Goal: Information Seeking & Learning: Learn about a topic

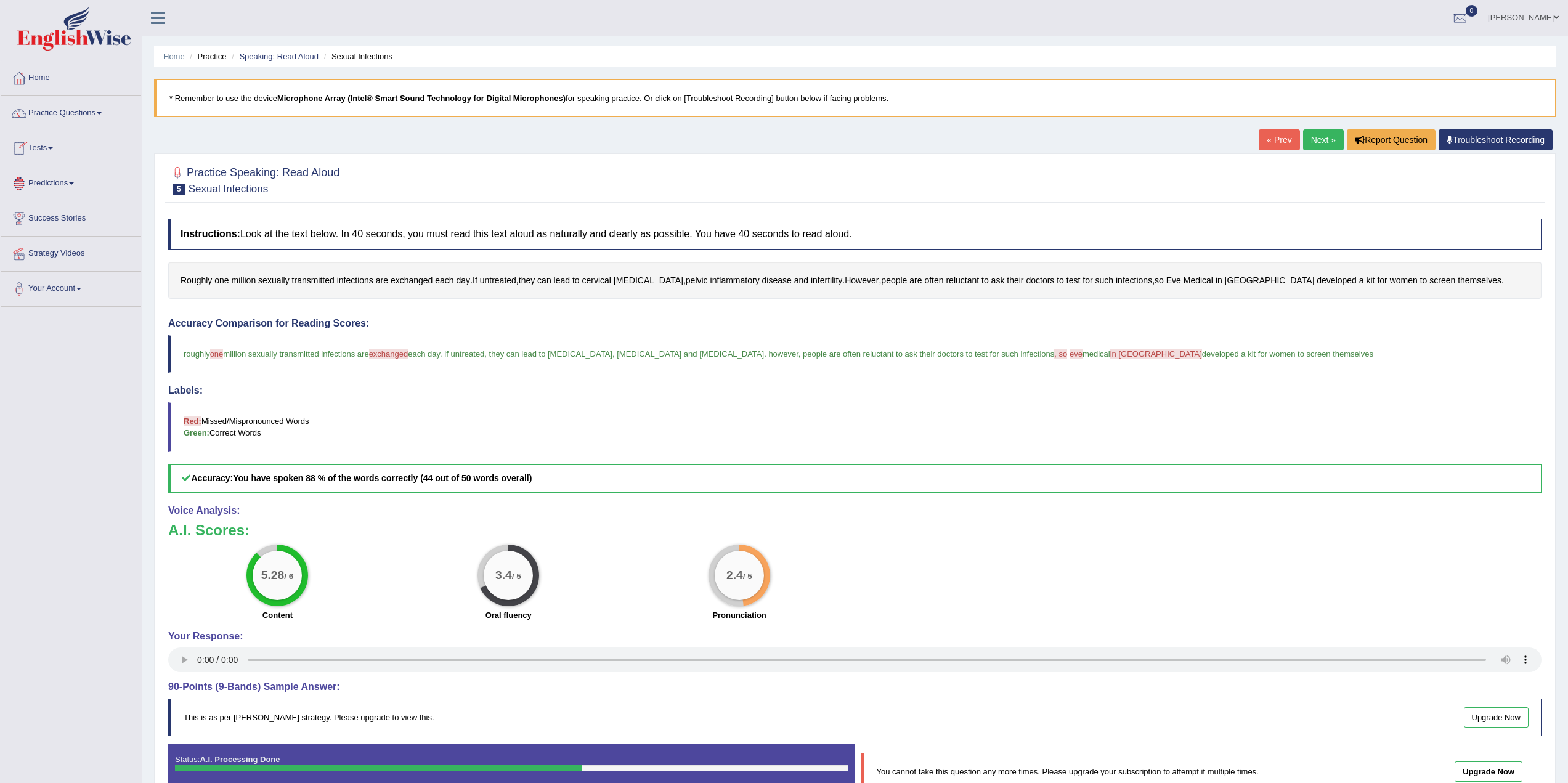
click at [84, 187] on link "Predictions" at bounding box center [71, 182] width 141 height 31
click at [60, 210] on link "Latest Predictions" at bounding box center [80, 212] width 115 height 22
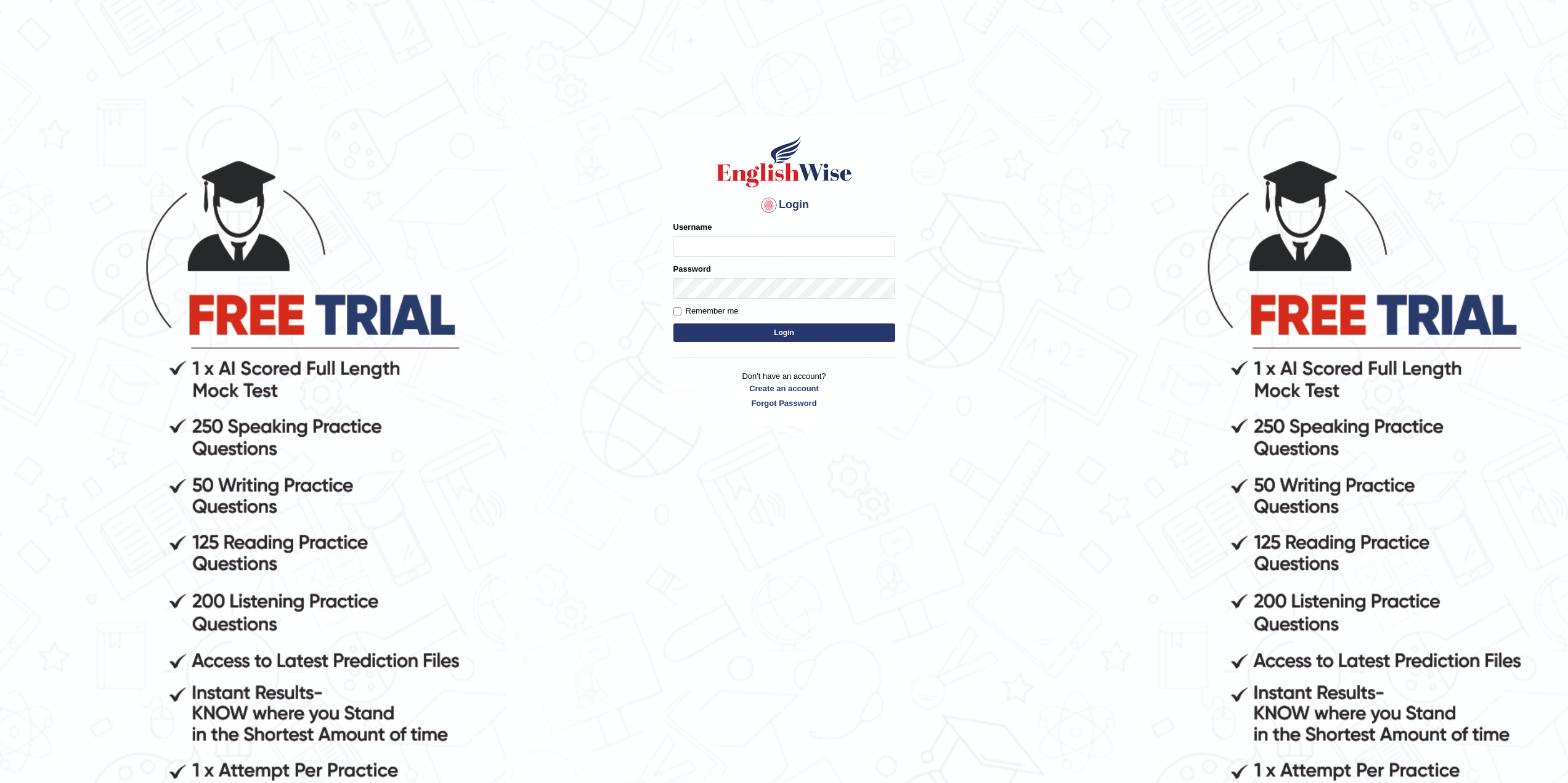
click at [720, 241] on input "Username" at bounding box center [784, 246] width 222 height 21
click at [765, 242] on input "Username" at bounding box center [784, 246] width 222 height 21
drag, startPoint x: 796, startPoint y: 246, endPoint x: 664, endPoint y: 241, distance: 132.1
click at [666, 241] on div "Login Please fix the following errors: Username shethrutvik7@gmail.com Password…" at bounding box center [784, 271] width 243 height 309
type input "TheBlackDranzer"
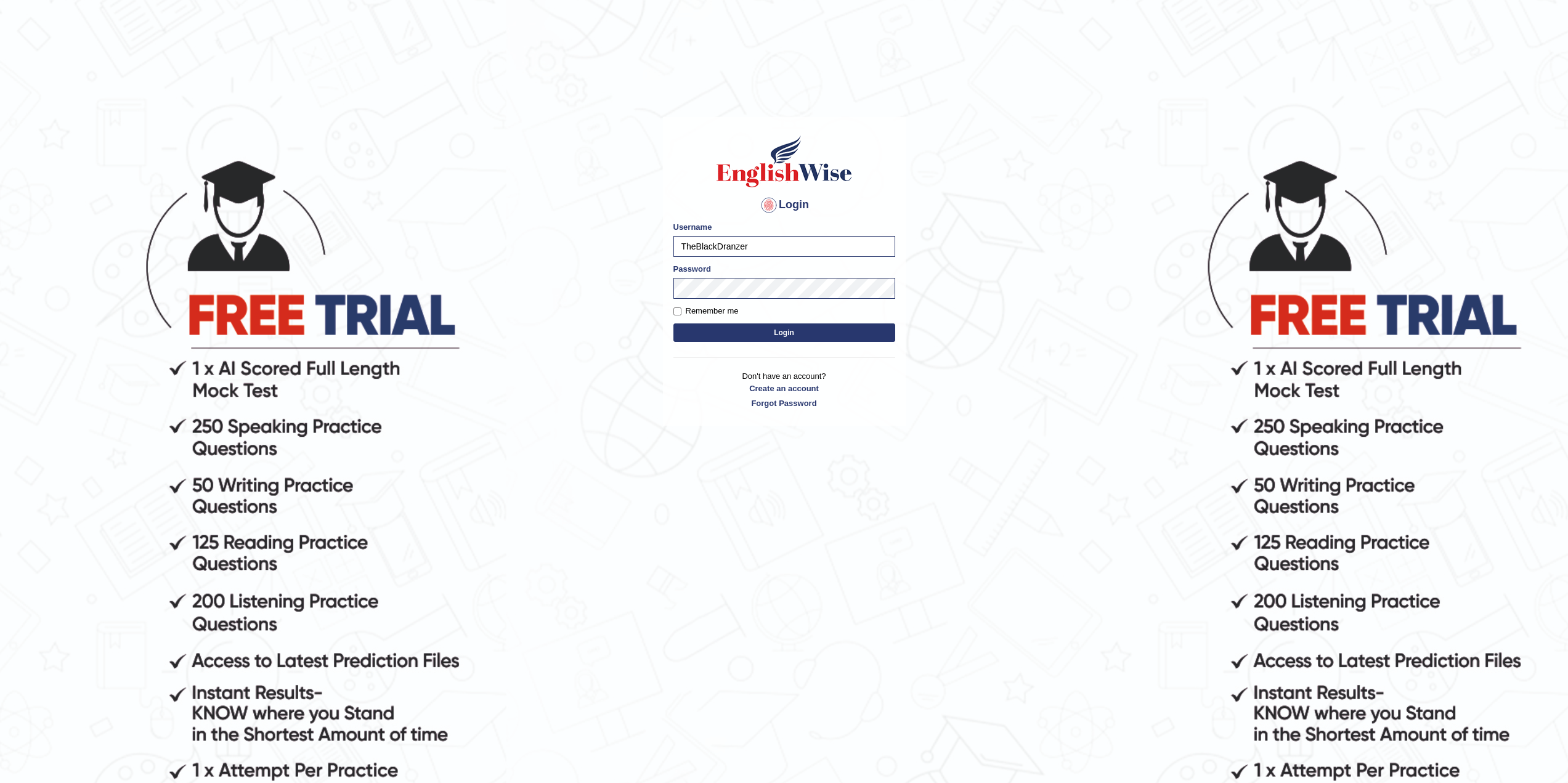
click at [780, 330] on button "Login" at bounding box center [784, 332] width 222 height 18
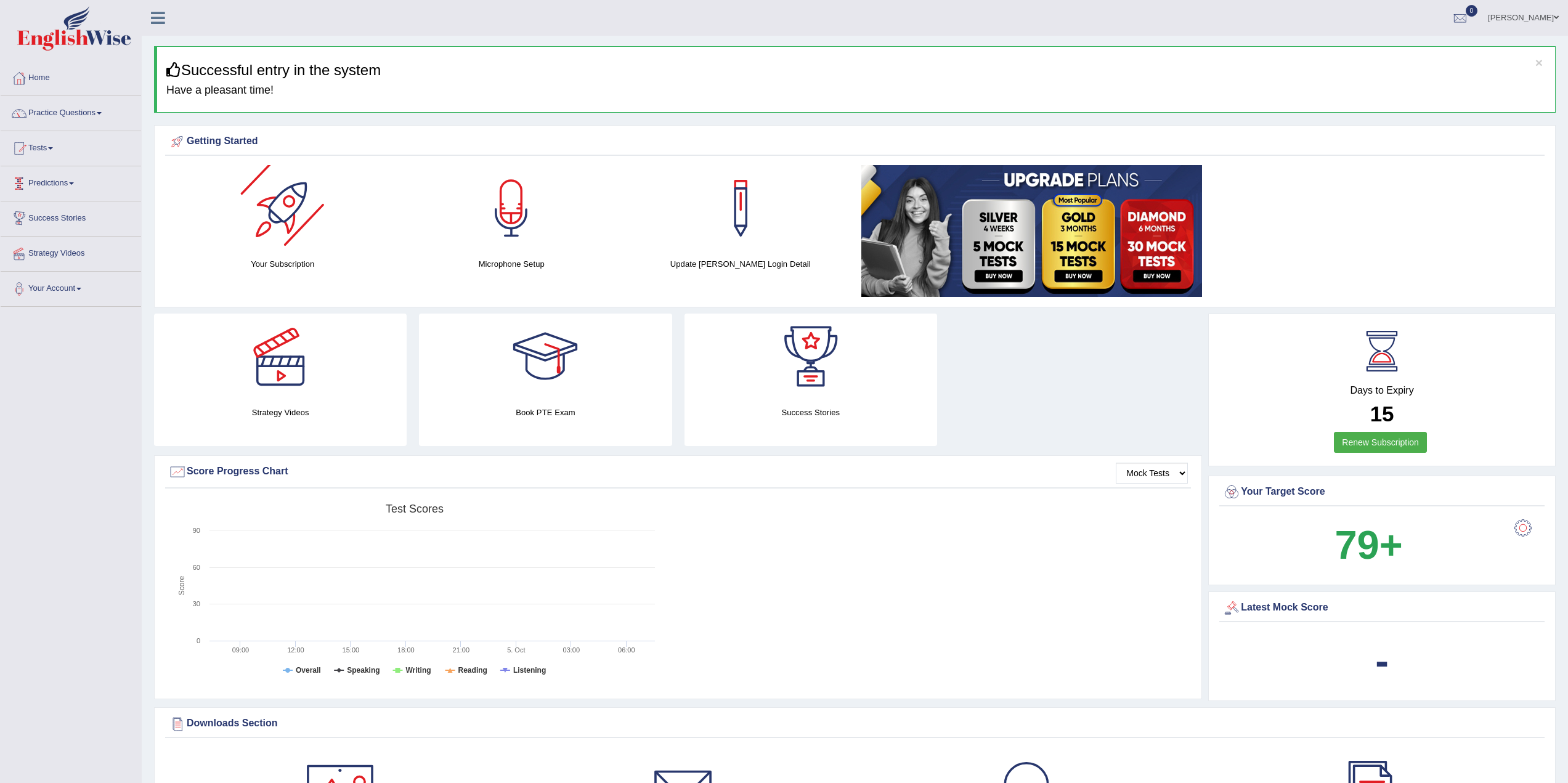
click at [50, 177] on link "Predictions" at bounding box center [71, 182] width 141 height 31
click at [71, 212] on link "Latest Predictions" at bounding box center [80, 212] width 115 height 22
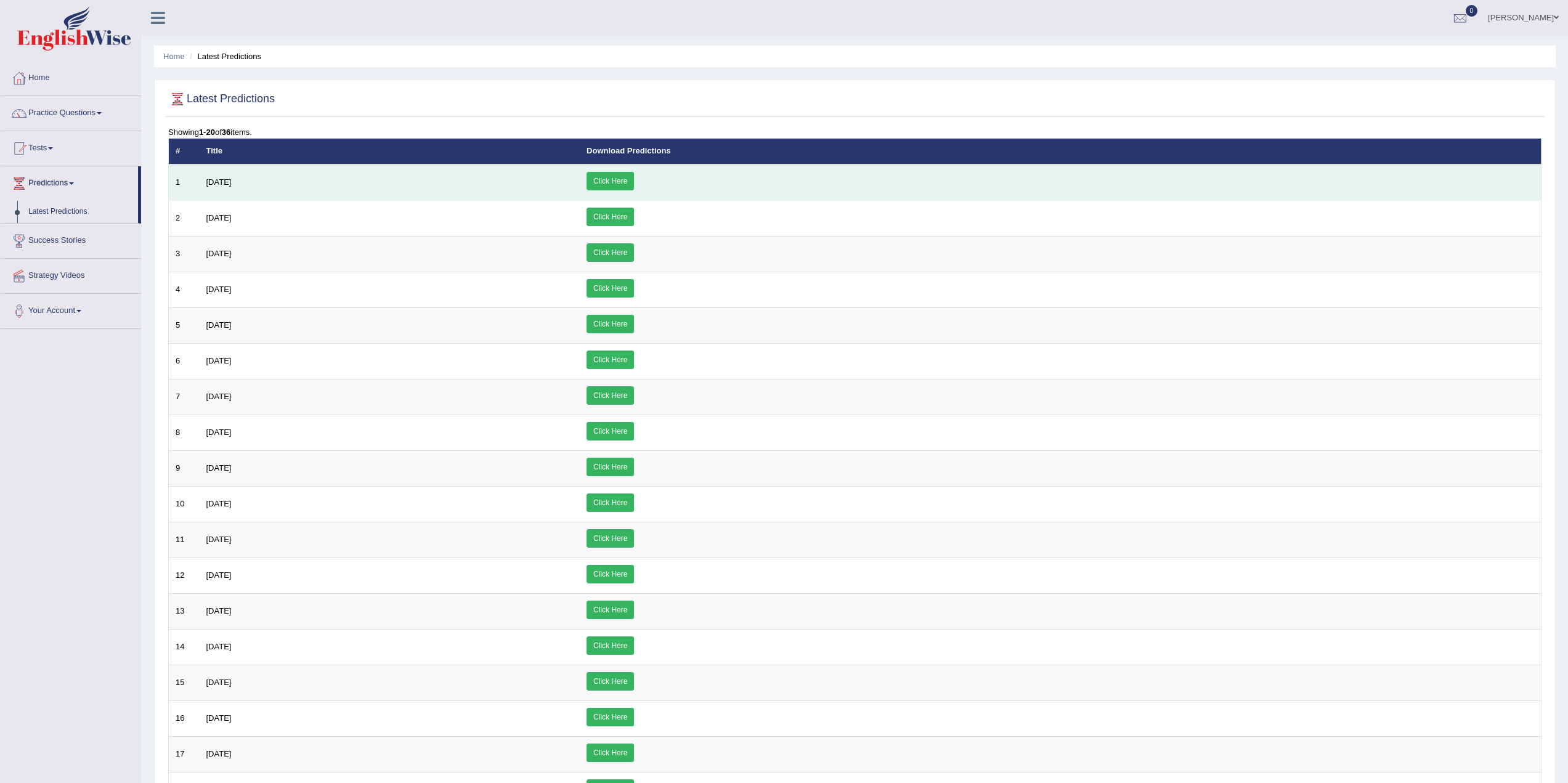
click at [634, 177] on link "Click Here" at bounding box center [610, 180] width 48 height 18
click at [212, 183] on span "August 2025" at bounding box center [219, 182] width 25 height 10
click at [232, 177] on span "August 2025" at bounding box center [219, 182] width 25 height 10
click at [232, 183] on span "August 2025" at bounding box center [219, 182] width 25 height 10
click at [634, 178] on link "Click Here" at bounding box center [610, 180] width 48 height 18
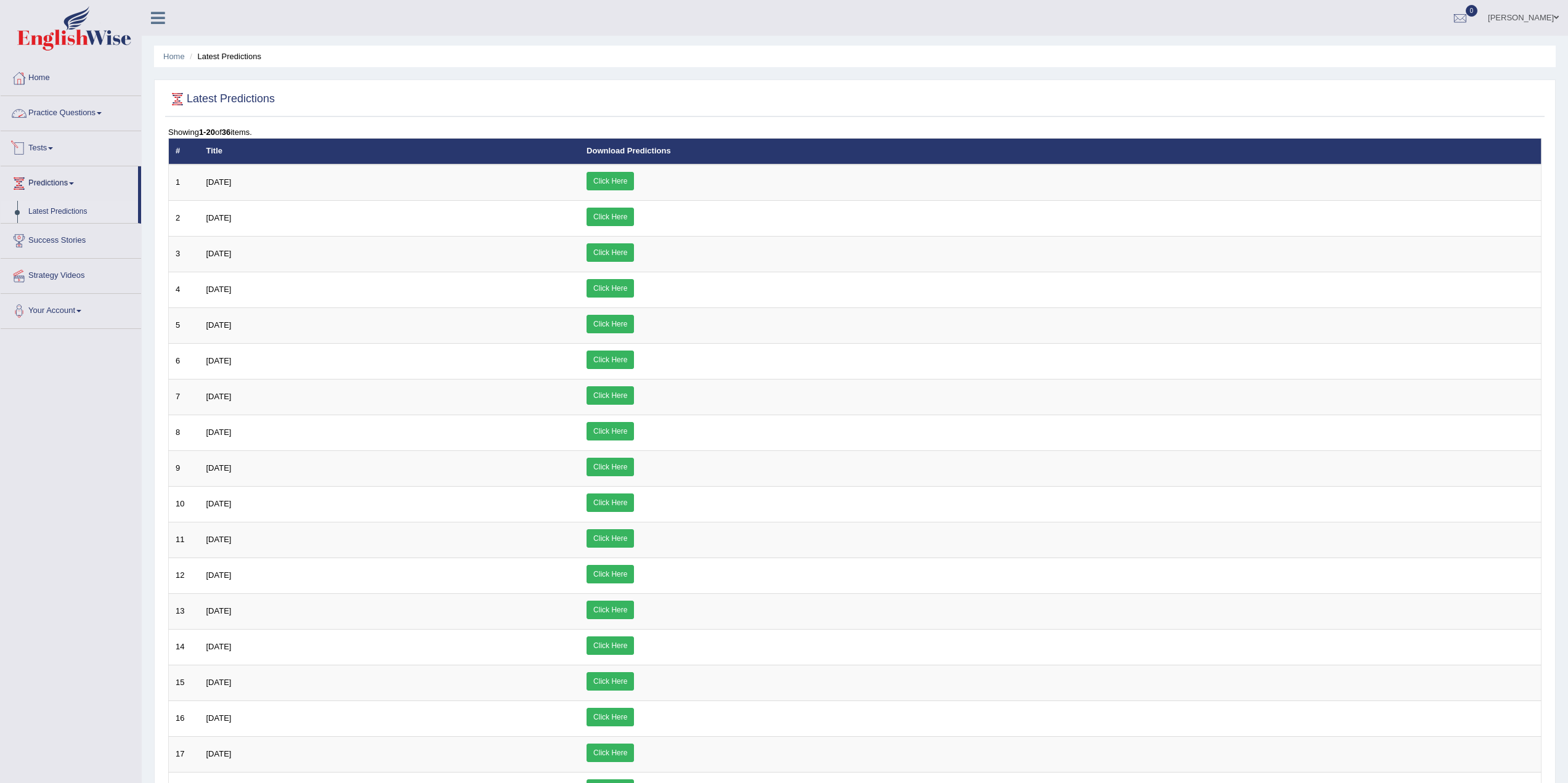
click at [65, 110] on link "Practice Questions" at bounding box center [71, 111] width 141 height 31
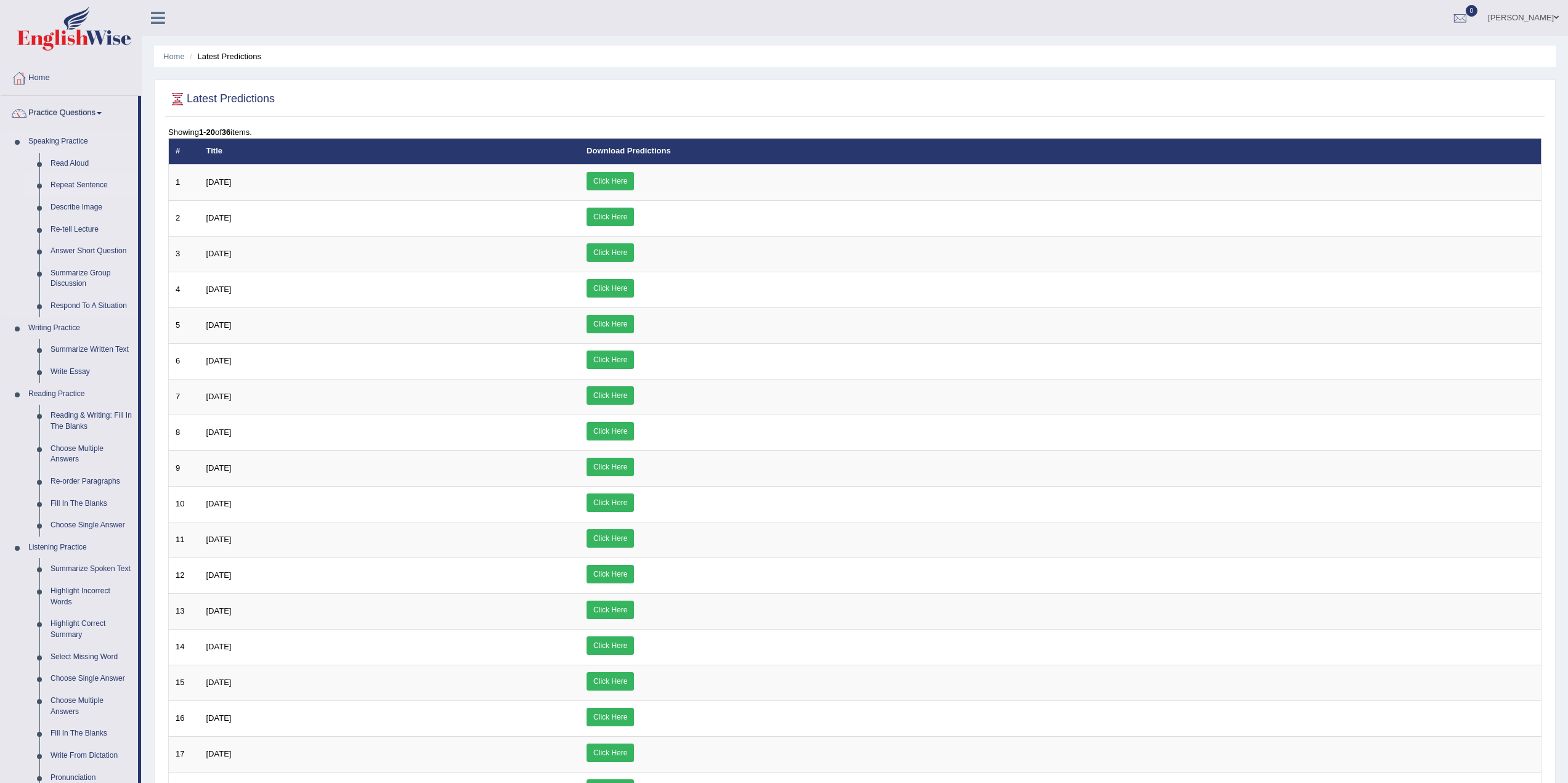
click at [80, 184] on link "Repeat Sentence" at bounding box center [91, 185] width 93 height 22
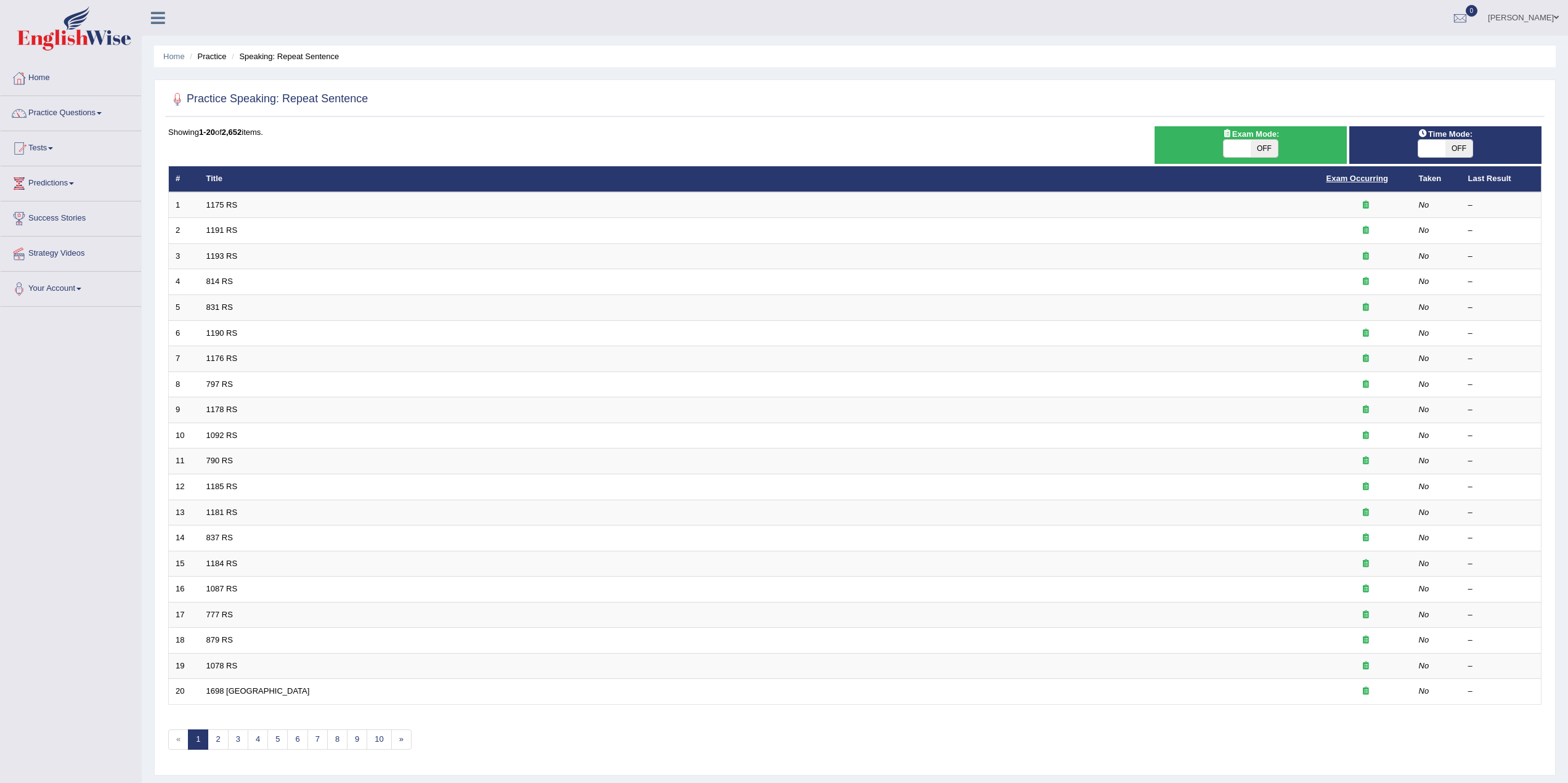
click at [1364, 180] on link "Exam Occurring" at bounding box center [1358, 178] width 62 height 10
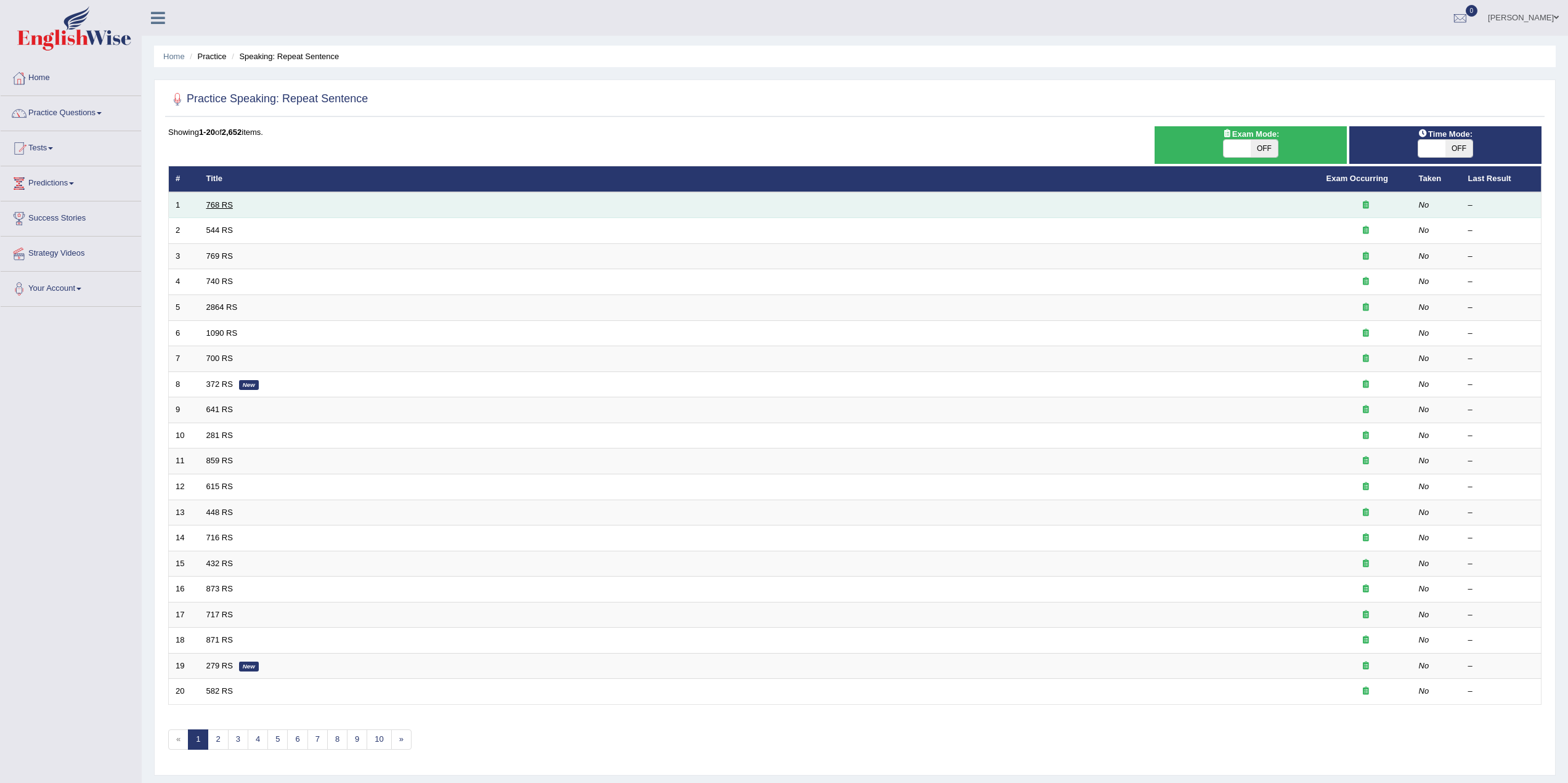
click at [221, 203] on link "768 RS" at bounding box center [220, 205] width 26 height 10
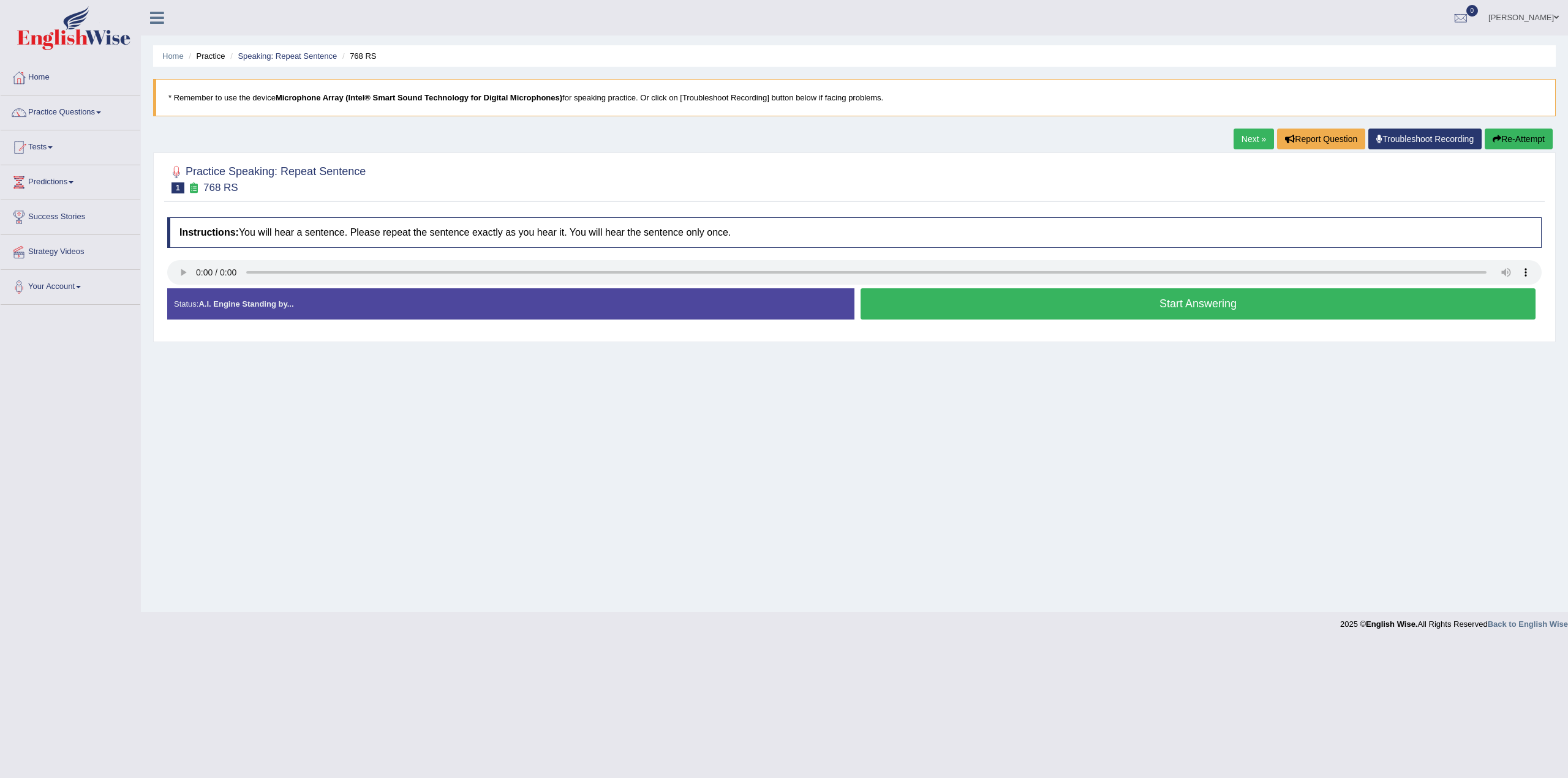
click at [1222, 296] on button "Start Answering" at bounding box center [1198, 304] width 675 height 31
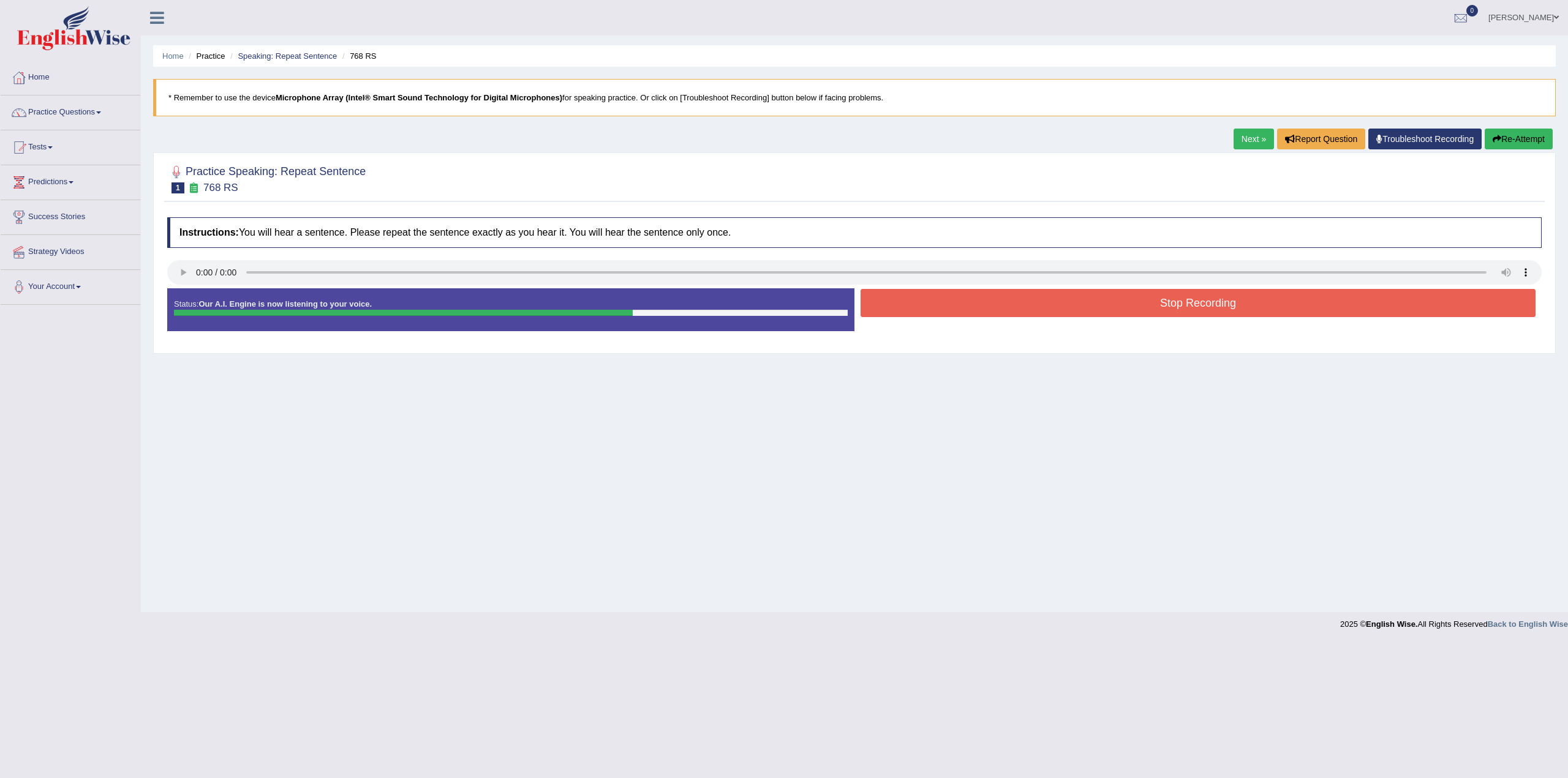
click at [1196, 305] on button "Stop Recording" at bounding box center [1198, 303] width 675 height 28
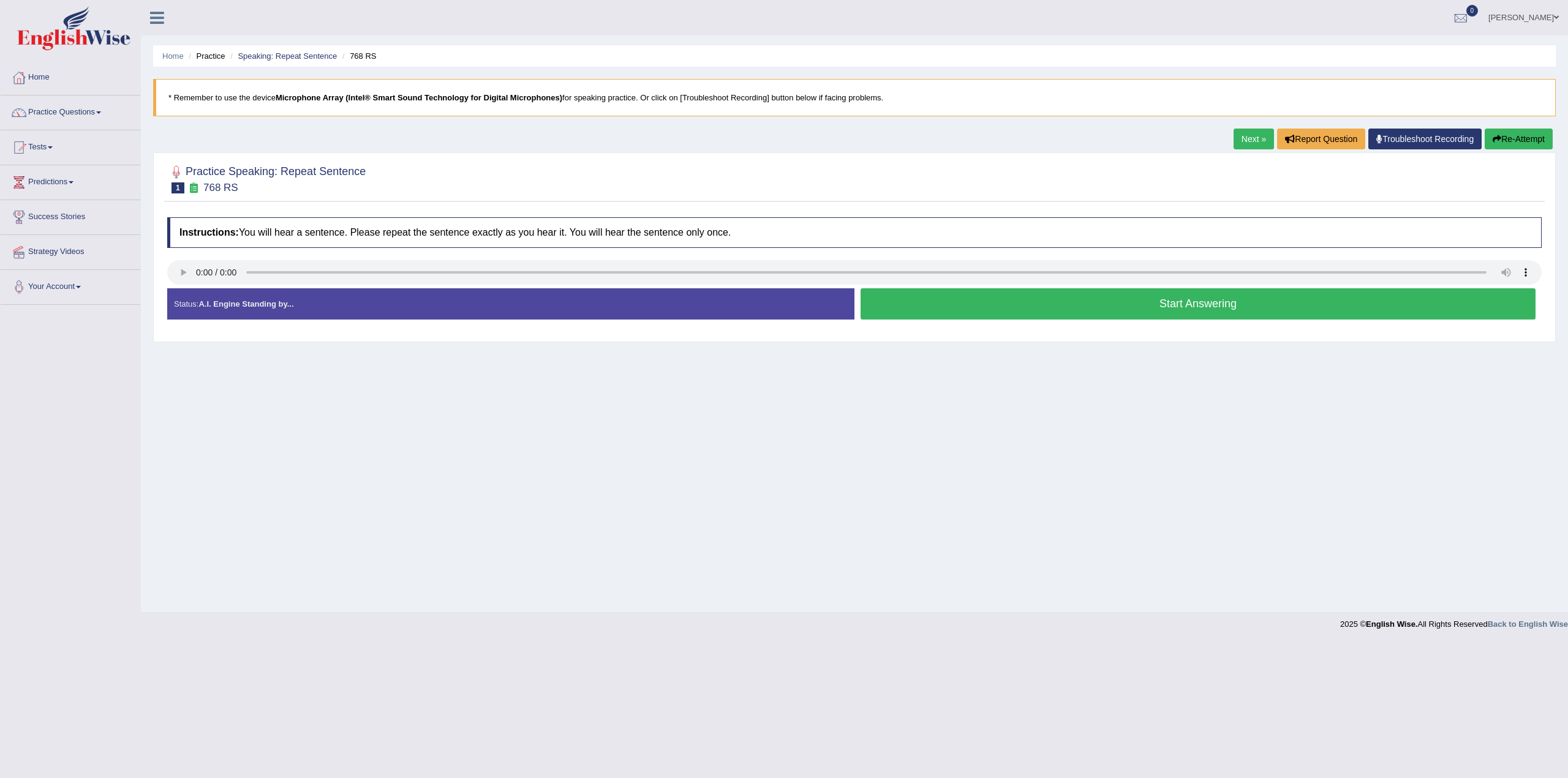
click at [1099, 305] on button "Start Answering" at bounding box center [1198, 304] width 675 height 31
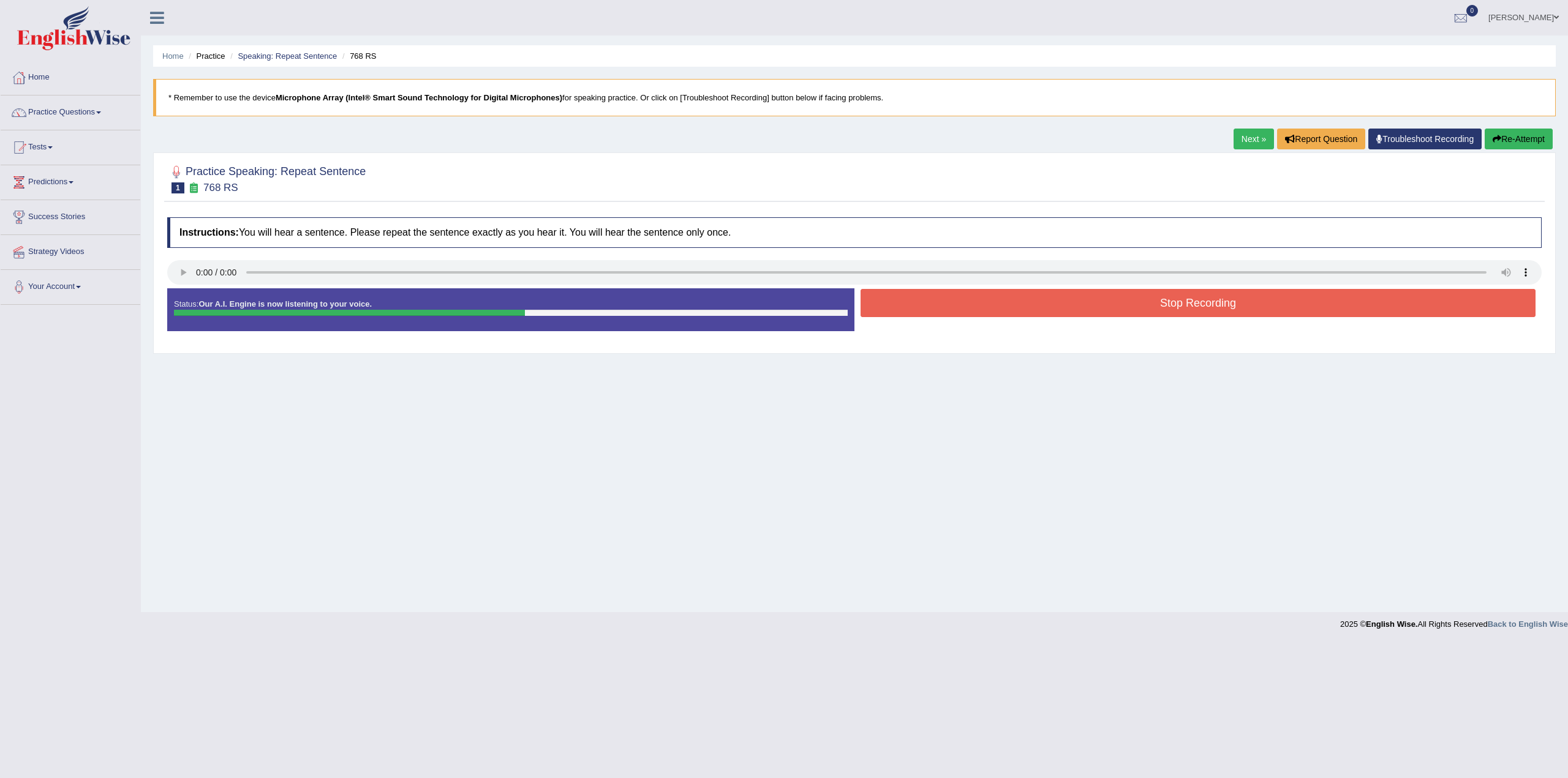
click at [1121, 302] on button "Stop Recording" at bounding box center [1198, 303] width 675 height 28
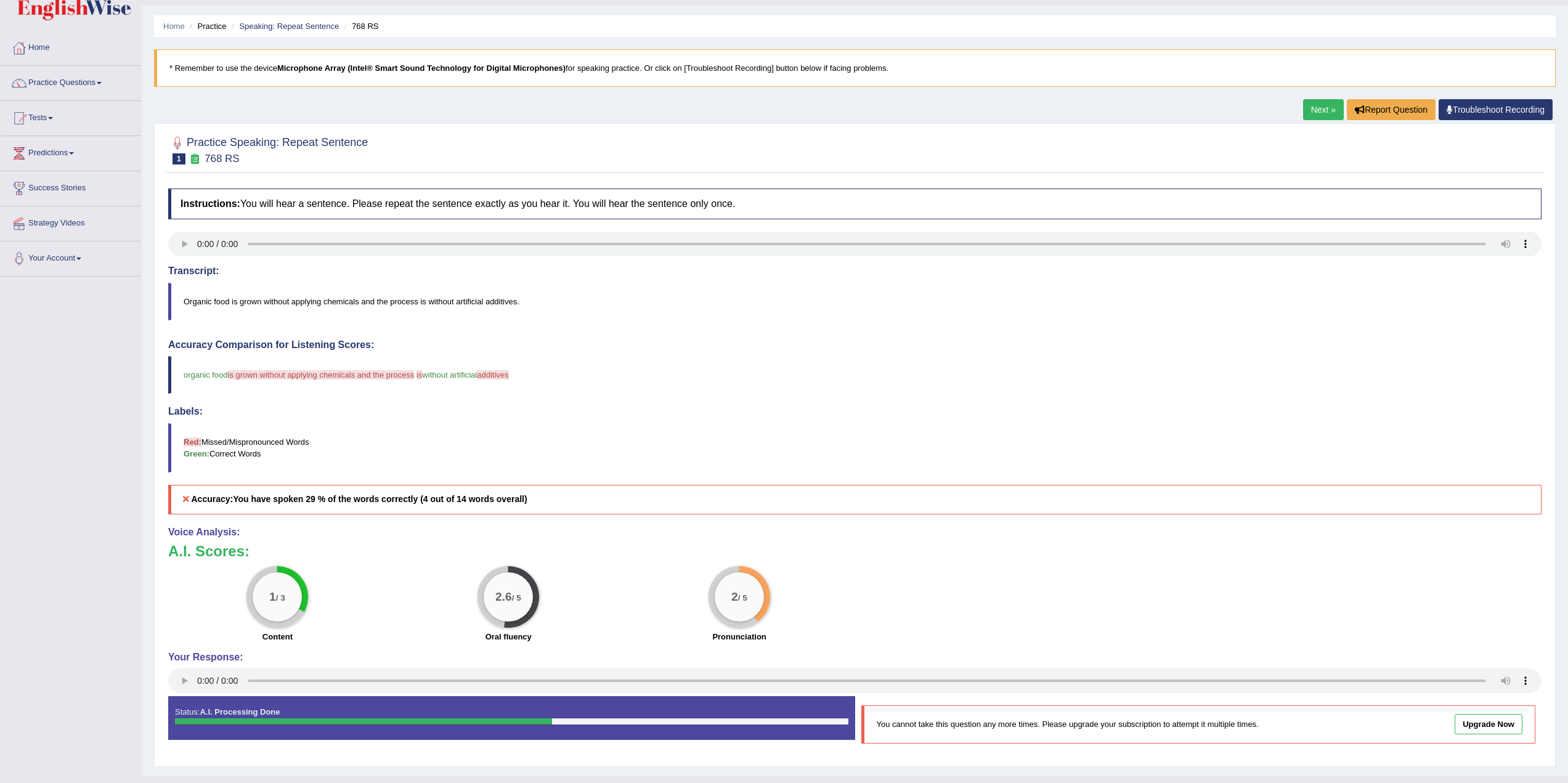
scroll to position [54, 0]
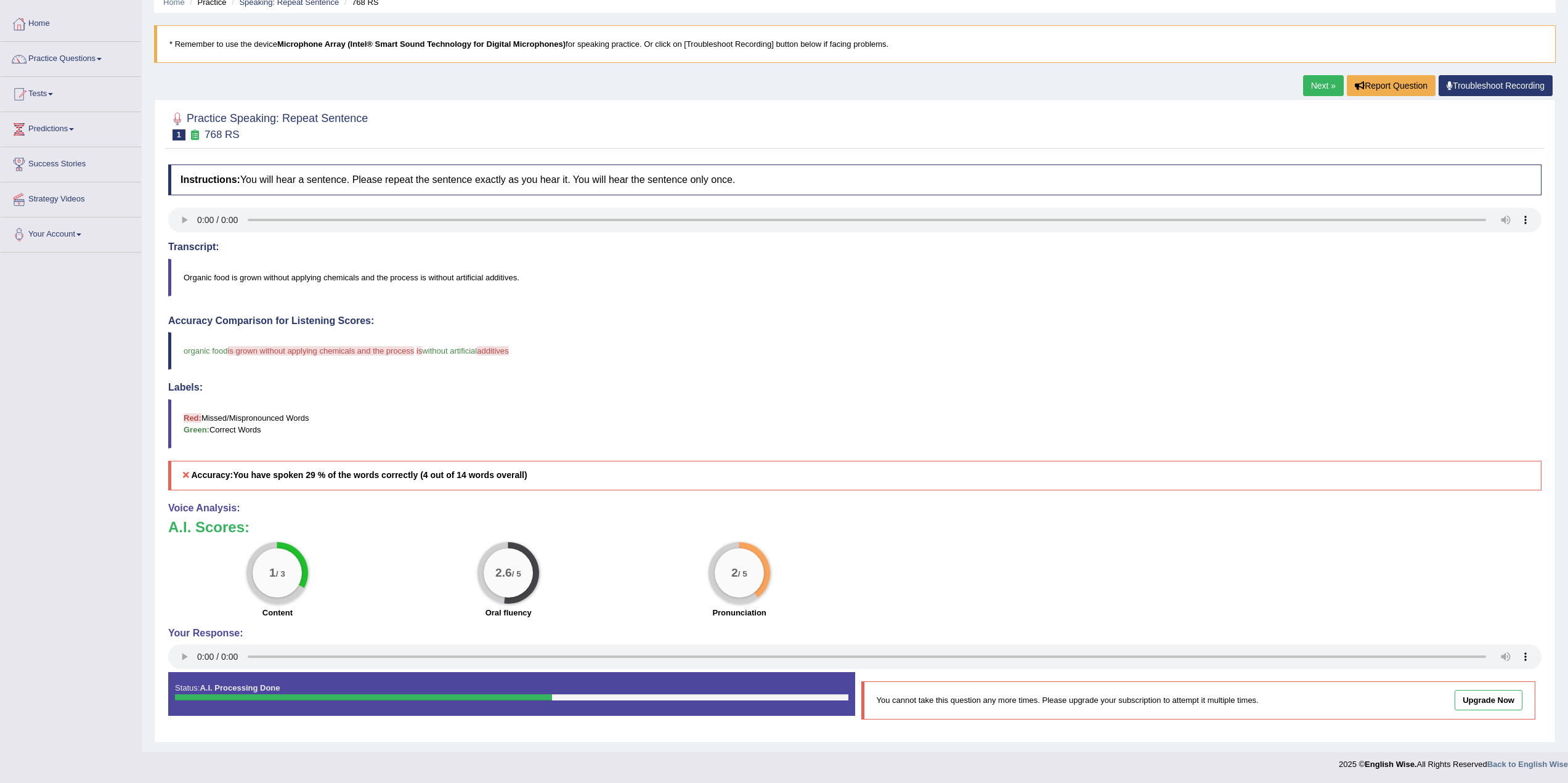
click at [1319, 76] on link "Next »" at bounding box center [1323, 86] width 40 height 21
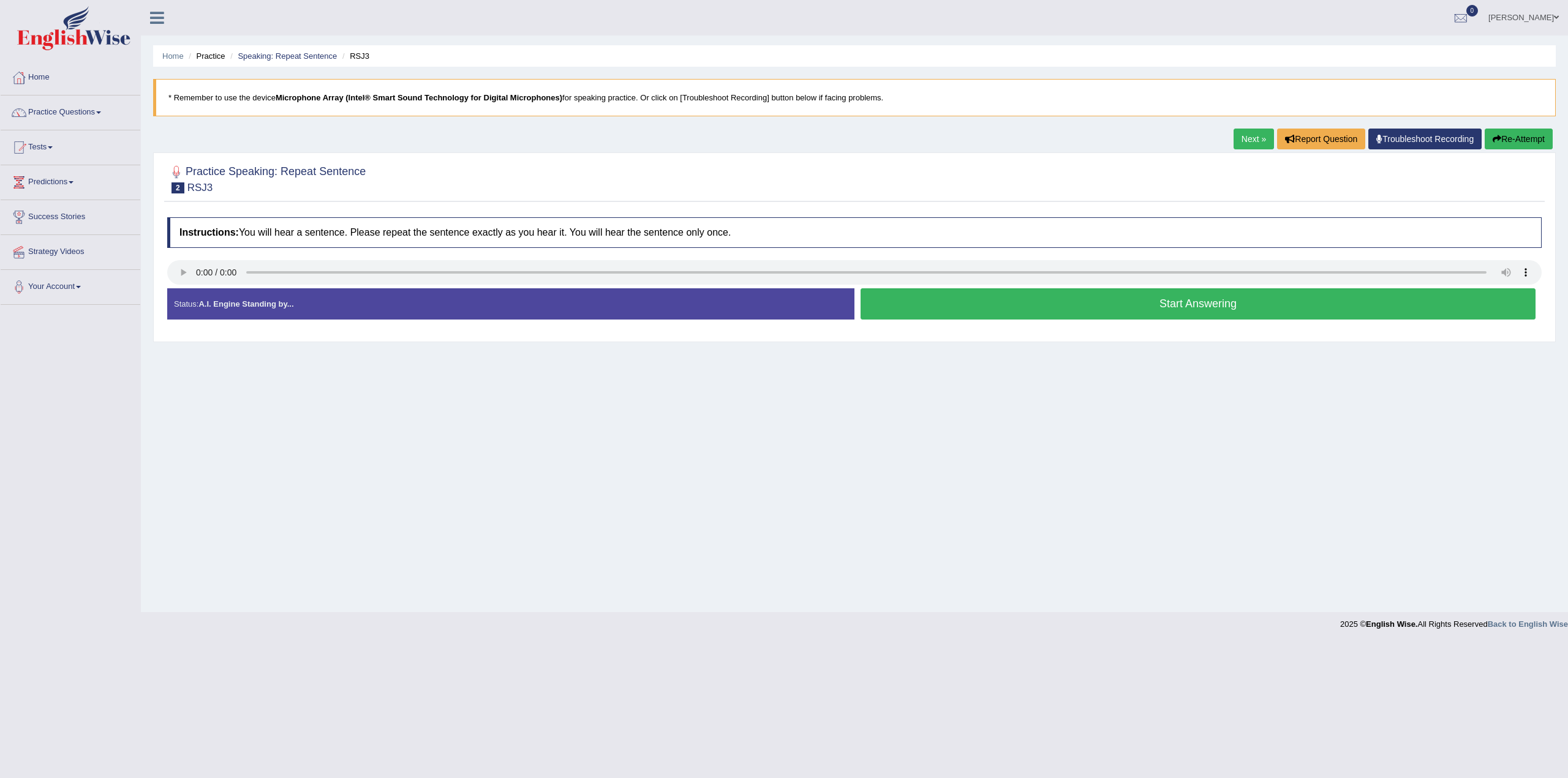
click at [1094, 313] on button "Start Answering" at bounding box center [1198, 304] width 675 height 31
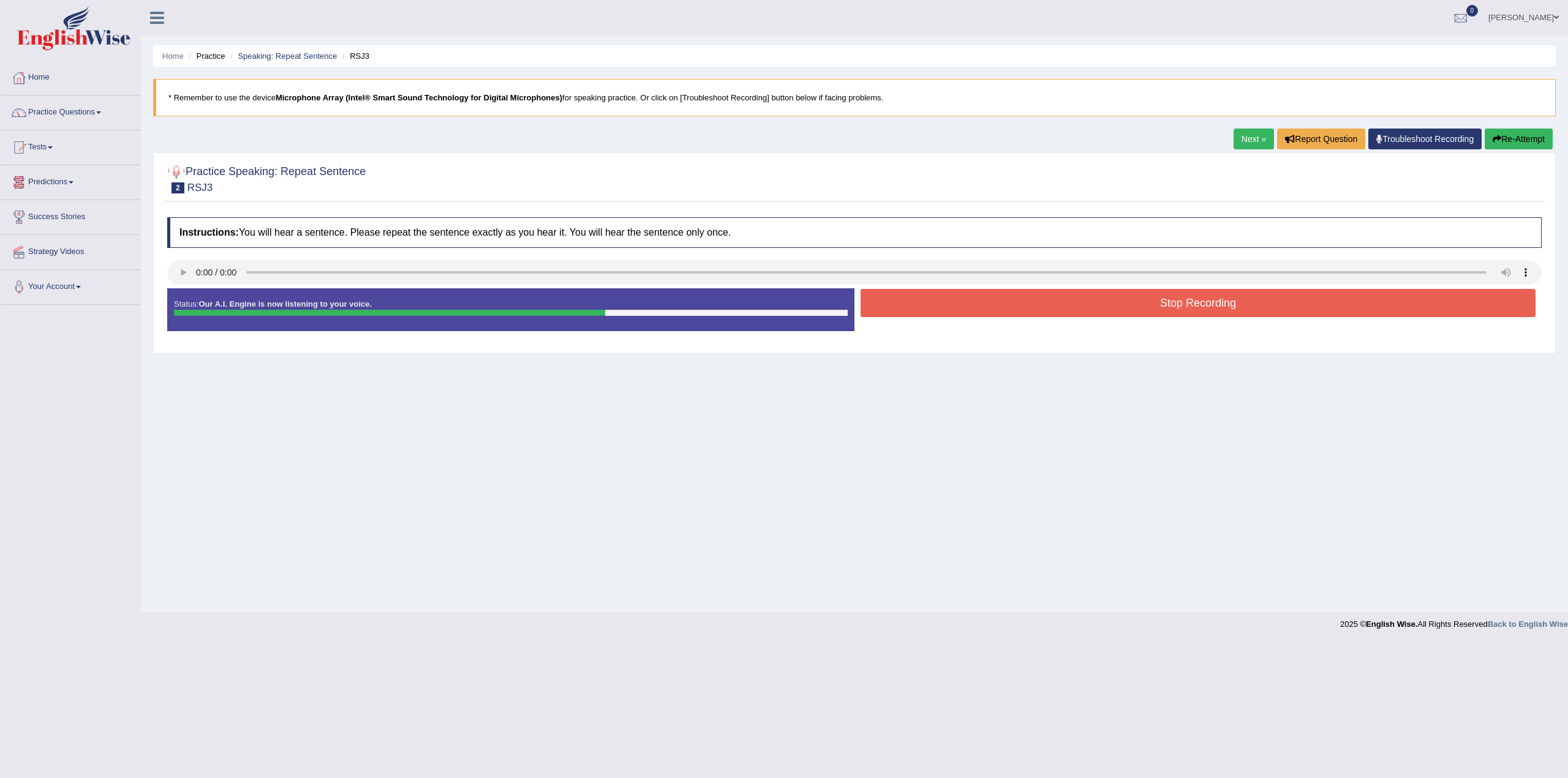
click at [1110, 305] on button "Stop Recording" at bounding box center [1198, 303] width 675 height 28
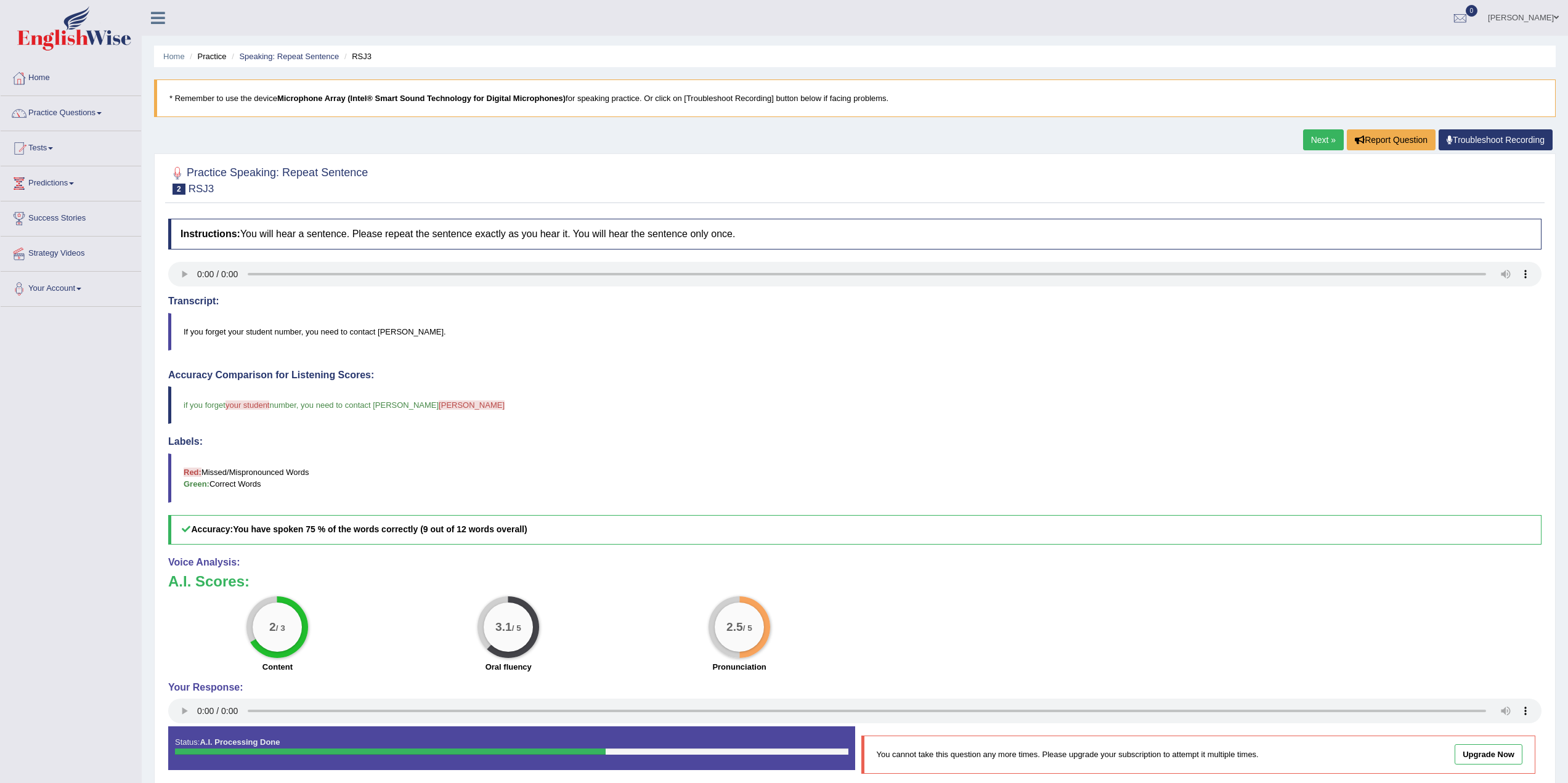
click at [1320, 134] on link "Next »" at bounding box center [1323, 139] width 40 height 21
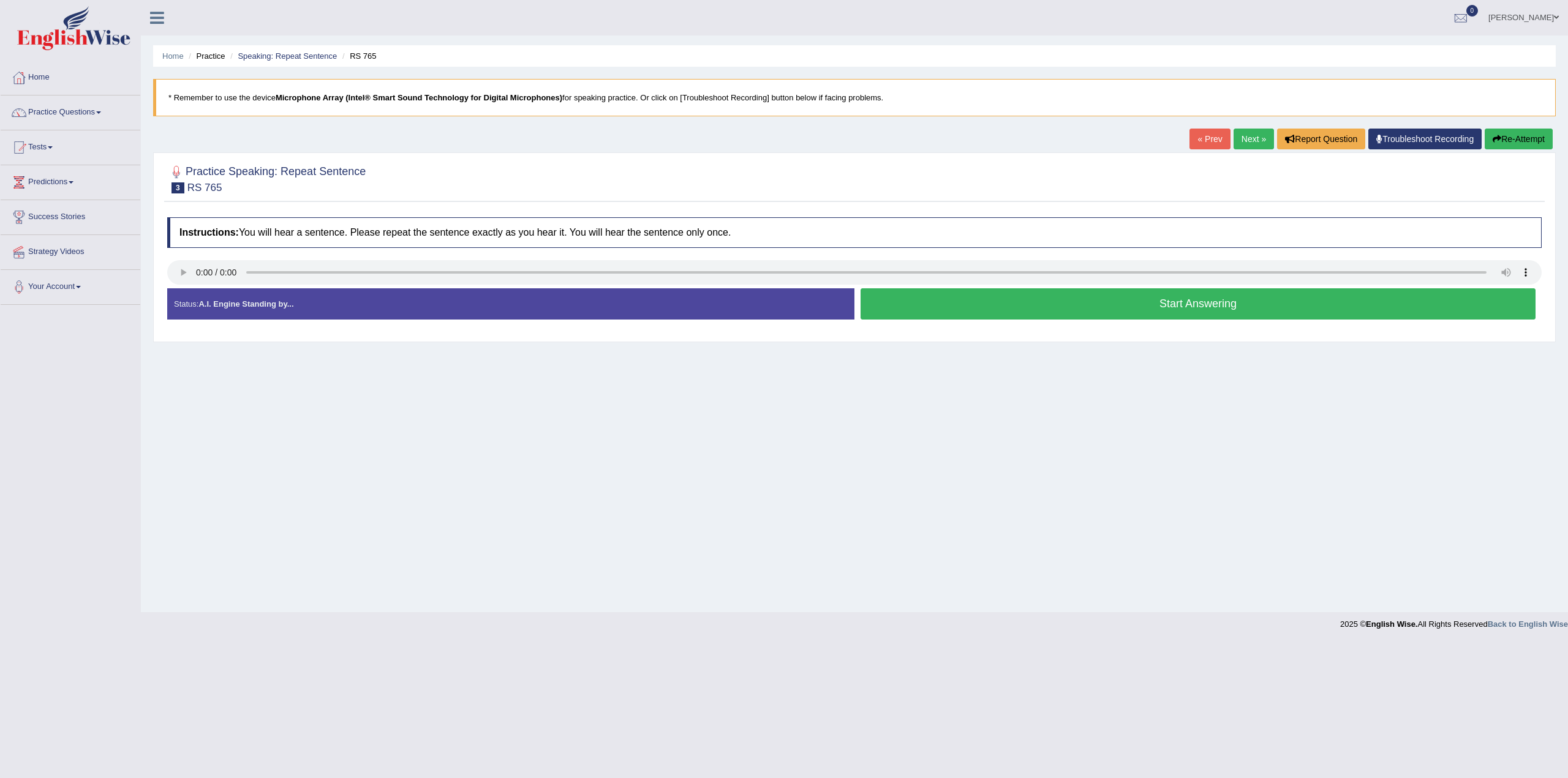
click at [1124, 304] on button "Start Answering" at bounding box center [1198, 304] width 675 height 31
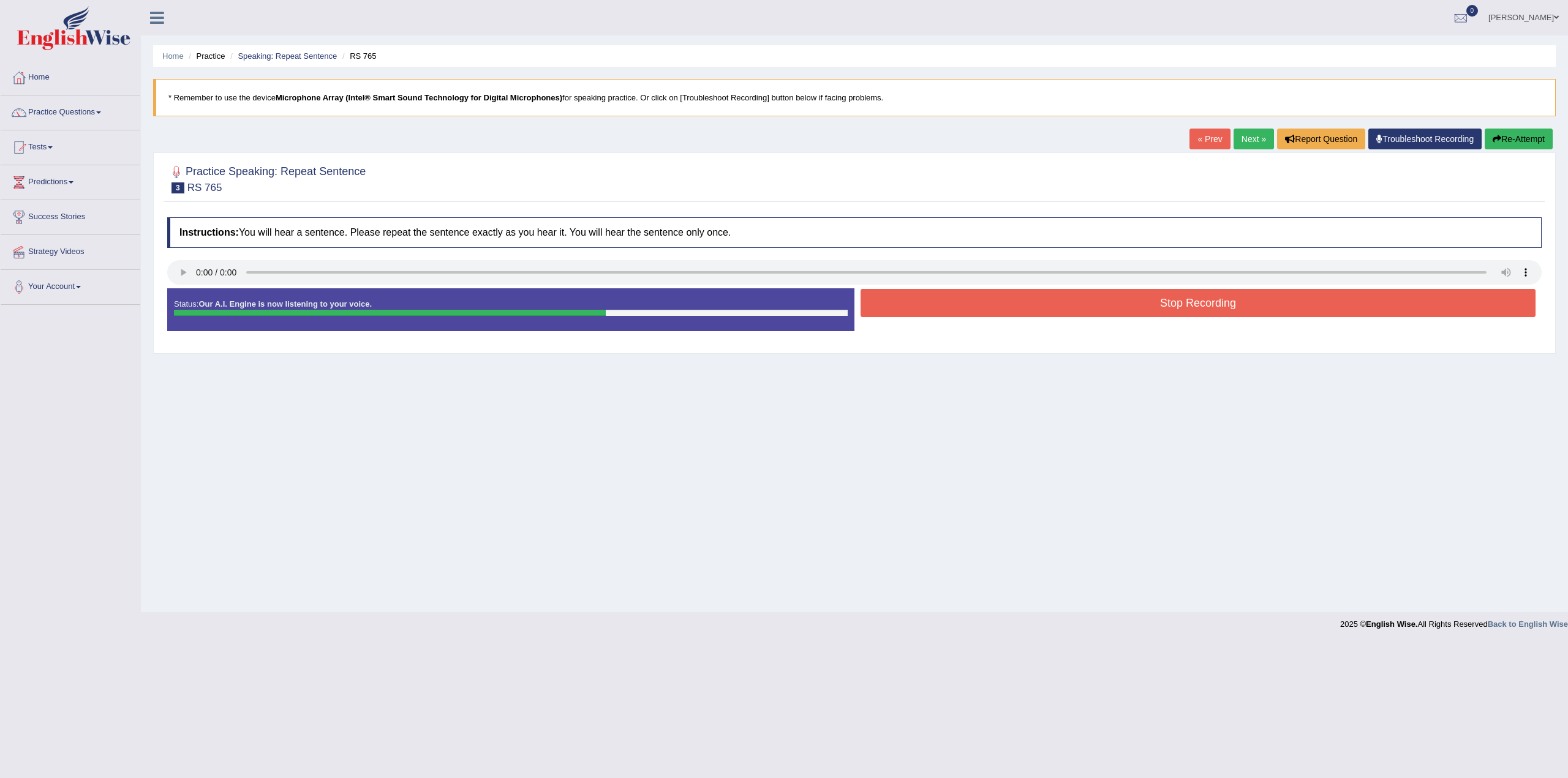
click at [1155, 299] on button "Stop Recording" at bounding box center [1198, 303] width 675 height 28
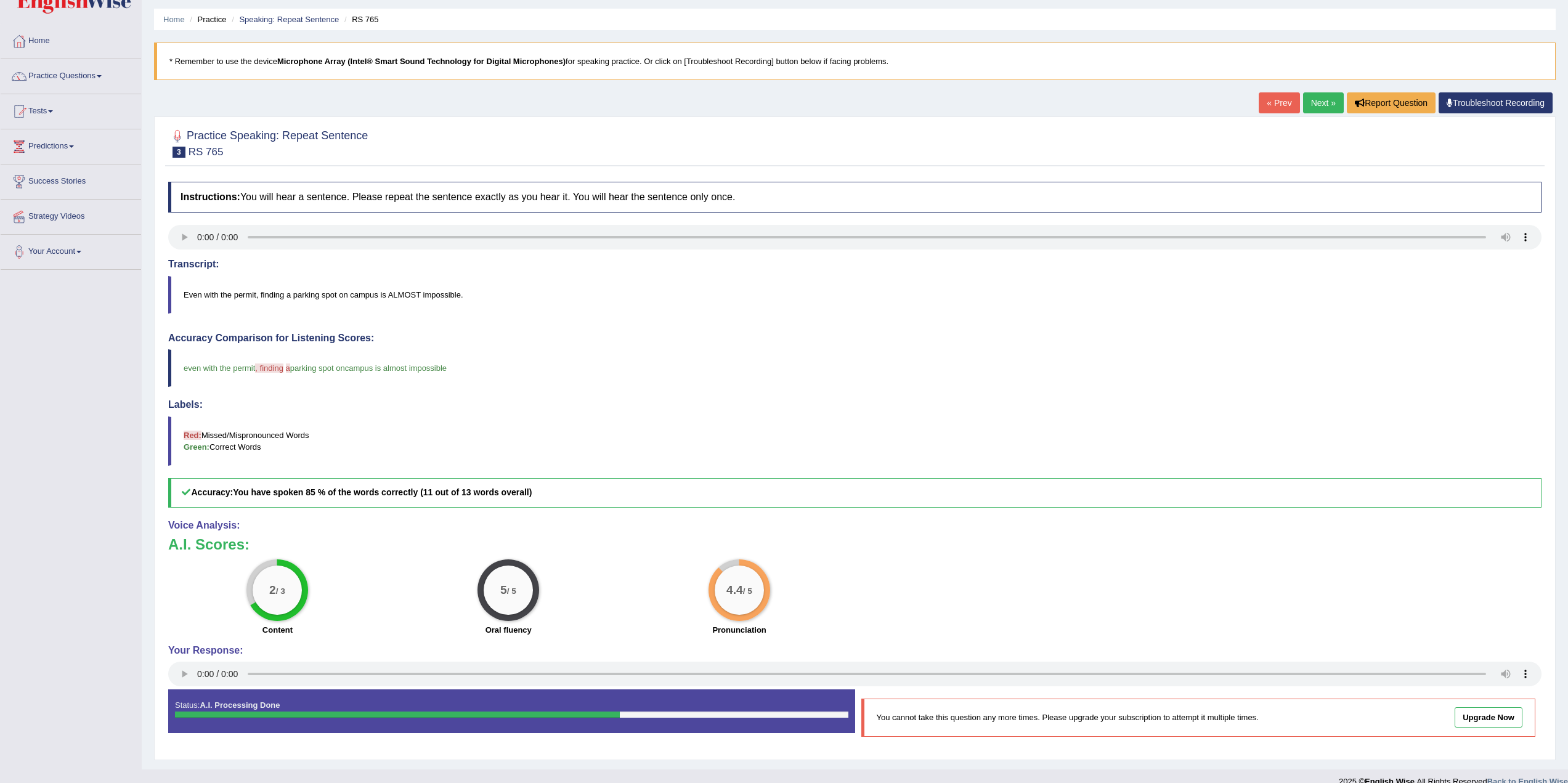
scroll to position [54, 0]
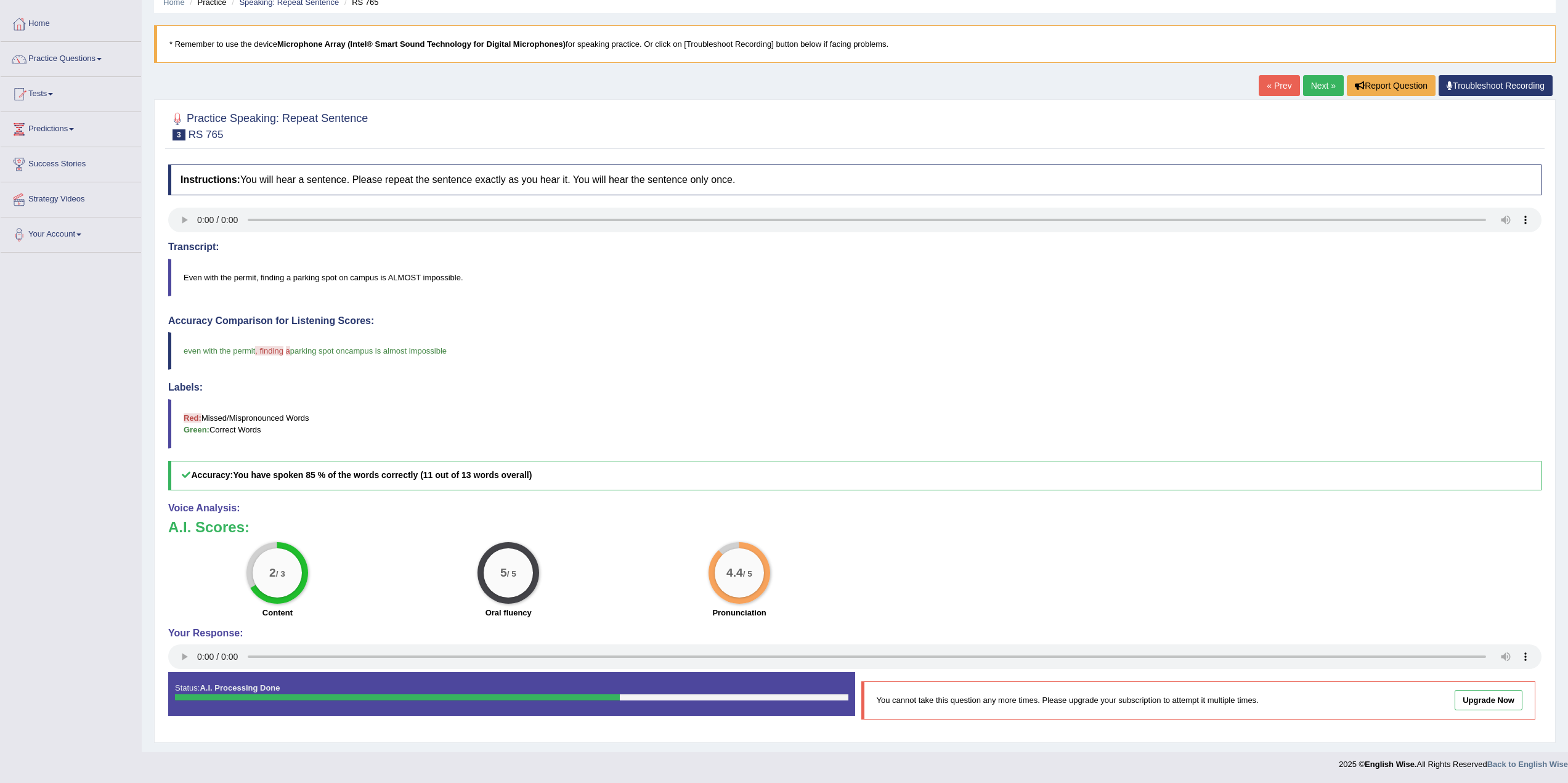
click at [1315, 87] on link "Next »" at bounding box center [1323, 86] width 40 height 21
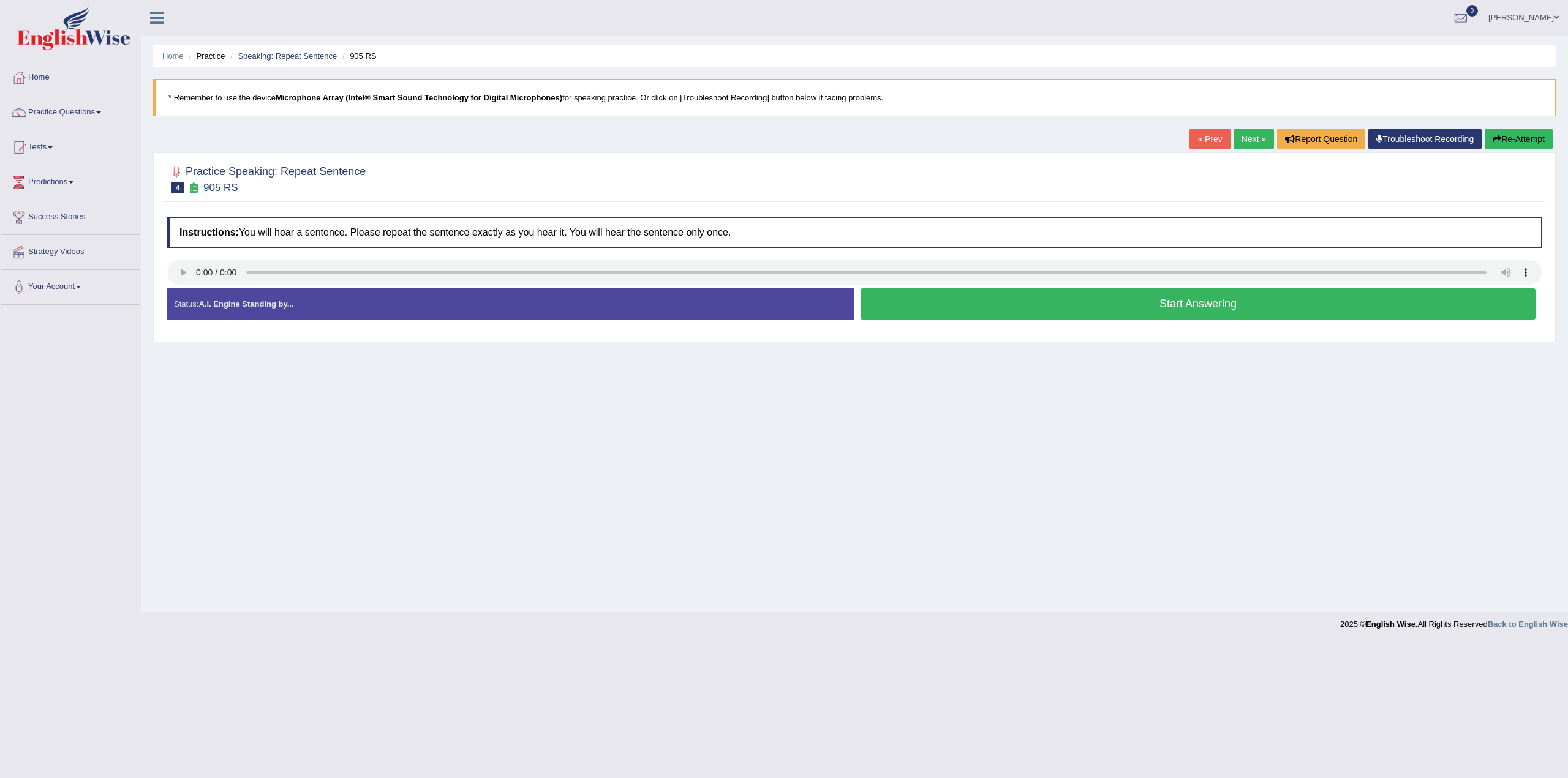
click at [1197, 303] on button "Start Answering" at bounding box center [1198, 304] width 675 height 31
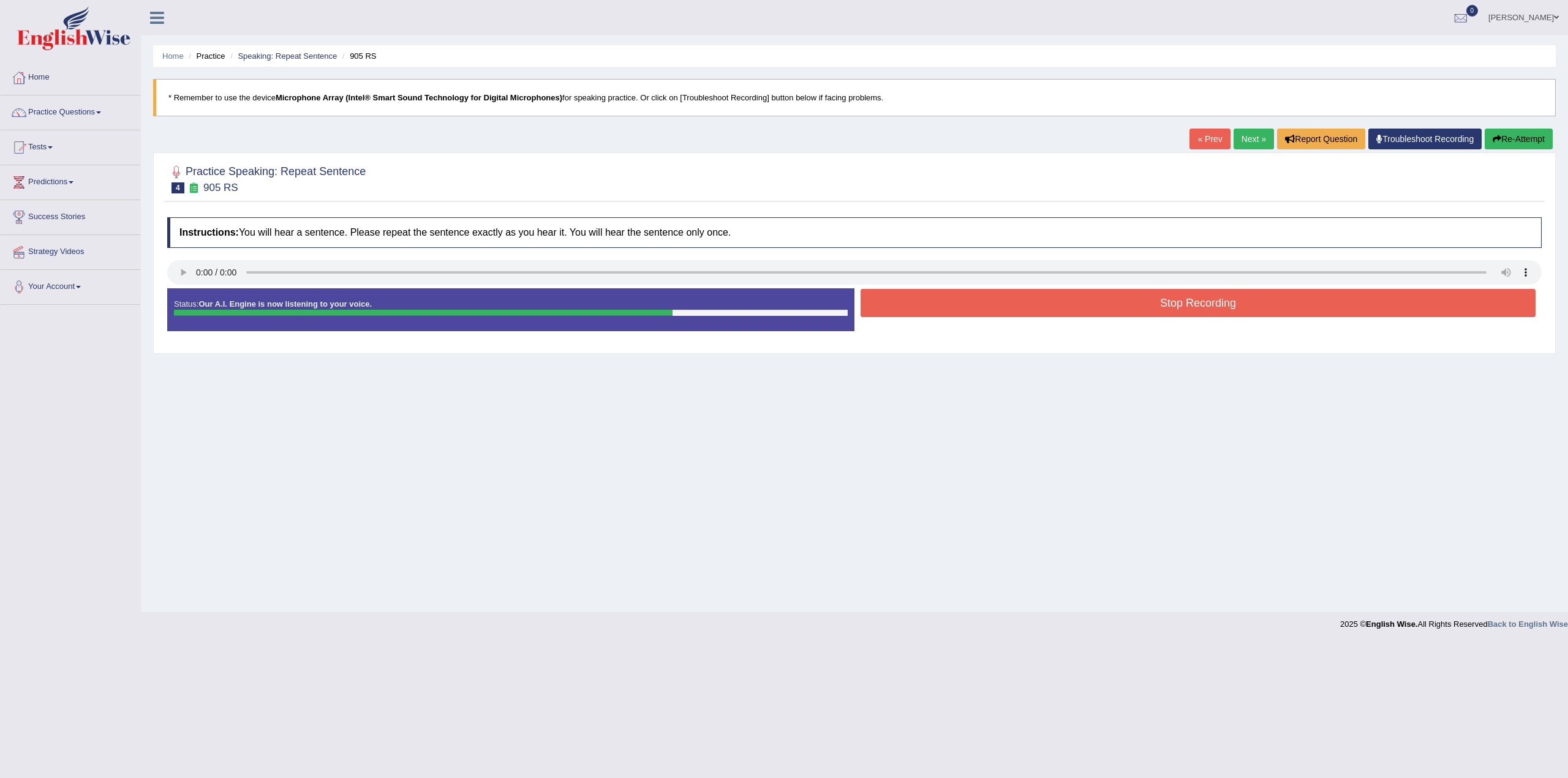
click at [1180, 296] on button "Stop Recording" at bounding box center [1198, 303] width 675 height 28
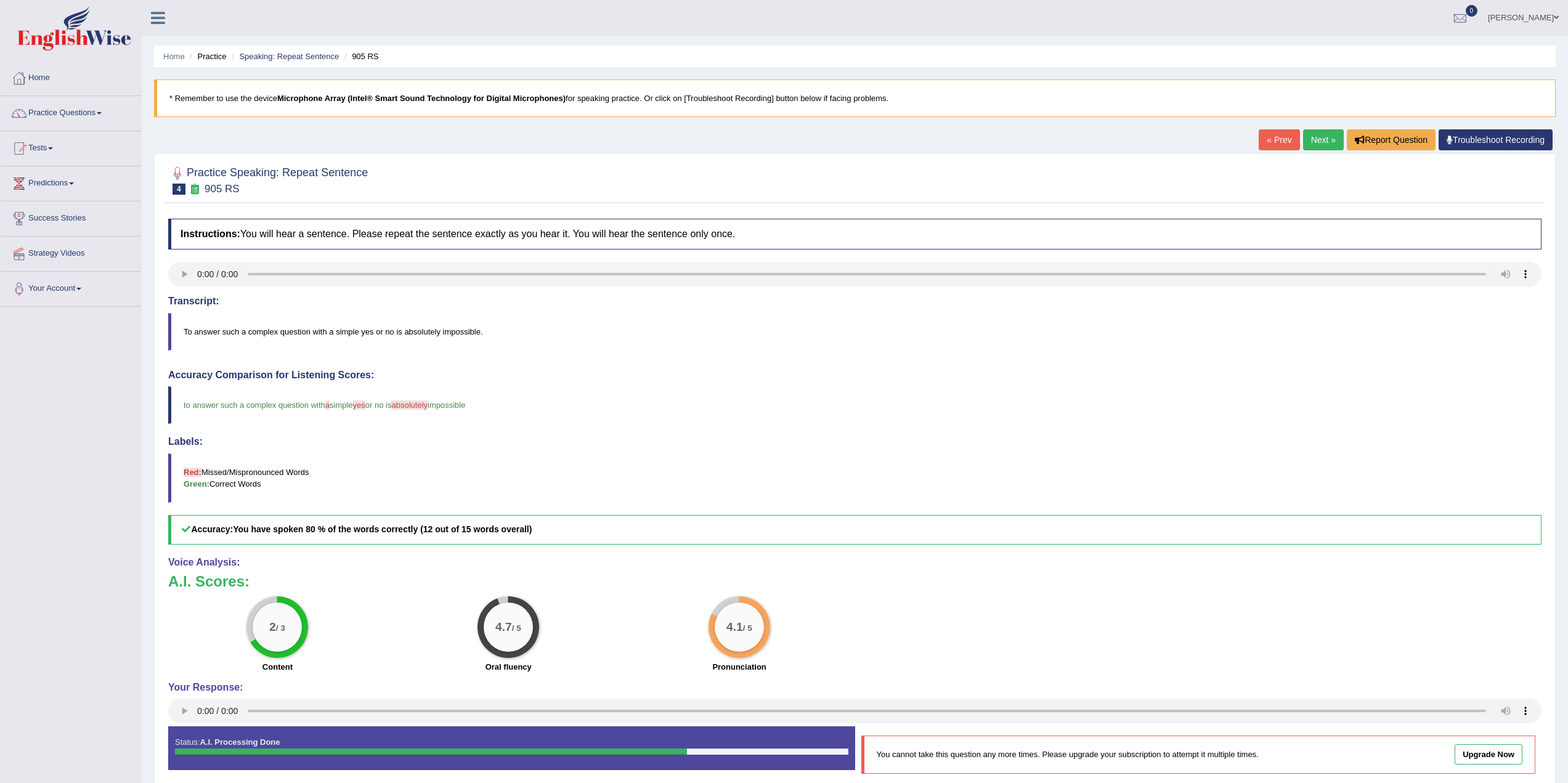
click at [1320, 141] on link "Next »" at bounding box center [1323, 139] width 40 height 21
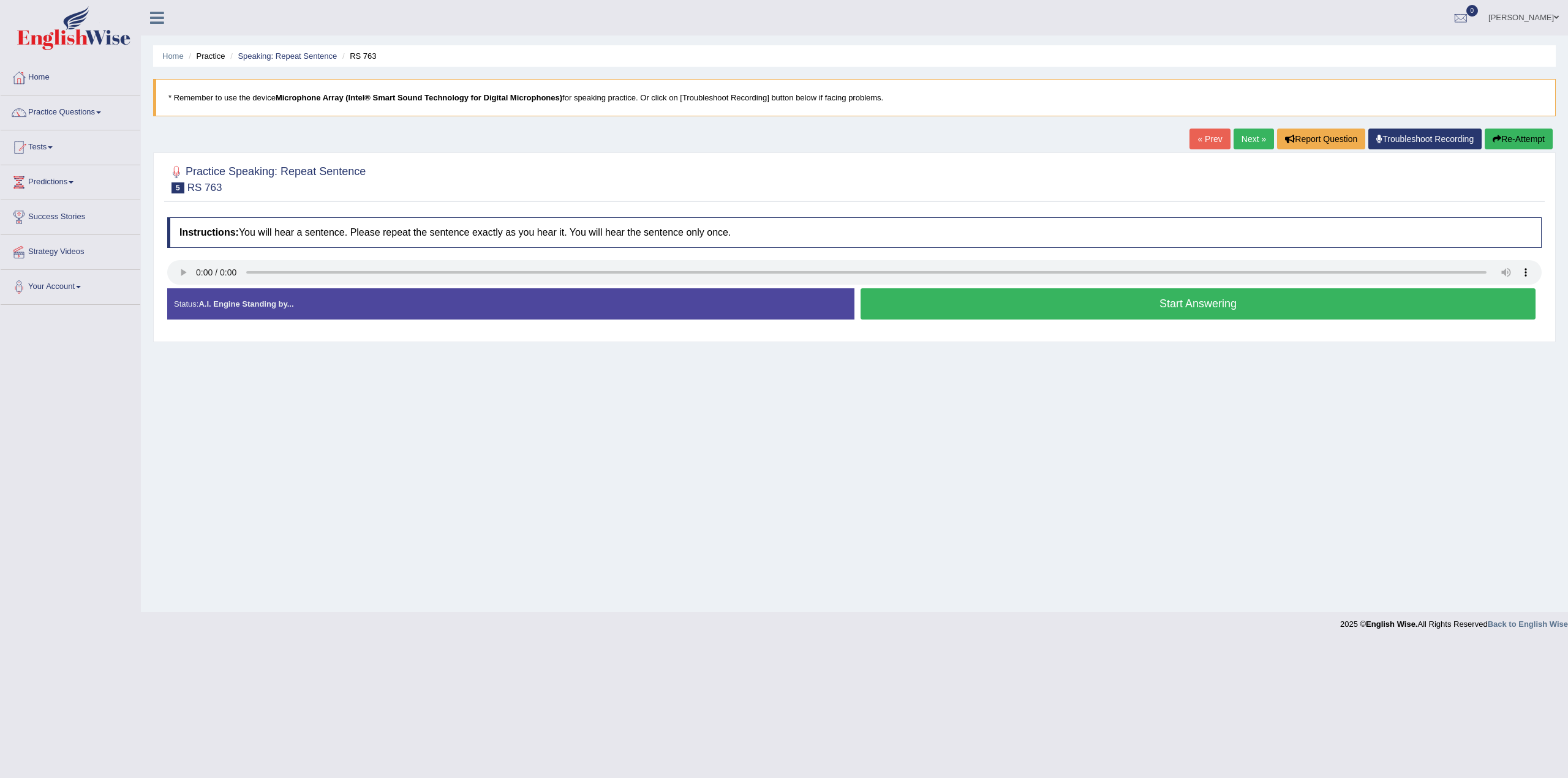
click at [1177, 304] on button "Start Answering" at bounding box center [1198, 304] width 675 height 31
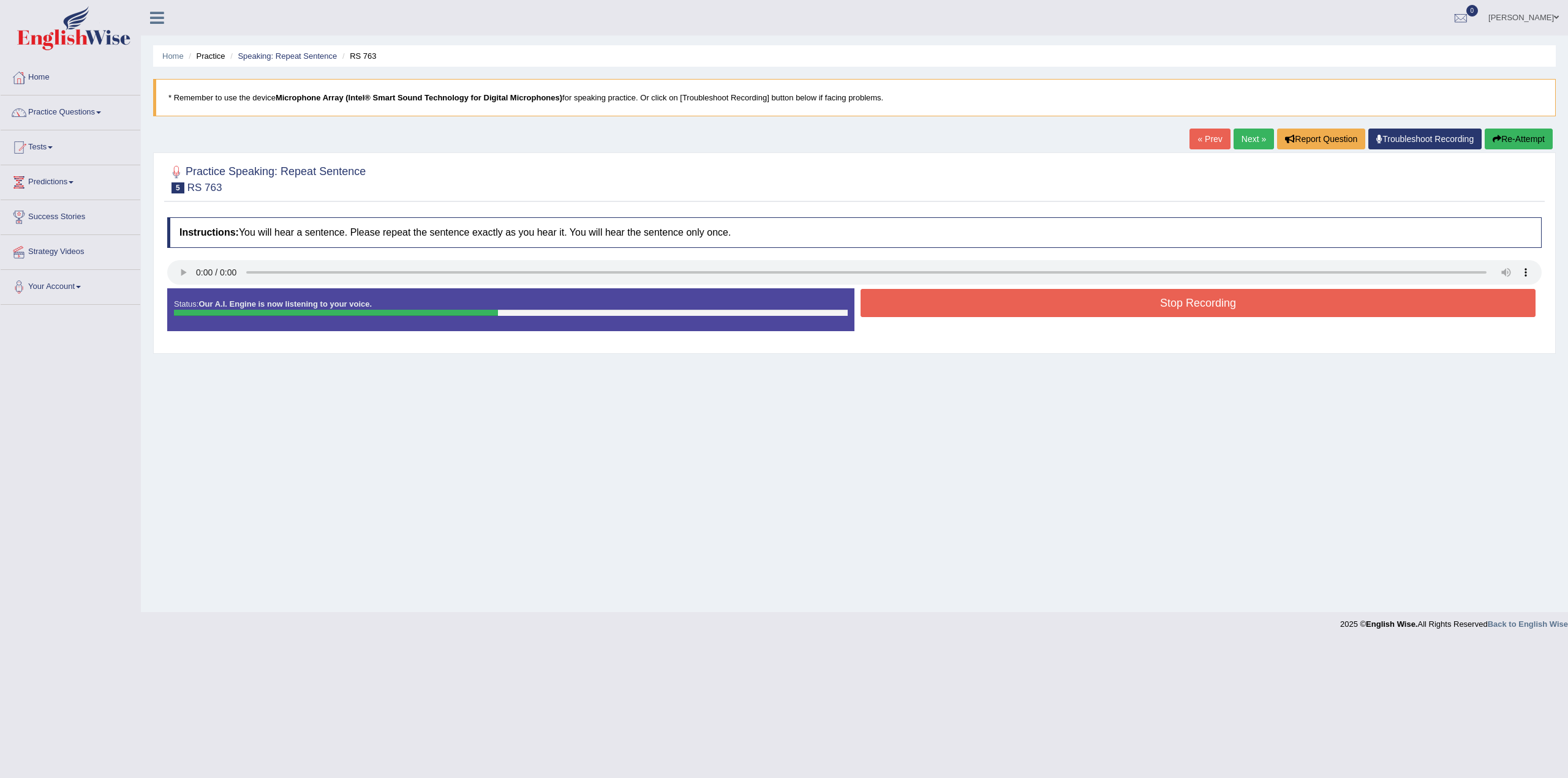
click at [1164, 299] on button "Stop Recording" at bounding box center [1198, 303] width 675 height 28
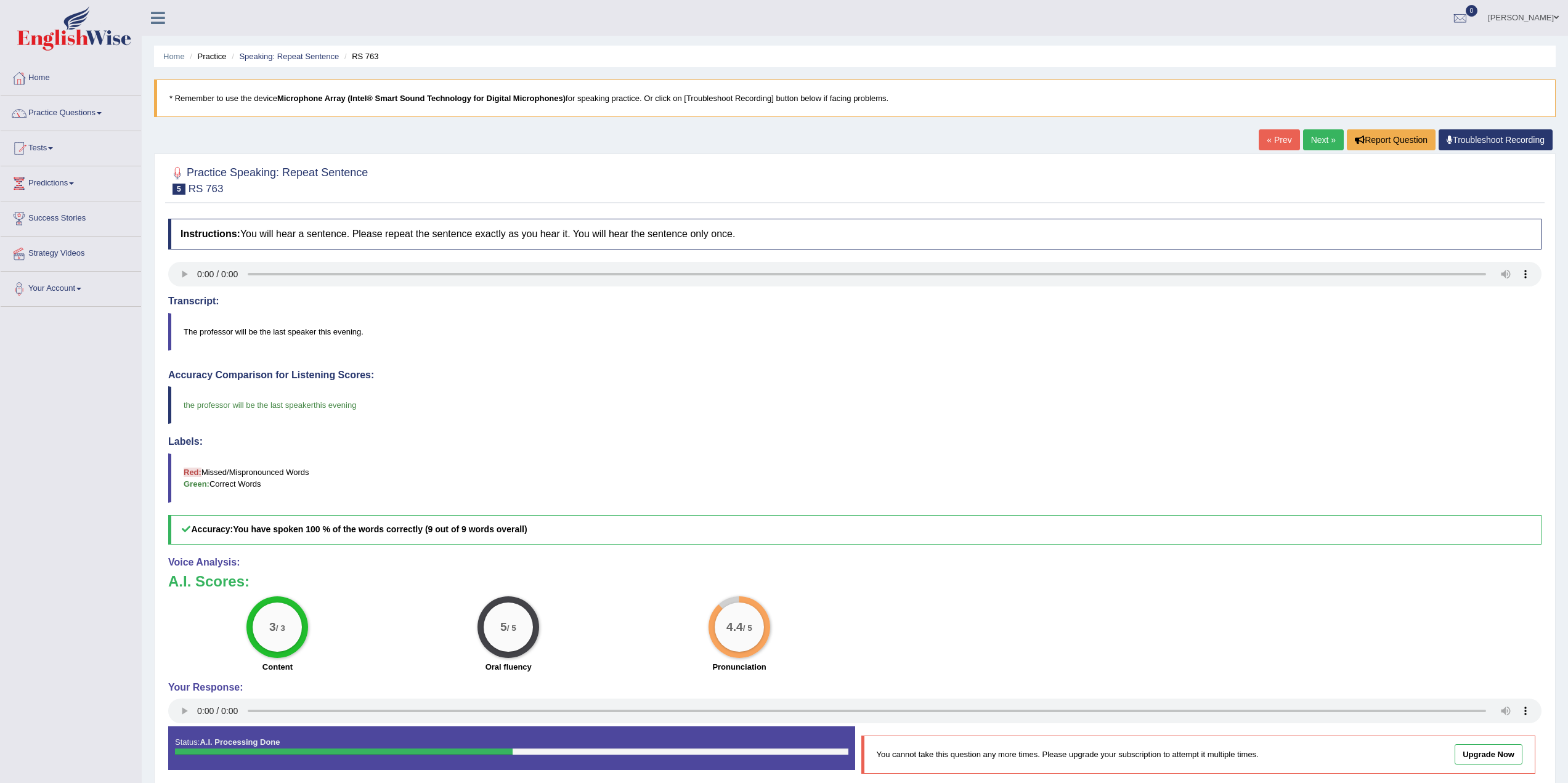
click at [1312, 139] on link "Next »" at bounding box center [1323, 139] width 40 height 21
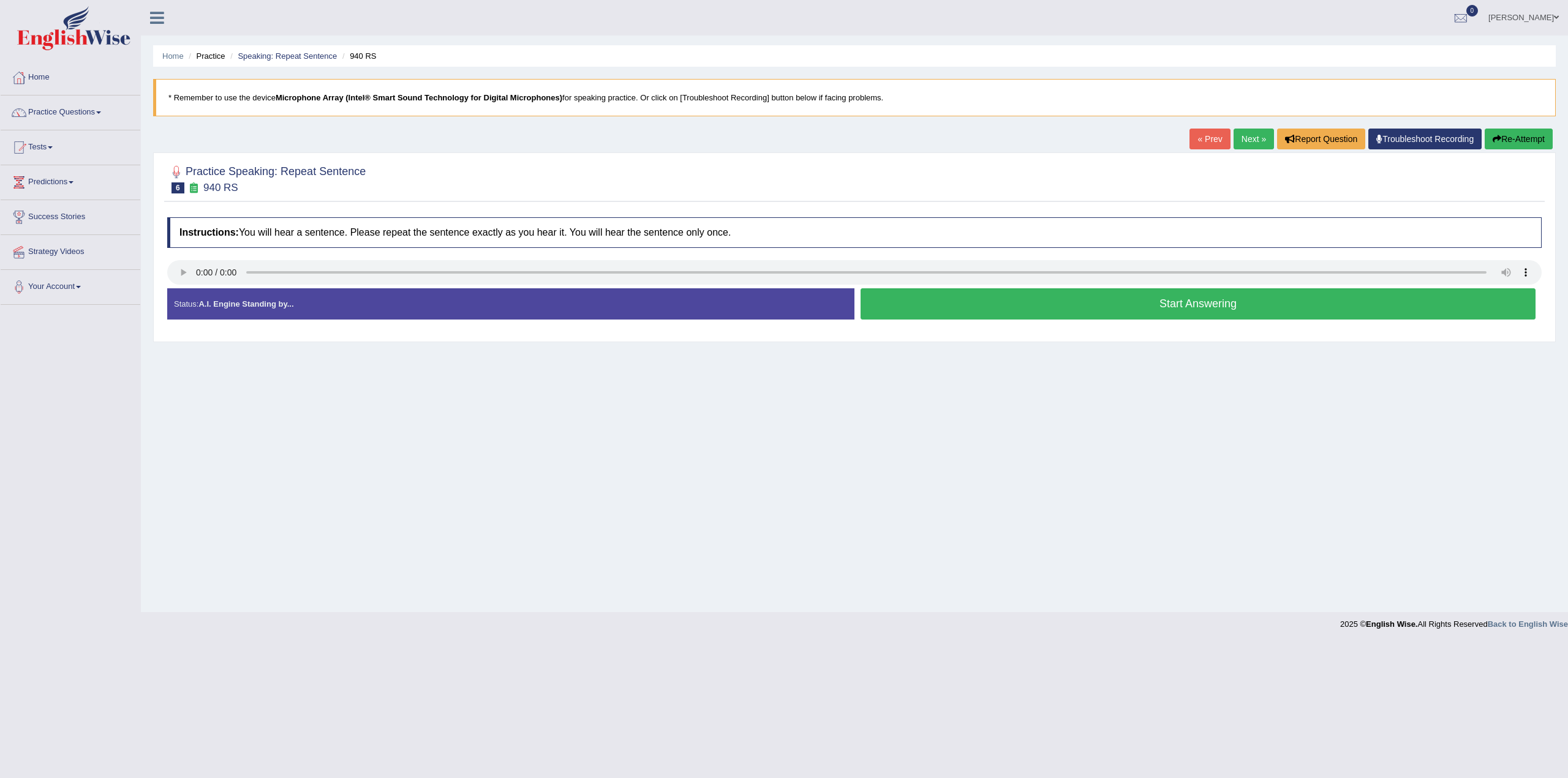
click at [1145, 303] on button "Start Answering" at bounding box center [1198, 304] width 675 height 31
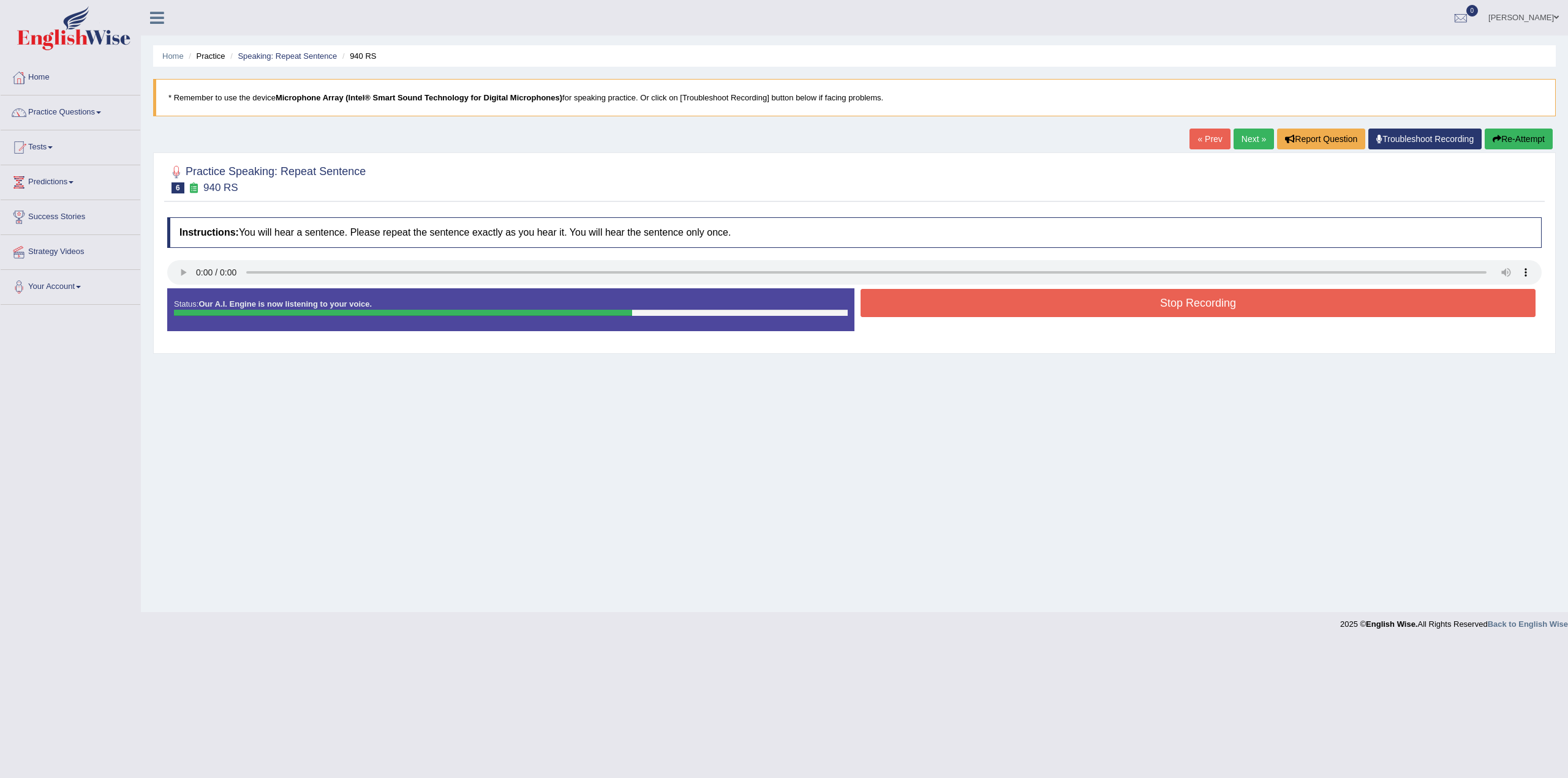
click at [1137, 305] on button "Stop Recording" at bounding box center [1198, 303] width 675 height 28
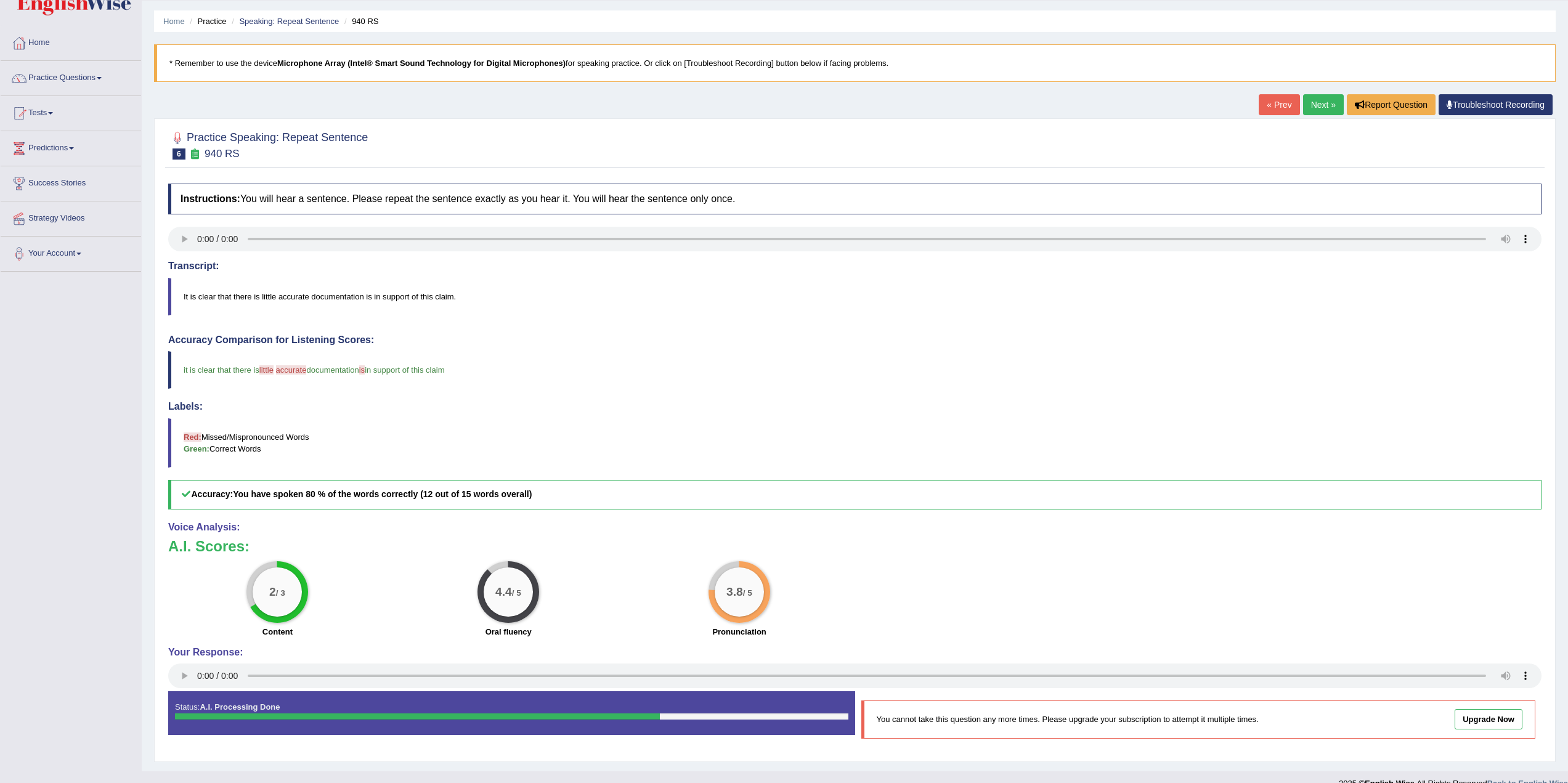
scroll to position [54, 0]
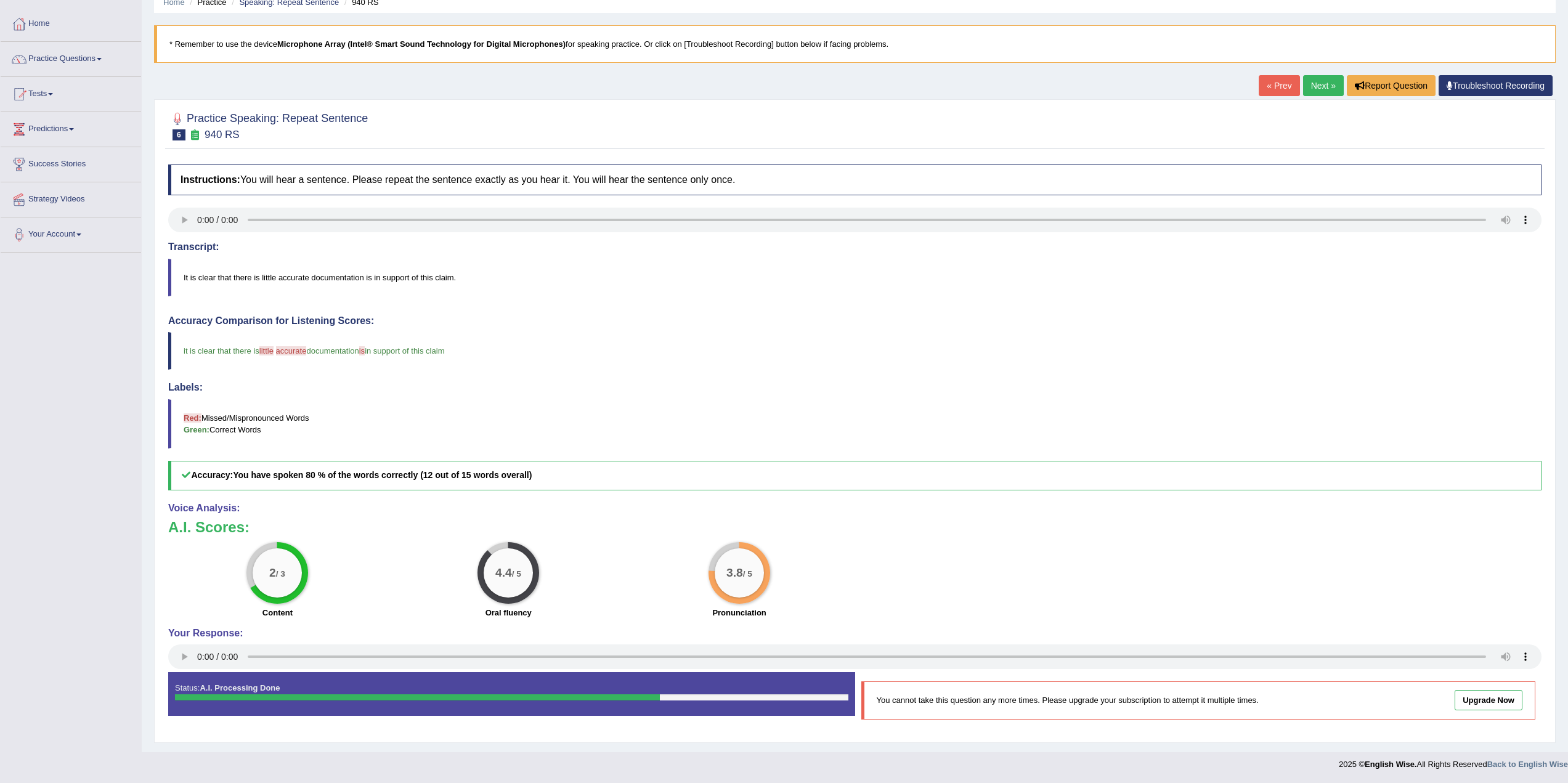
click at [1324, 83] on link "Next »" at bounding box center [1323, 86] width 40 height 21
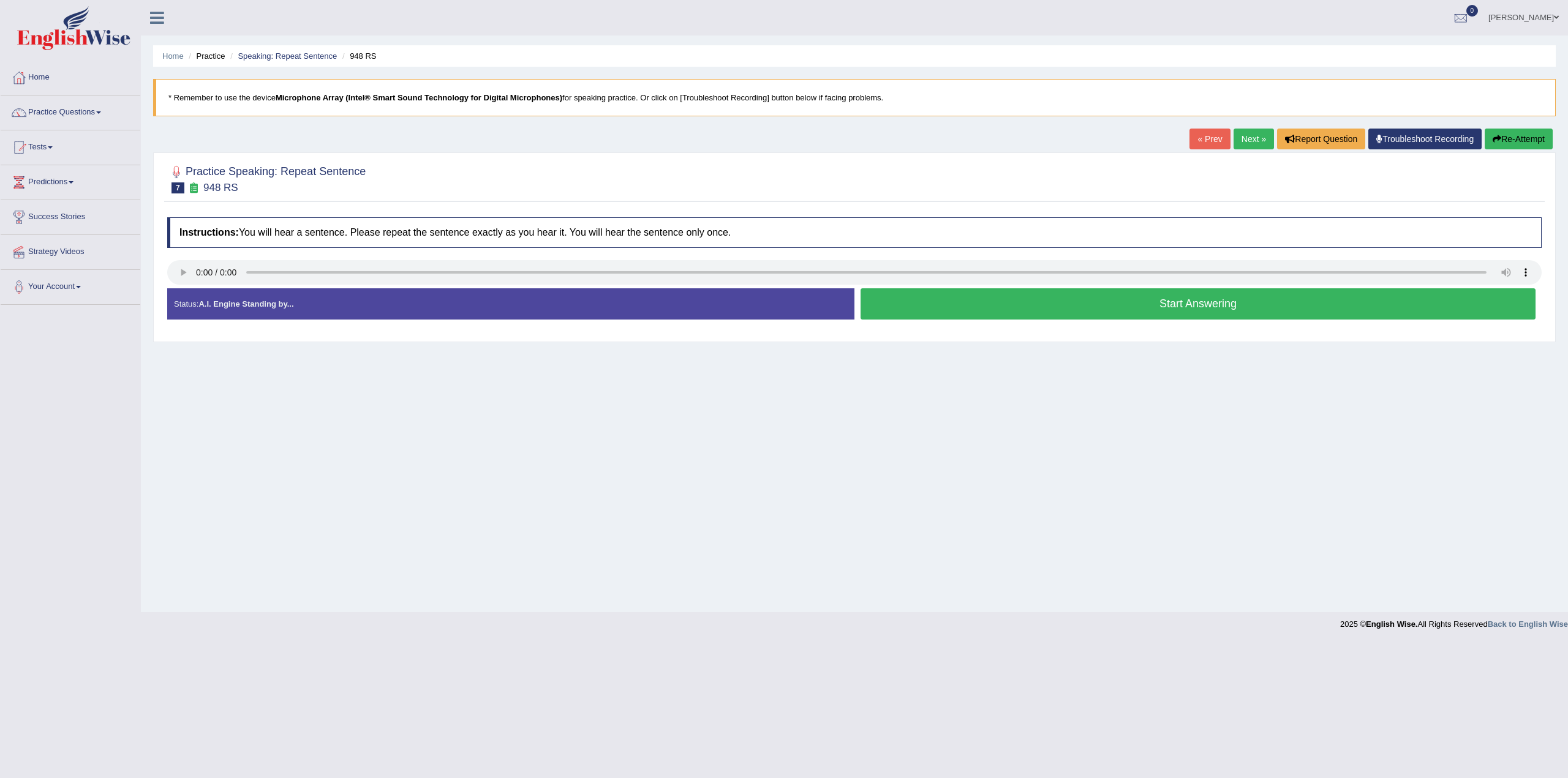
click at [1113, 299] on button "Start Answering" at bounding box center [1198, 304] width 675 height 31
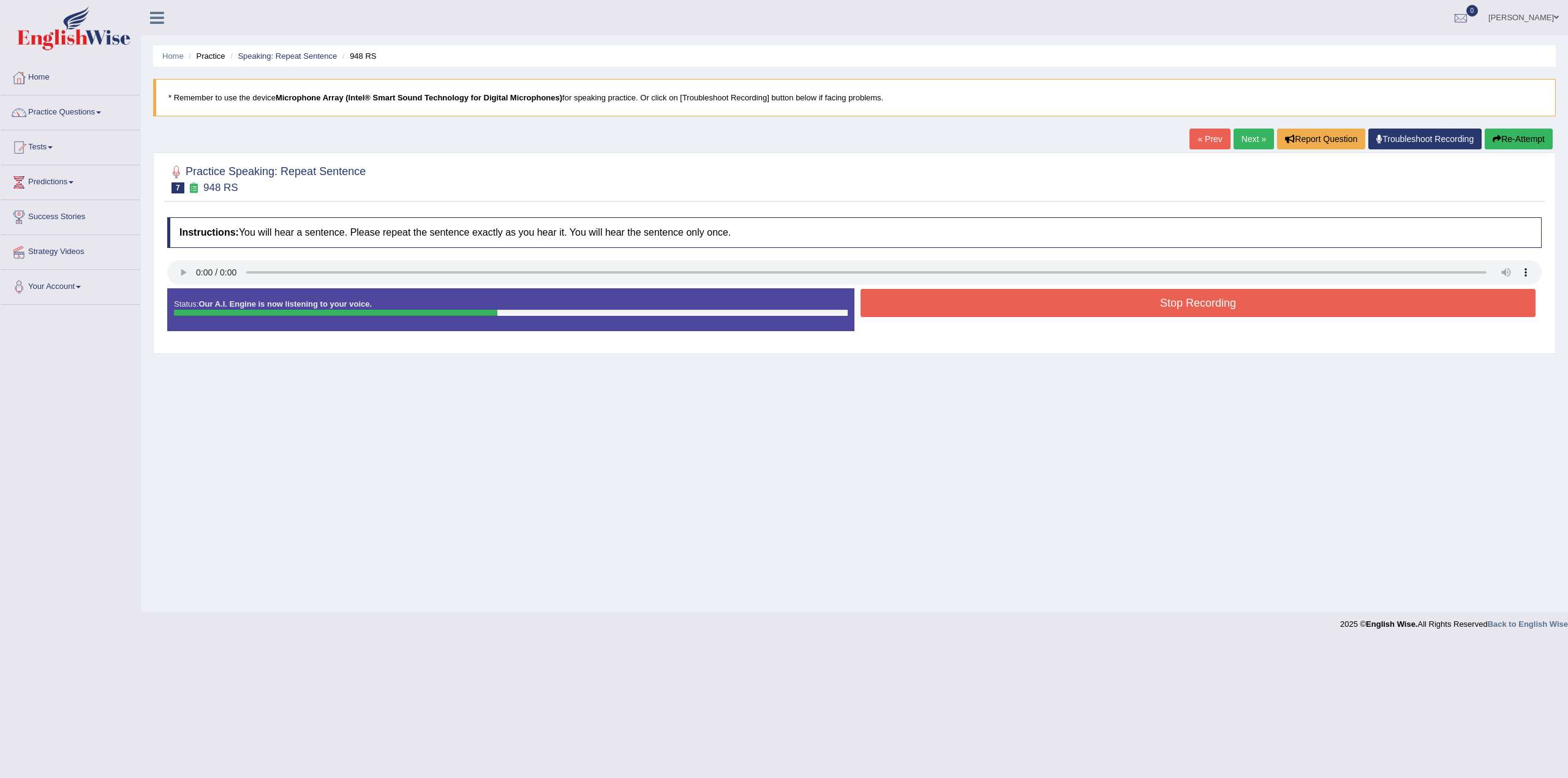
click at [1180, 299] on button "Stop Recording" at bounding box center [1198, 303] width 675 height 28
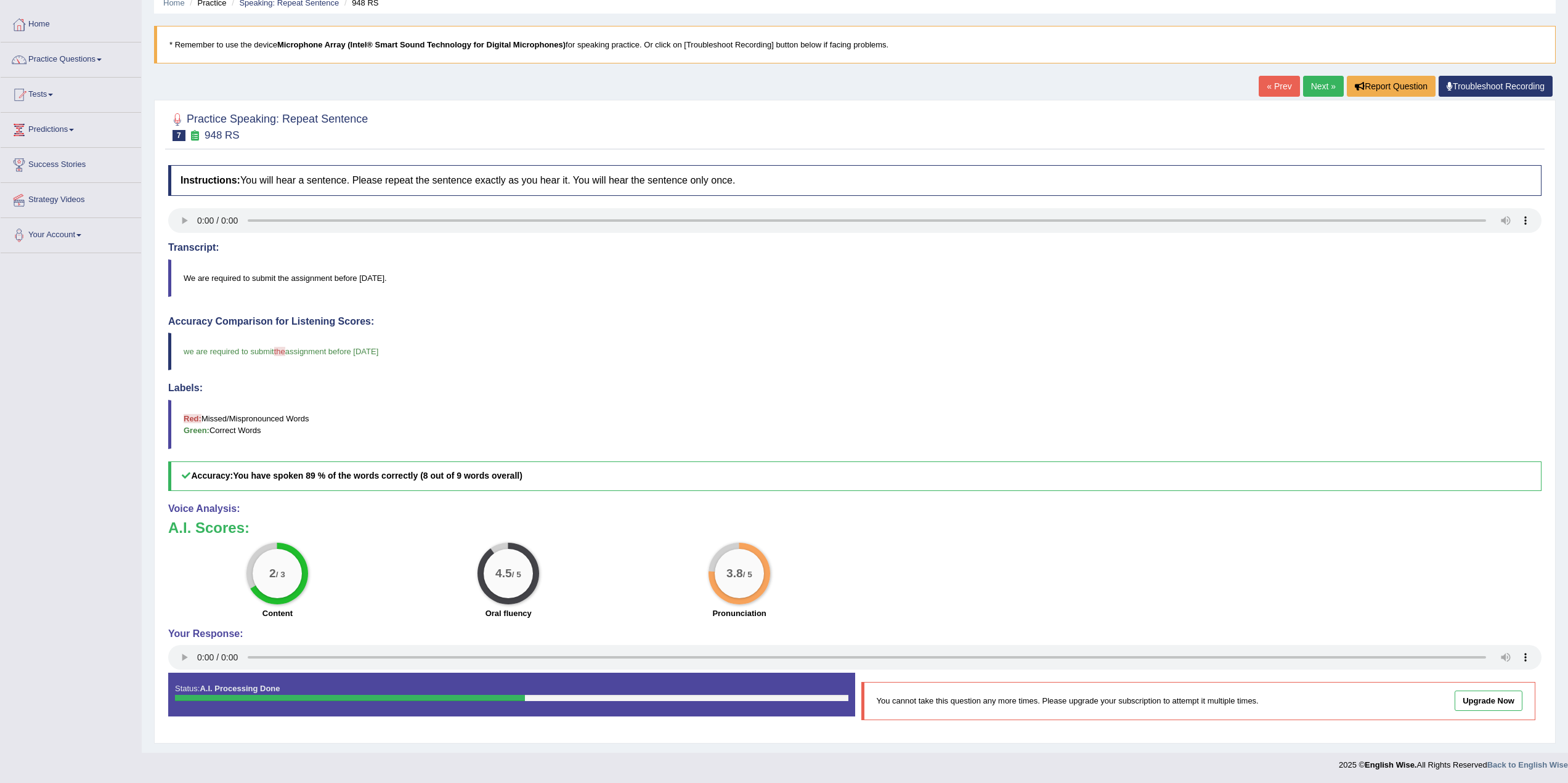
scroll to position [54, 0]
click at [1317, 87] on link "Next »" at bounding box center [1323, 86] width 40 height 21
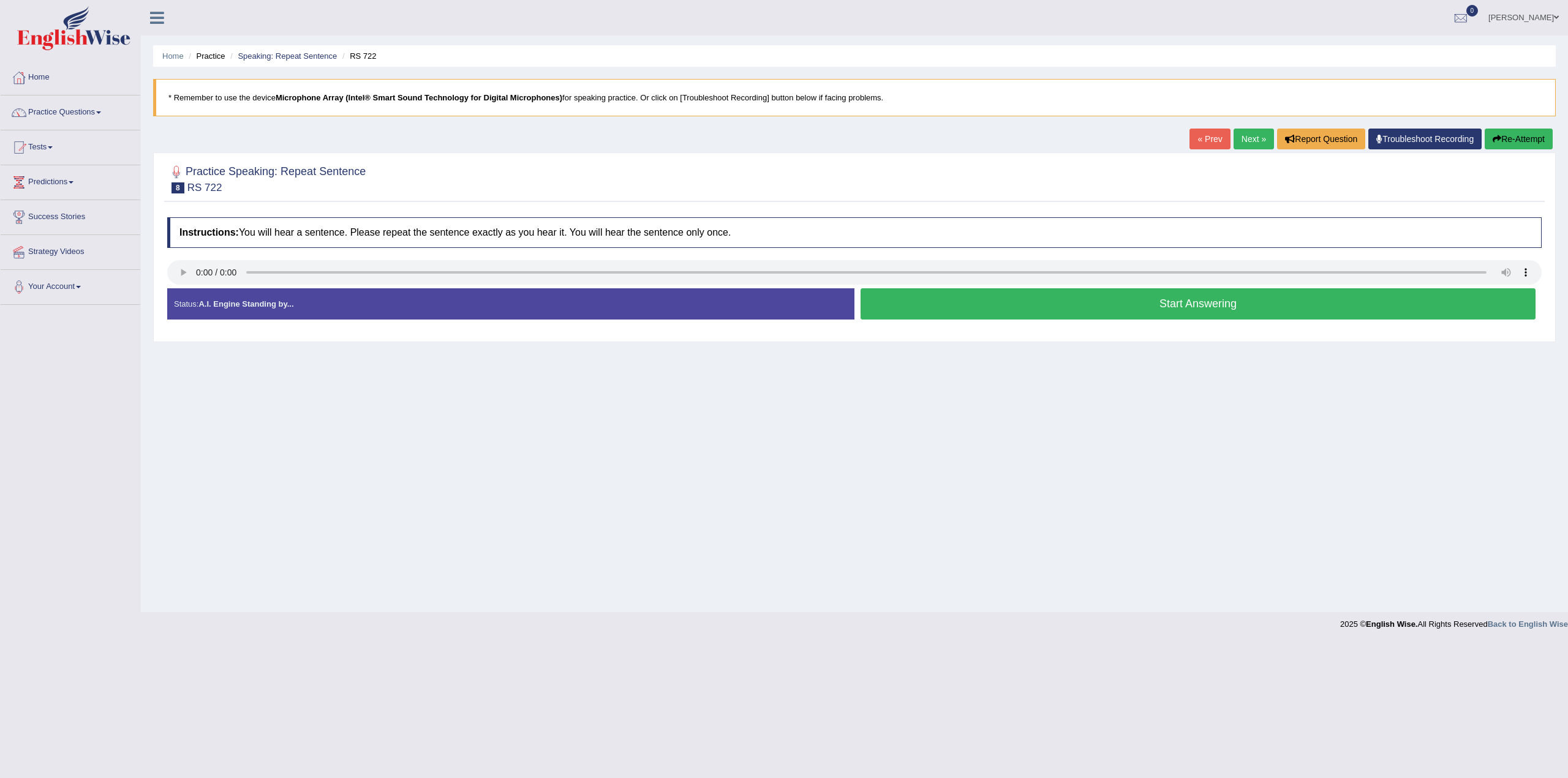
click at [1210, 304] on button "Start Answering" at bounding box center [1198, 304] width 675 height 31
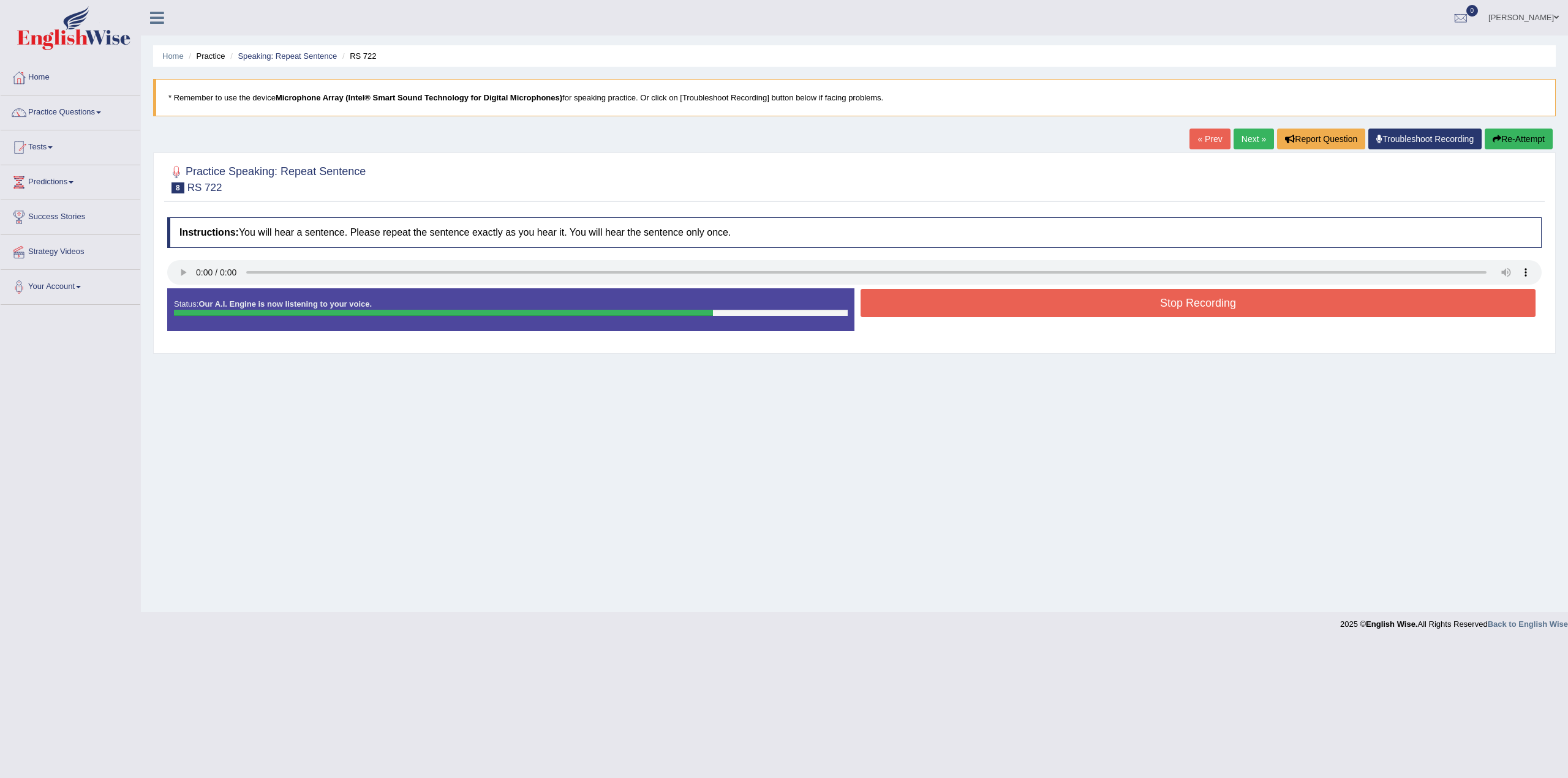
click at [1187, 305] on button "Stop Recording" at bounding box center [1198, 303] width 675 height 28
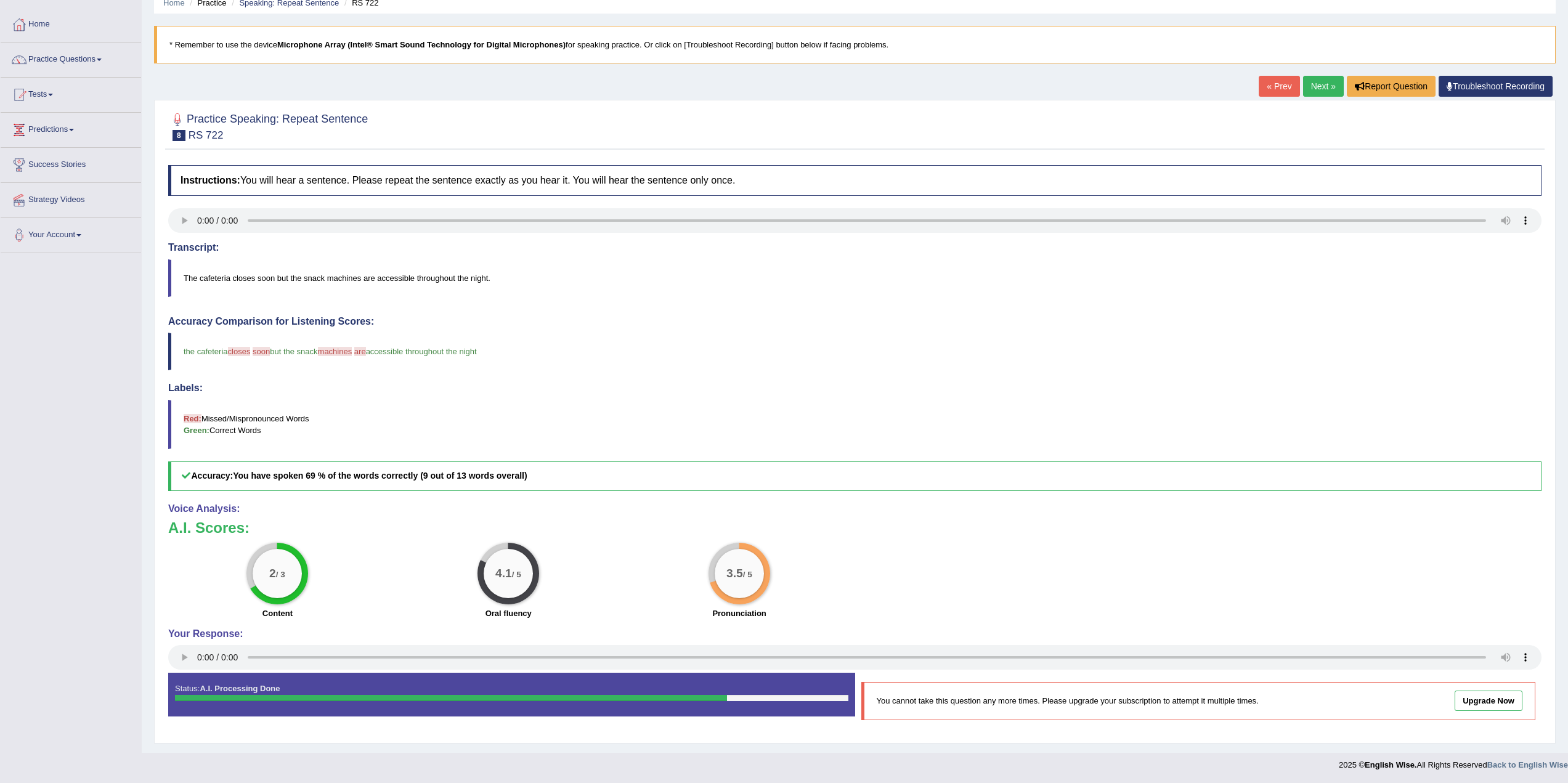
scroll to position [54, 0]
click at [313, 356] on span "but the snack" at bounding box center [293, 350] width 48 height 10
click at [313, 353] on span "but the snack" at bounding box center [293, 350] width 48 height 10
click at [313, 351] on span "but the snack" at bounding box center [293, 350] width 48 height 10
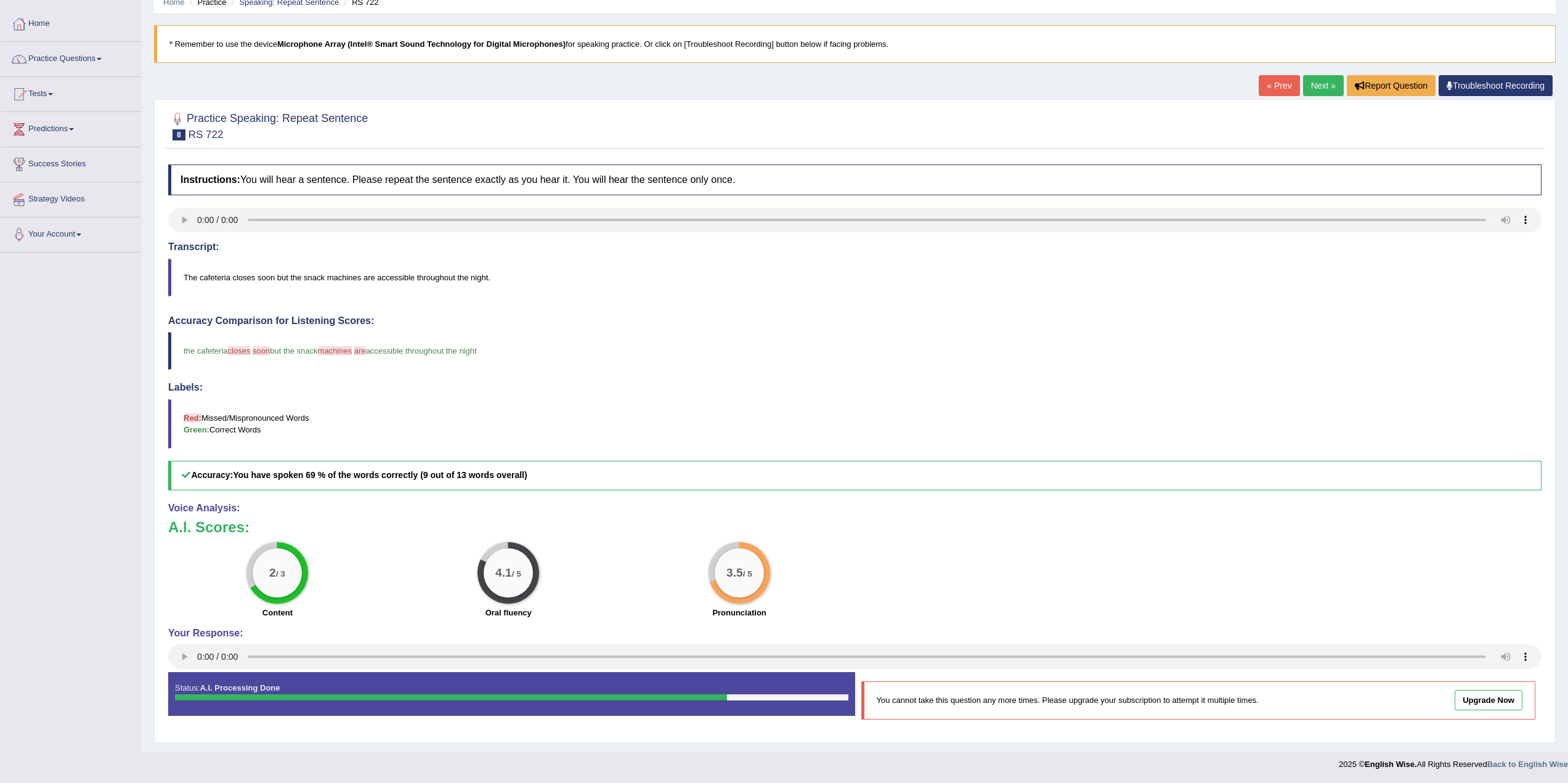
click at [311, 350] on span "but the snack" at bounding box center [293, 350] width 48 height 10
click at [1325, 77] on link "Next »" at bounding box center [1323, 86] width 40 height 21
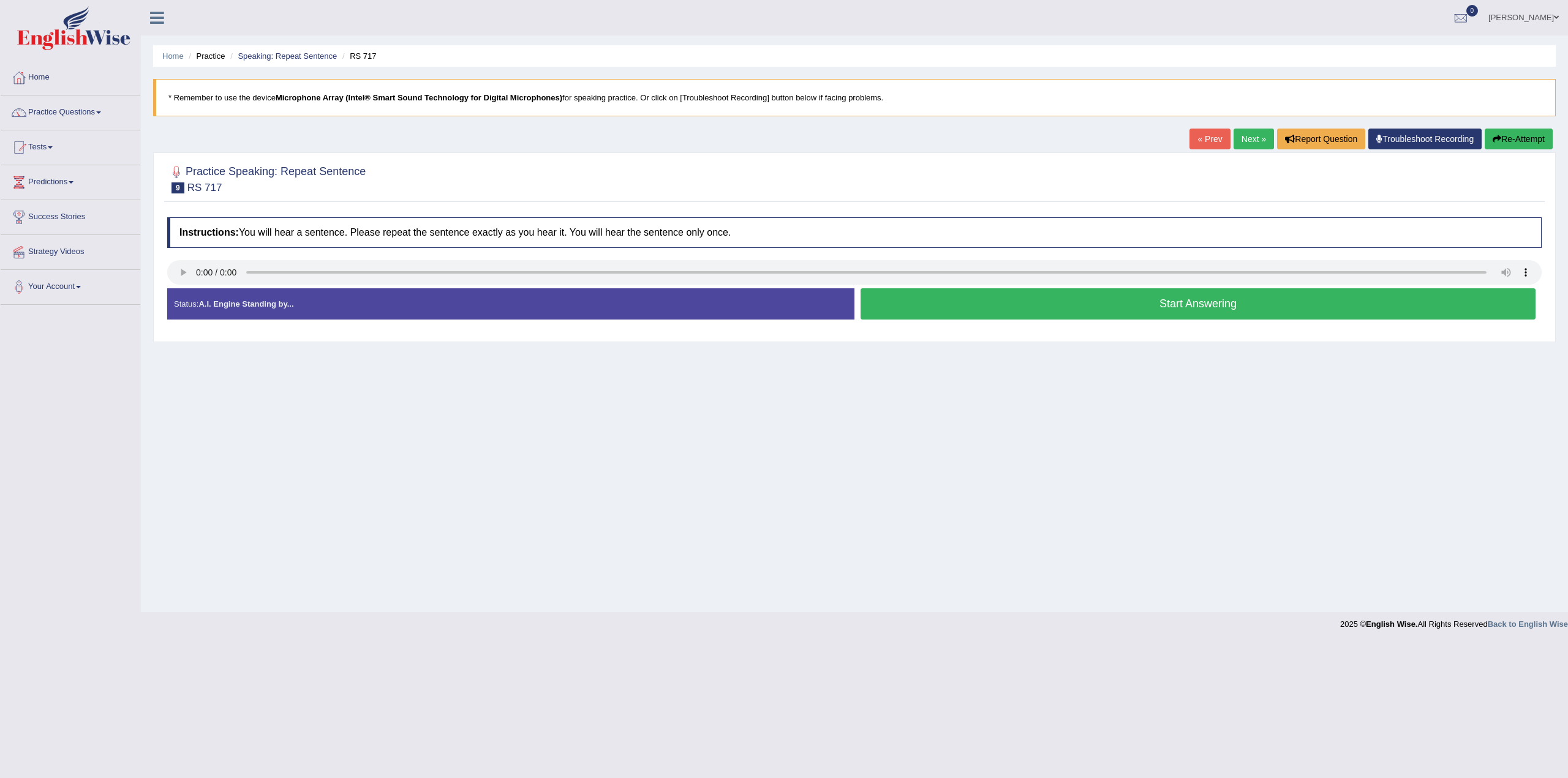
click at [1197, 309] on button "Start Answering" at bounding box center [1198, 304] width 675 height 31
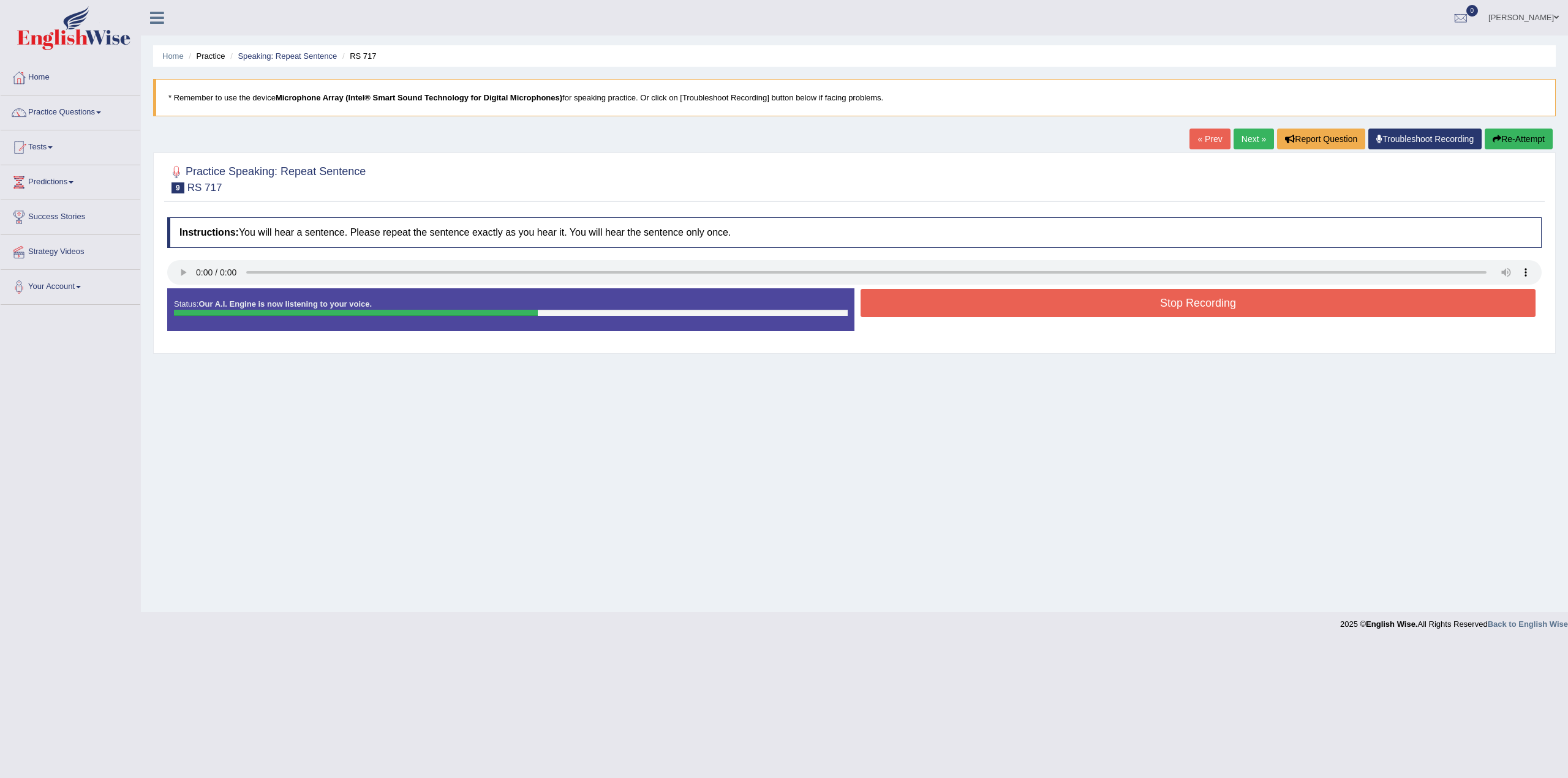
click at [1114, 307] on button "Stop Recording" at bounding box center [1198, 303] width 675 height 28
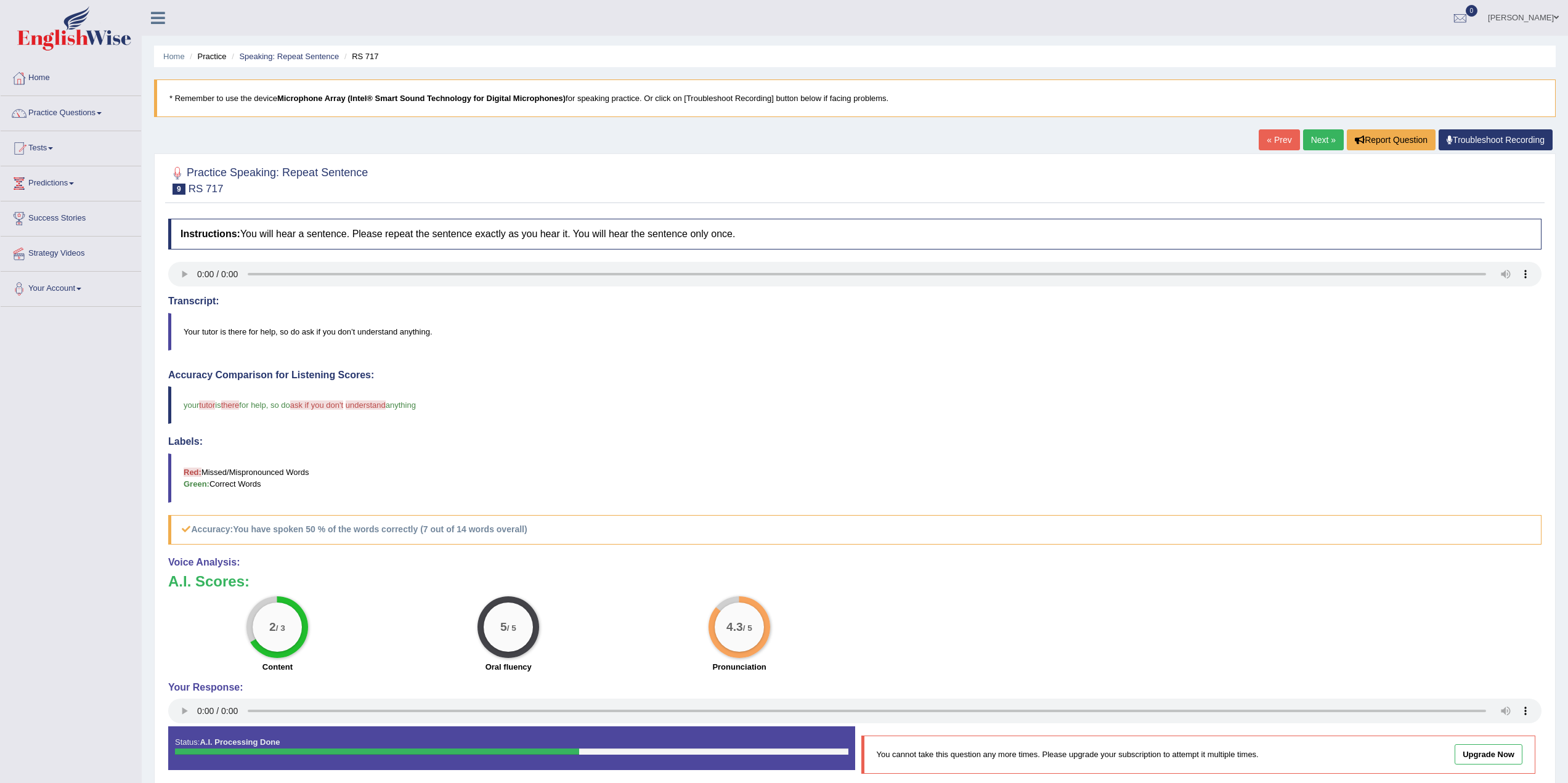
click at [1321, 144] on link "Next »" at bounding box center [1323, 139] width 40 height 21
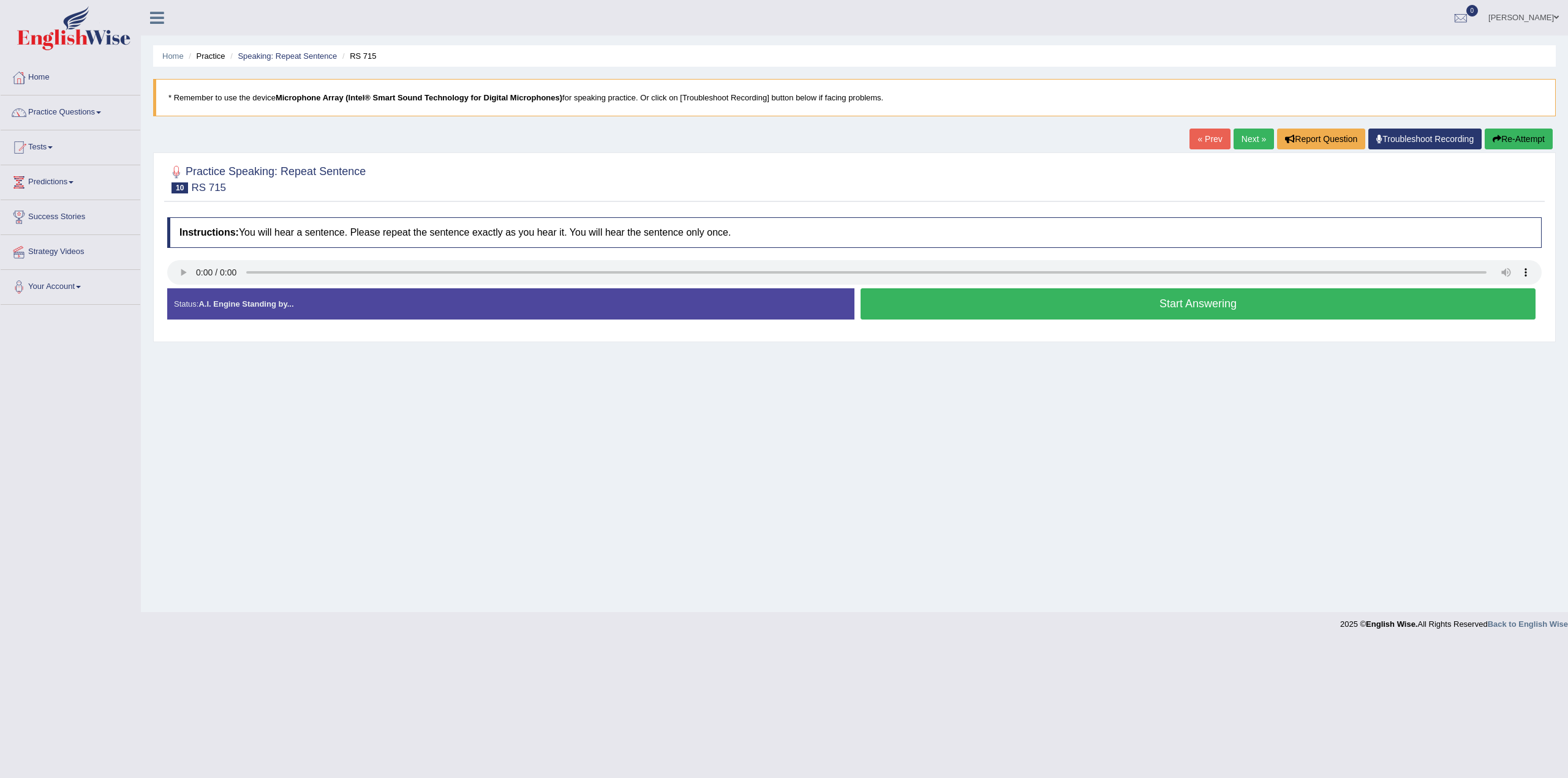
click at [1196, 303] on button "Start Answering" at bounding box center [1198, 304] width 675 height 31
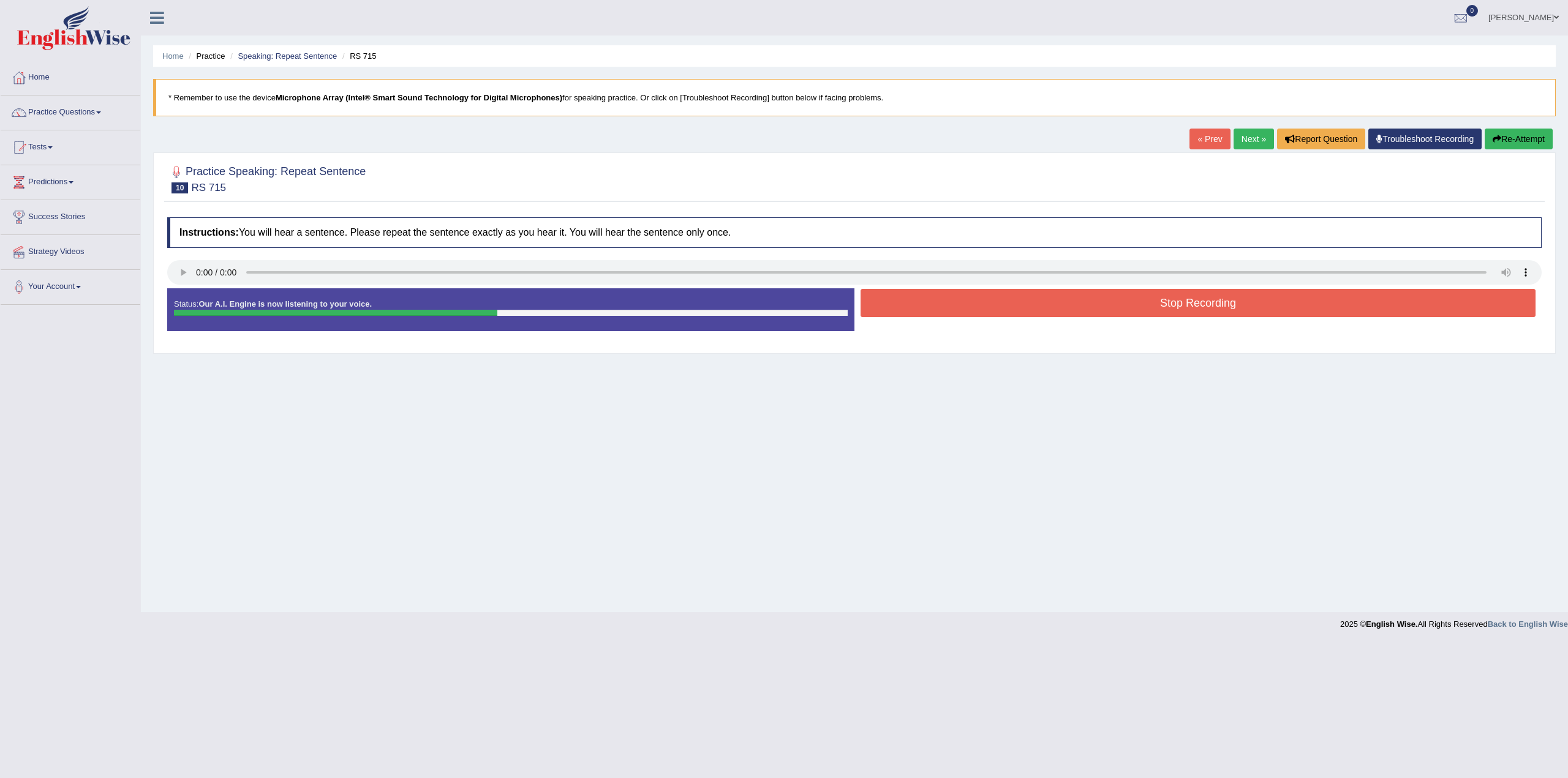
click at [1189, 302] on button "Stop Recording" at bounding box center [1198, 303] width 675 height 28
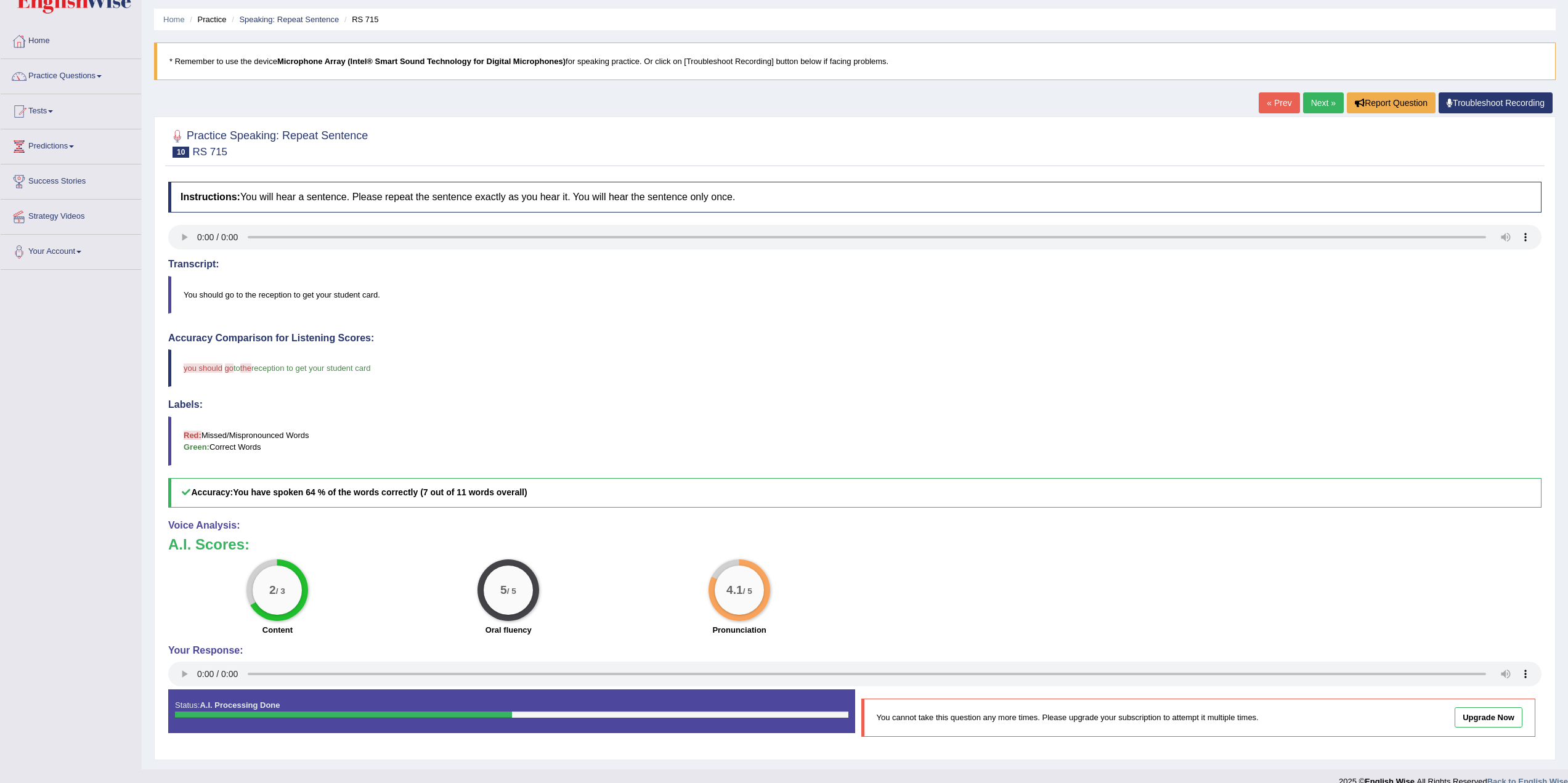
scroll to position [54, 0]
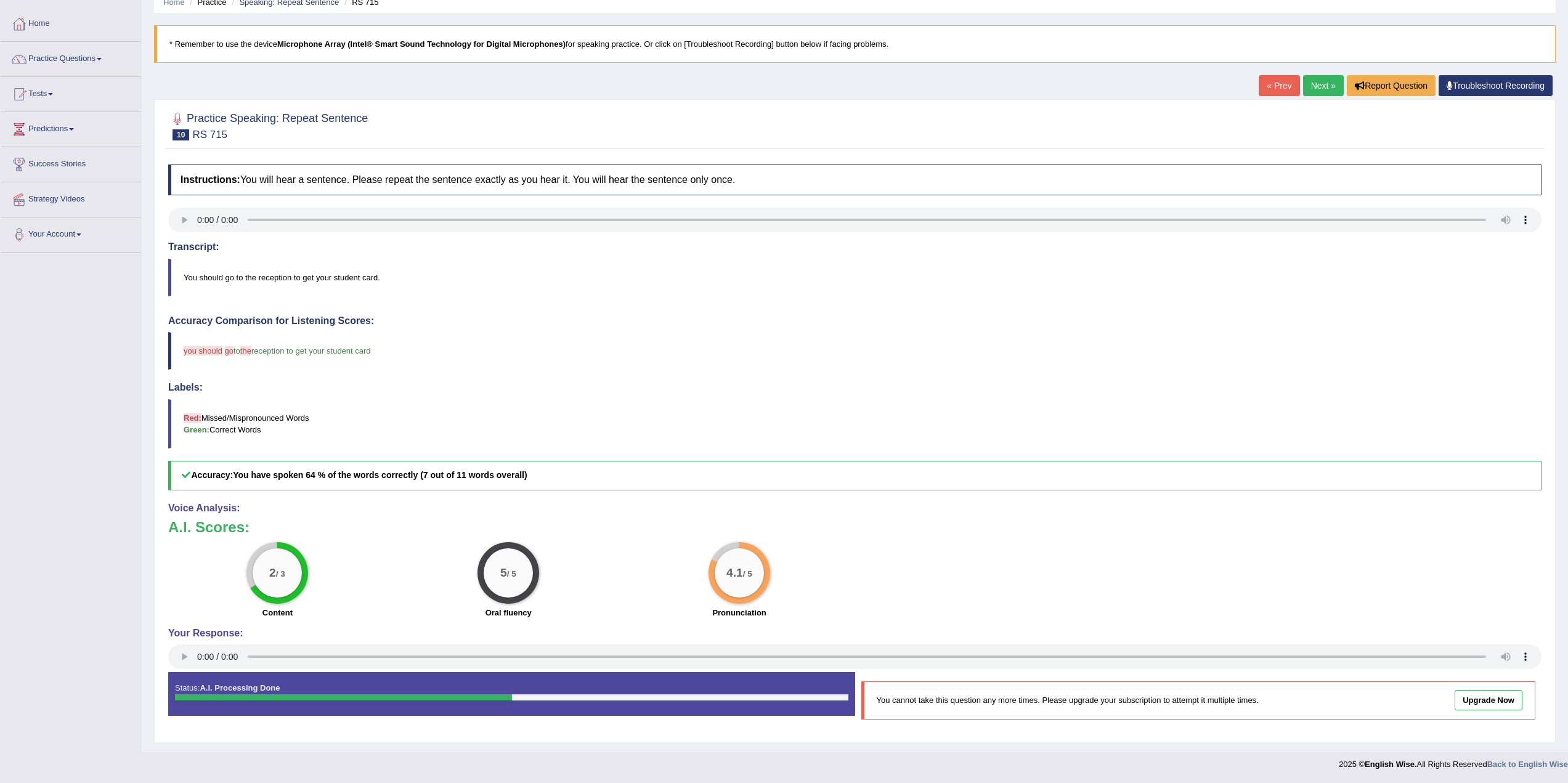
click at [1314, 83] on link "Next »" at bounding box center [1323, 86] width 40 height 21
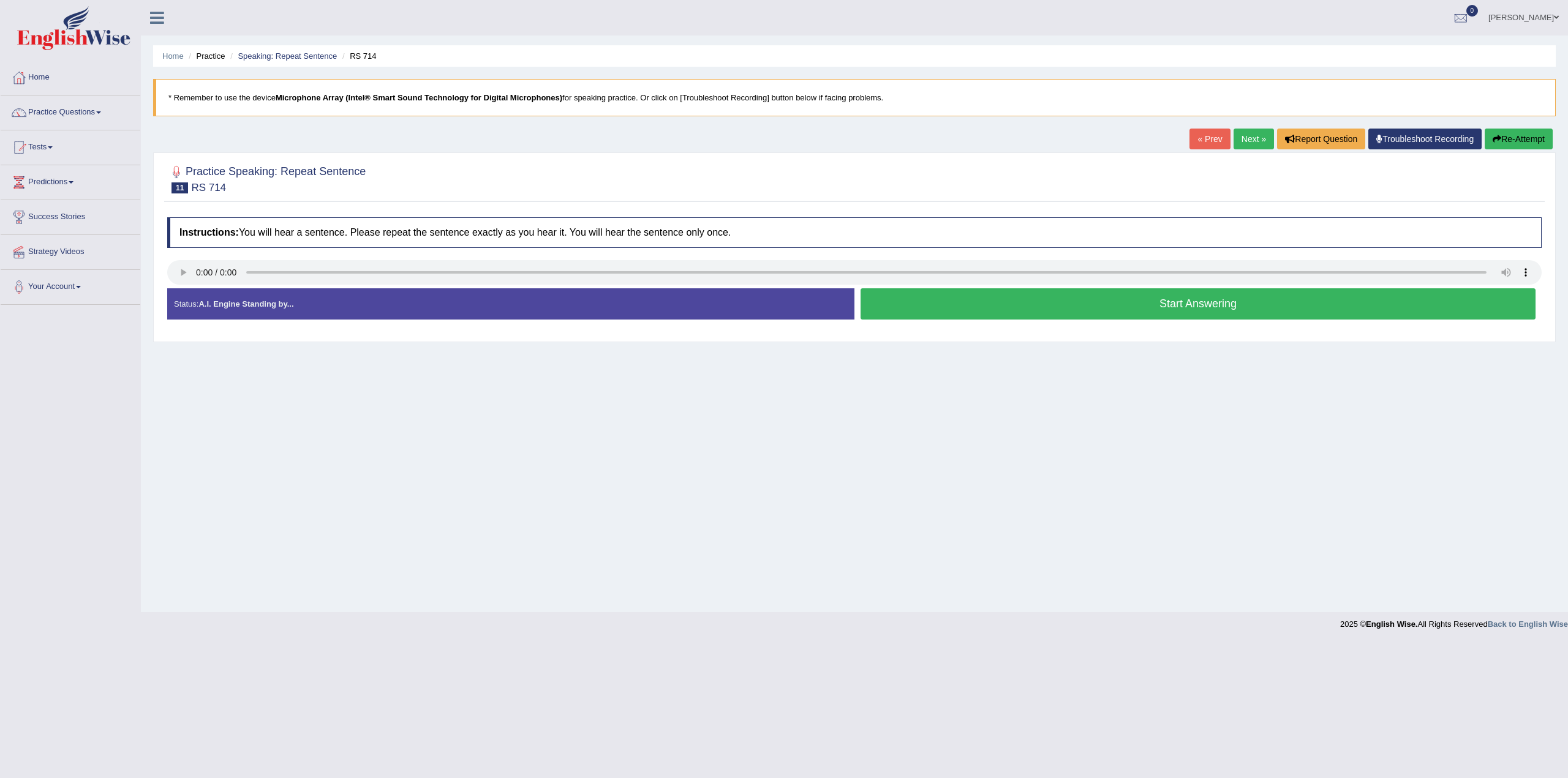
click at [1212, 305] on button "Start Answering" at bounding box center [1198, 304] width 675 height 31
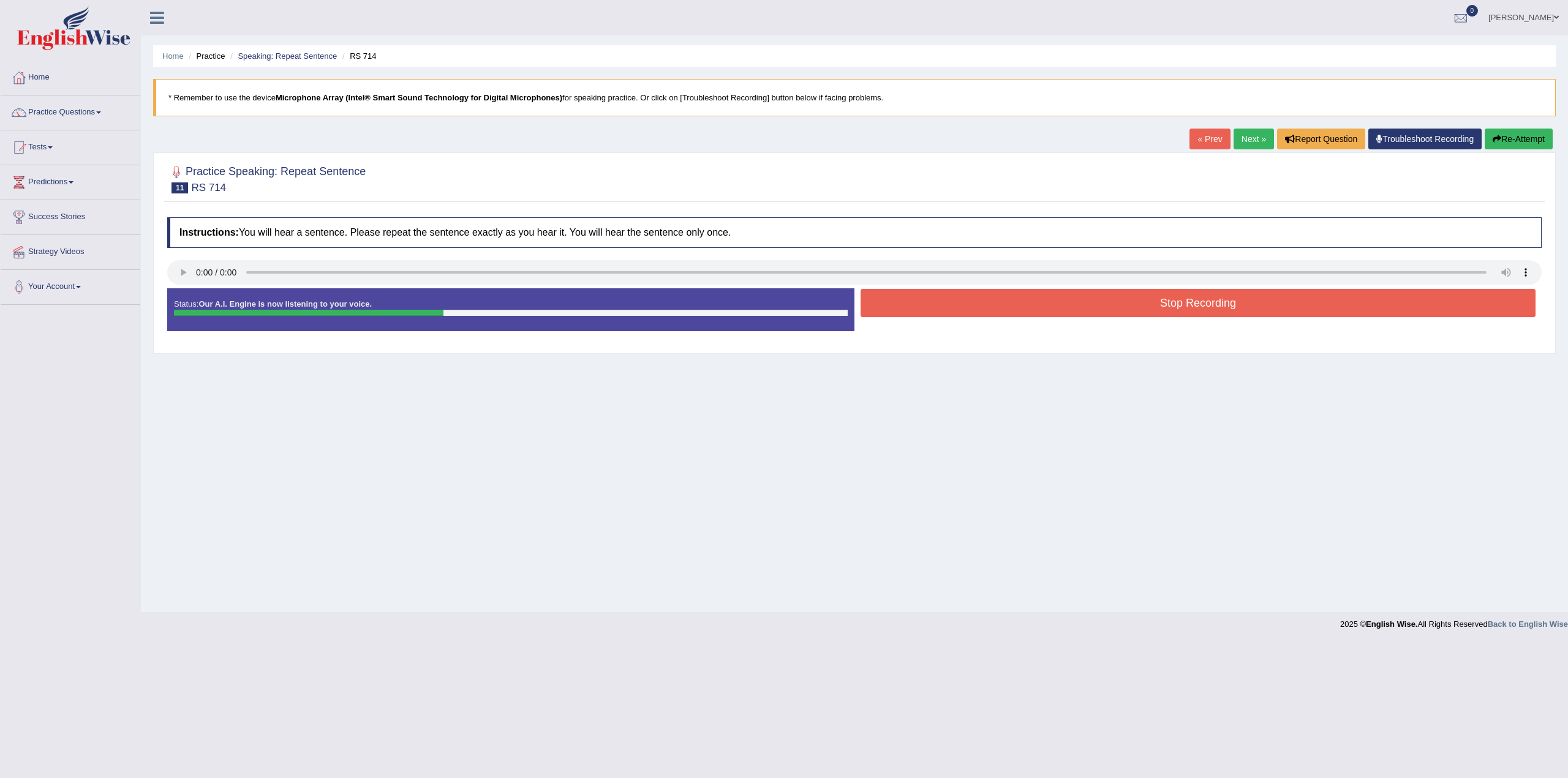
click at [1190, 304] on button "Stop Recording" at bounding box center [1198, 303] width 675 height 28
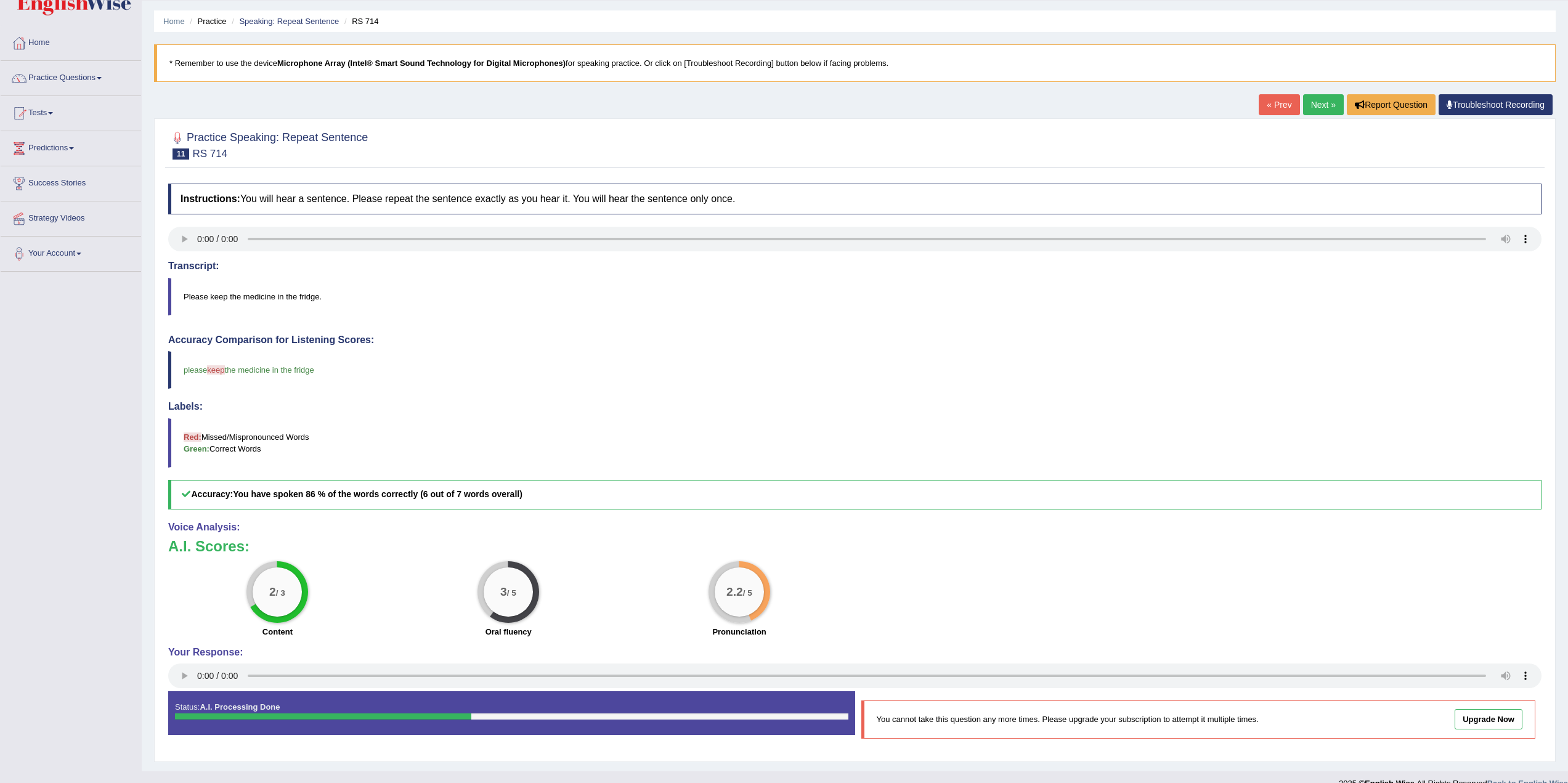
scroll to position [54, 0]
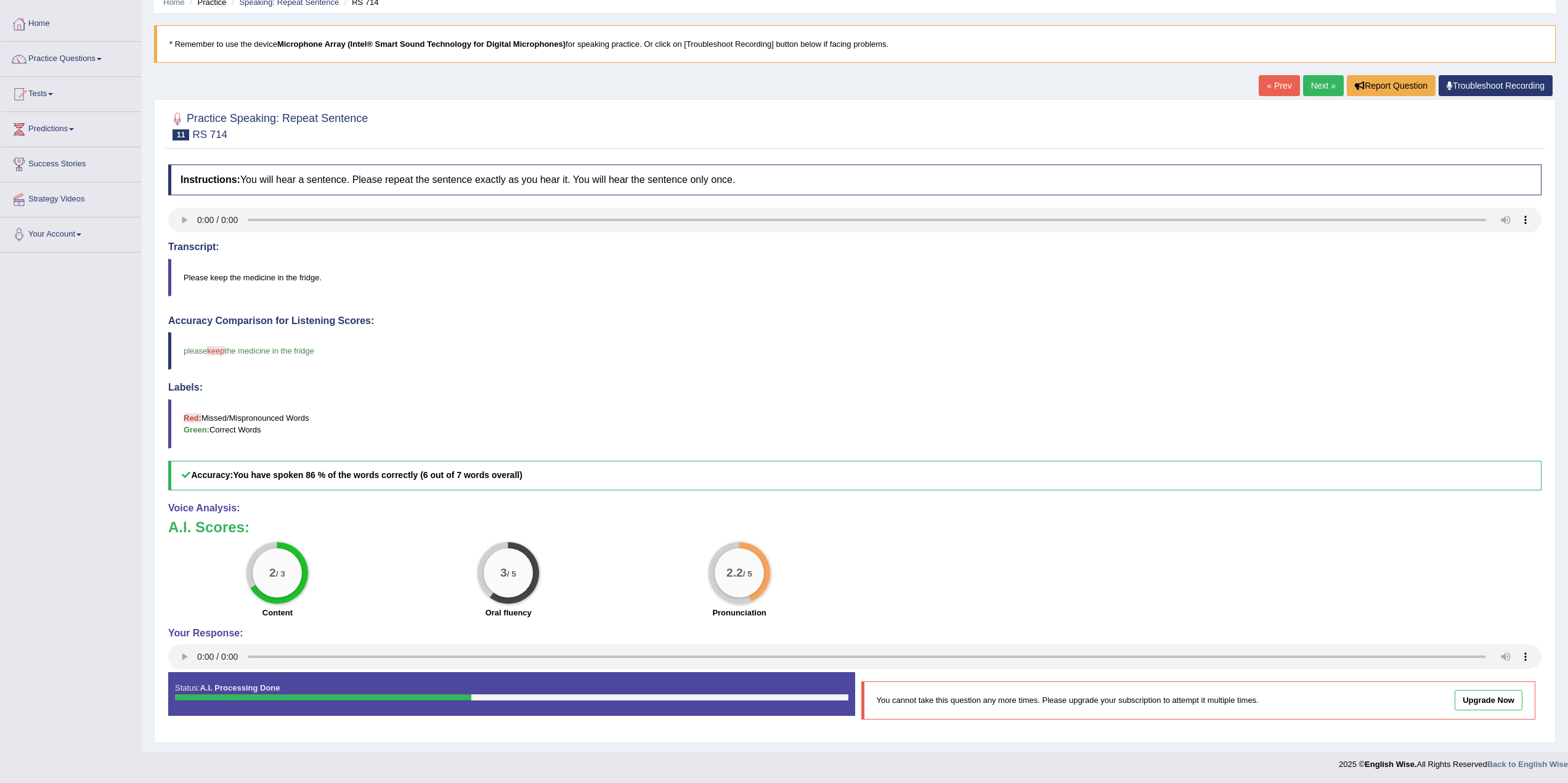
click at [1314, 92] on link "Next »" at bounding box center [1323, 86] width 40 height 21
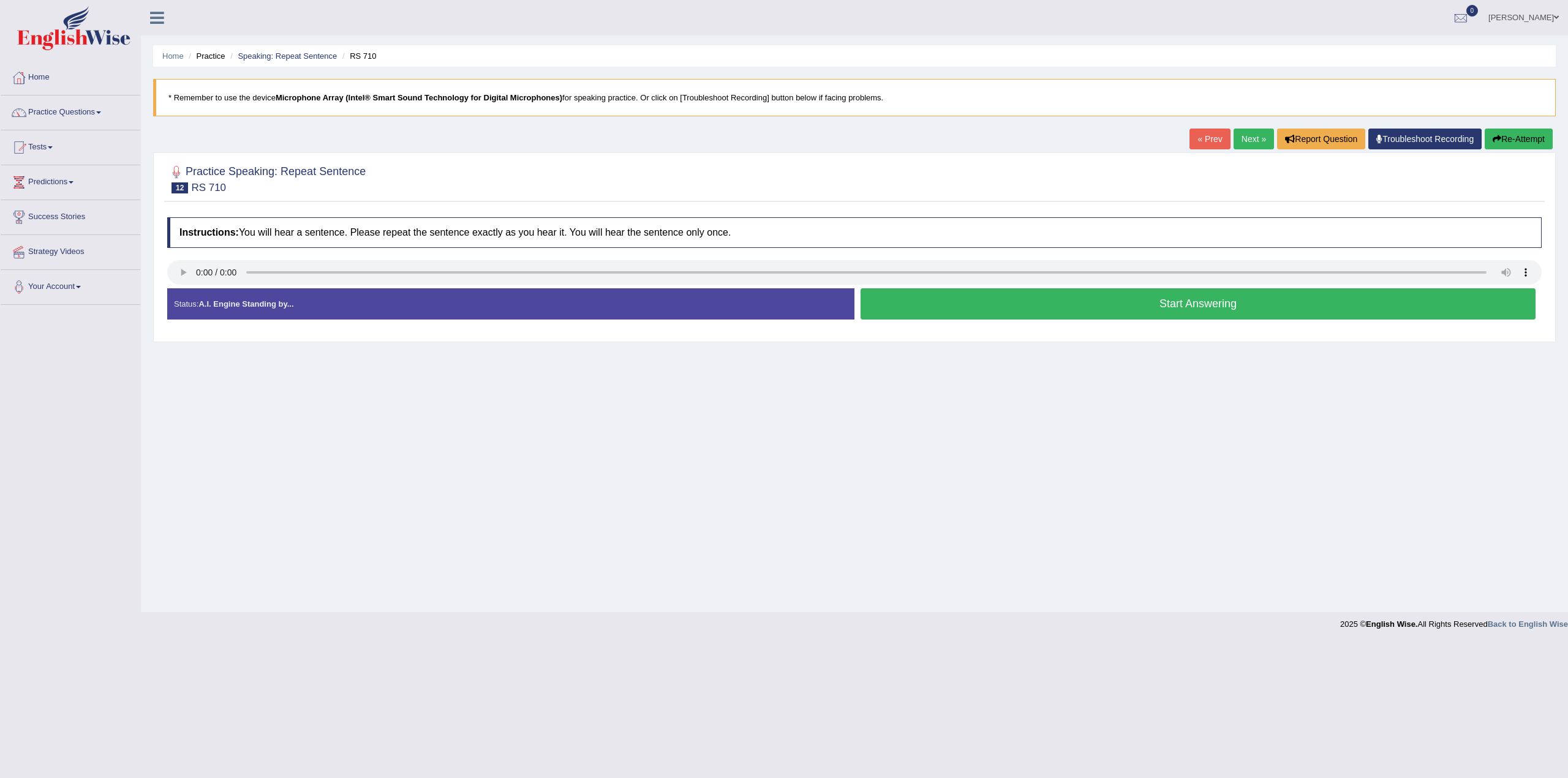
click at [1157, 302] on button "Start Answering" at bounding box center [1198, 304] width 675 height 31
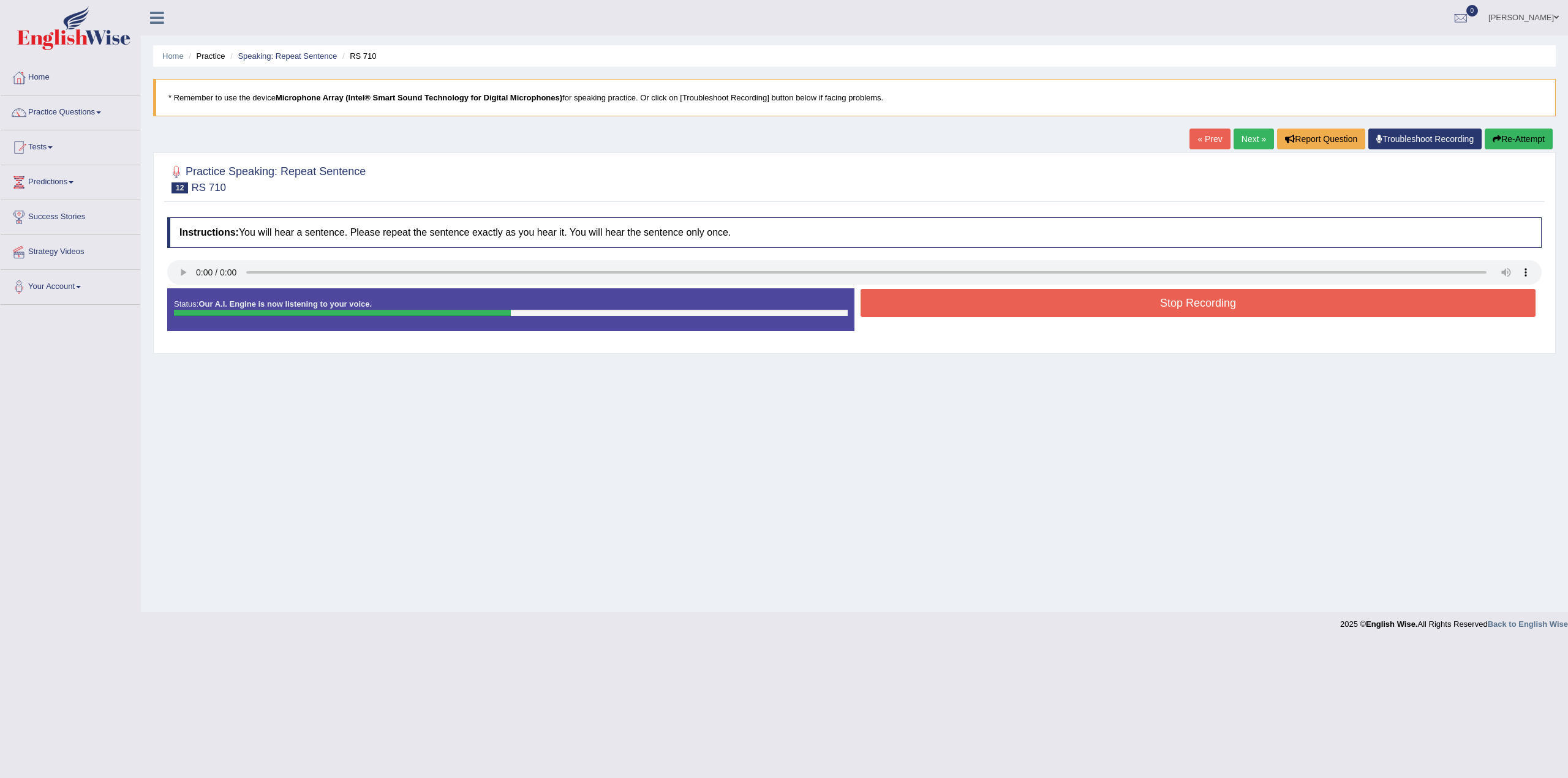
click at [1144, 301] on button "Stop Recording" at bounding box center [1198, 303] width 675 height 28
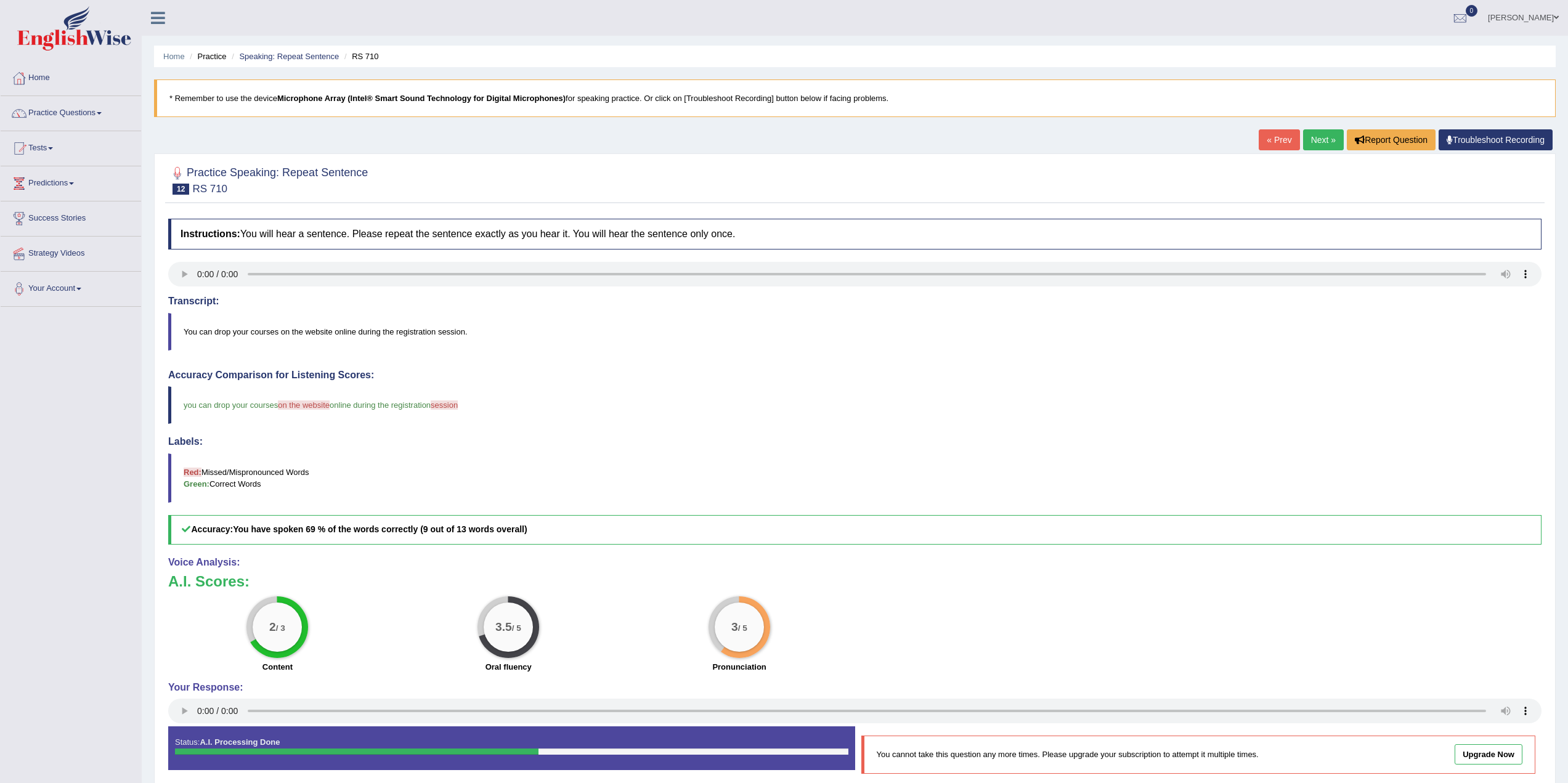
click at [1319, 141] on link "Next »" at bounding box center [1323, 139] width 40 height 21
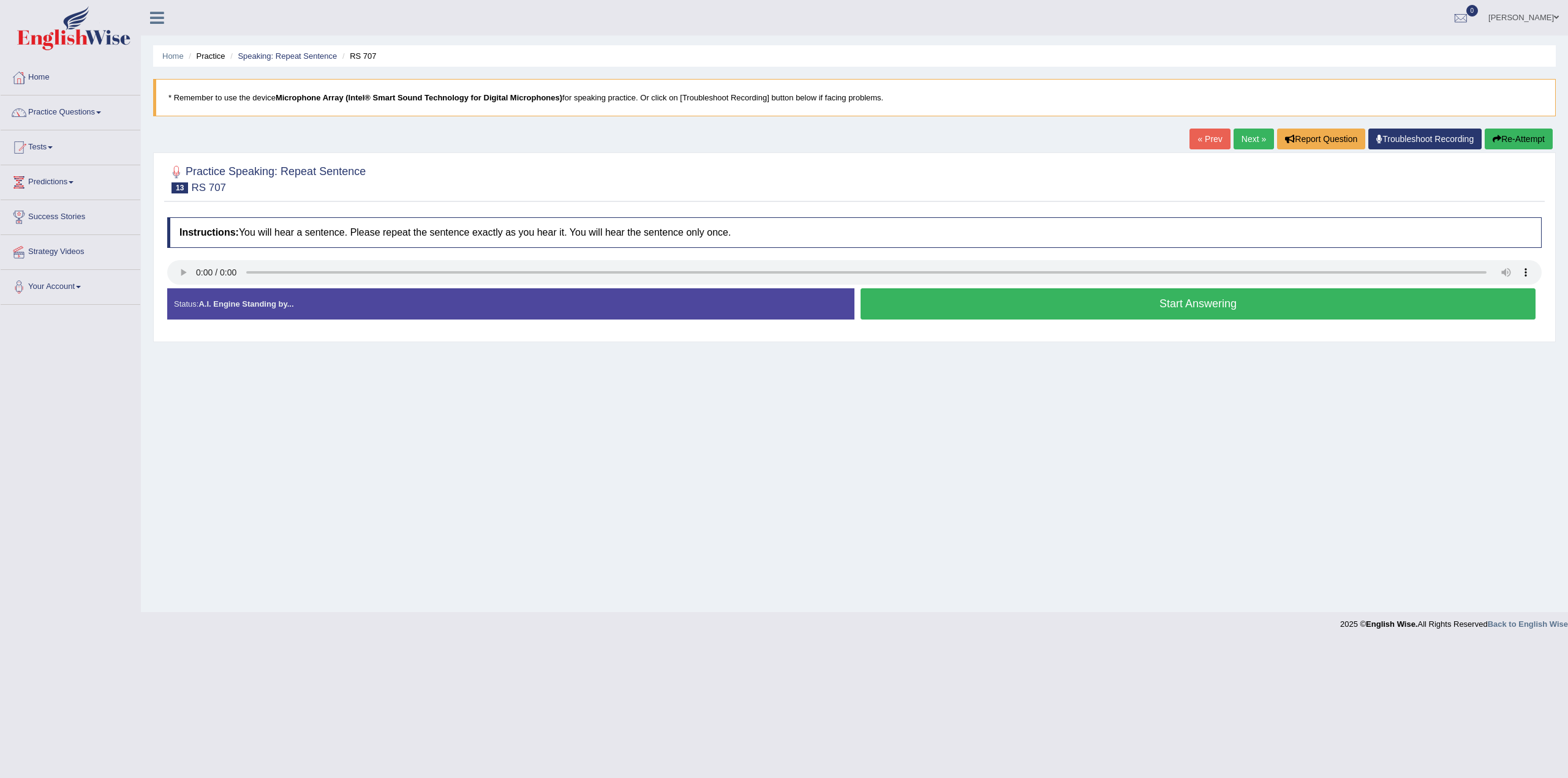
click at [1148, 315] on button "Start Answering" at bounding box center [1198, 304] width 675 height 31
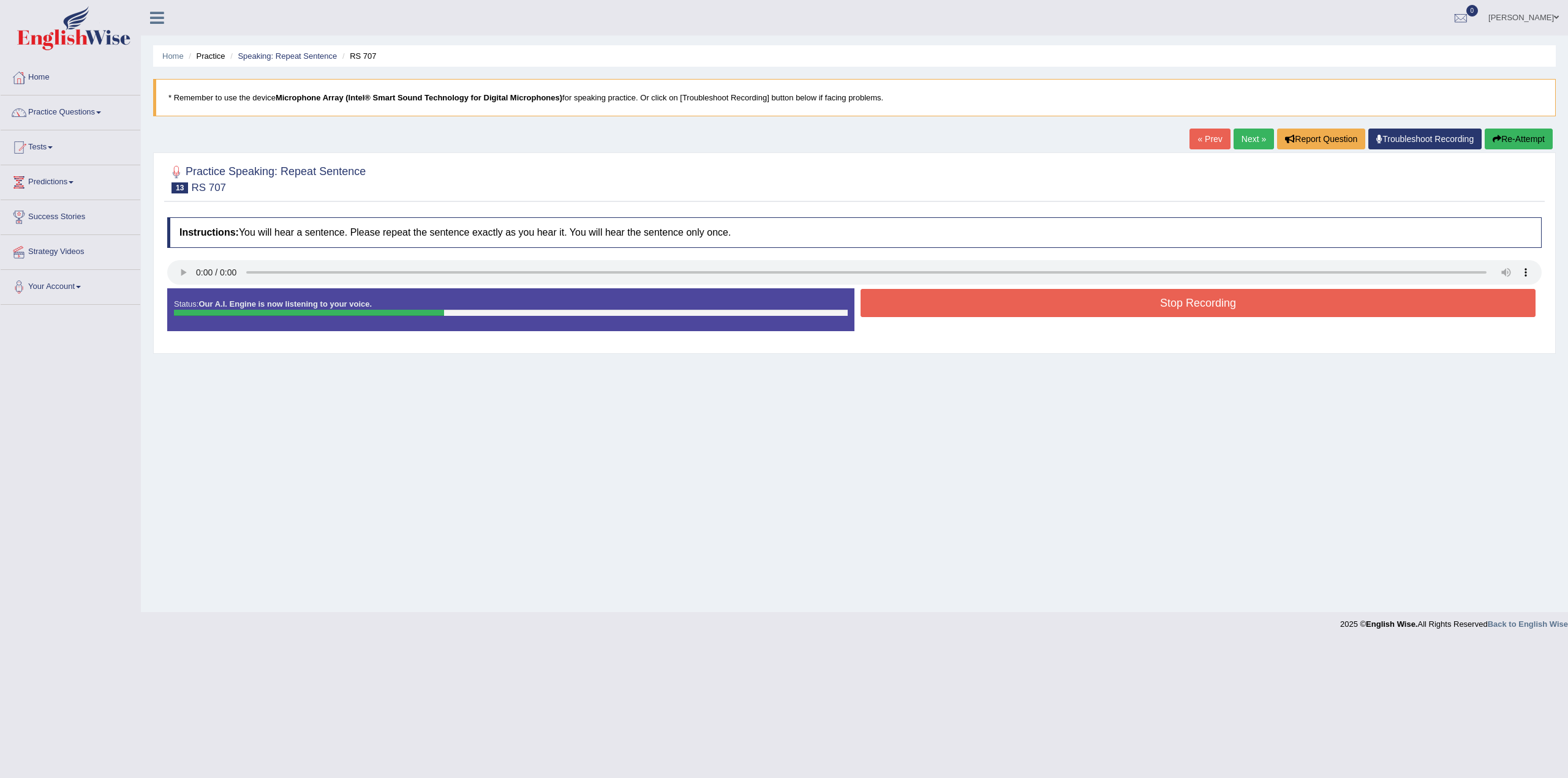
click at [1150, 300] on button "Stop Recording" at bounding box center [1198, 303] width 675 height 28
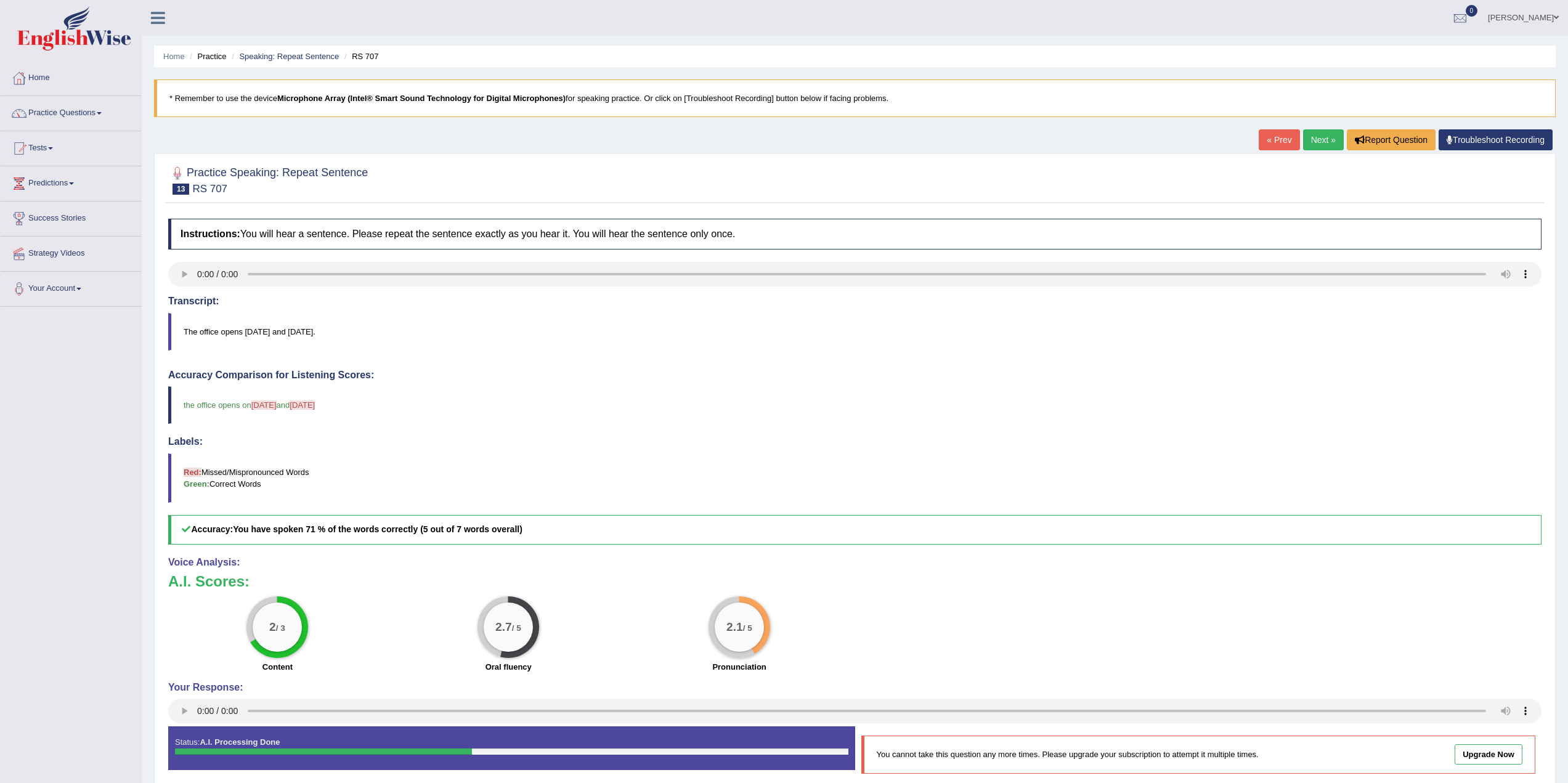
click at [1317, 137] on link "Next »" at bounding box center [1323, 139] width 40 height 21
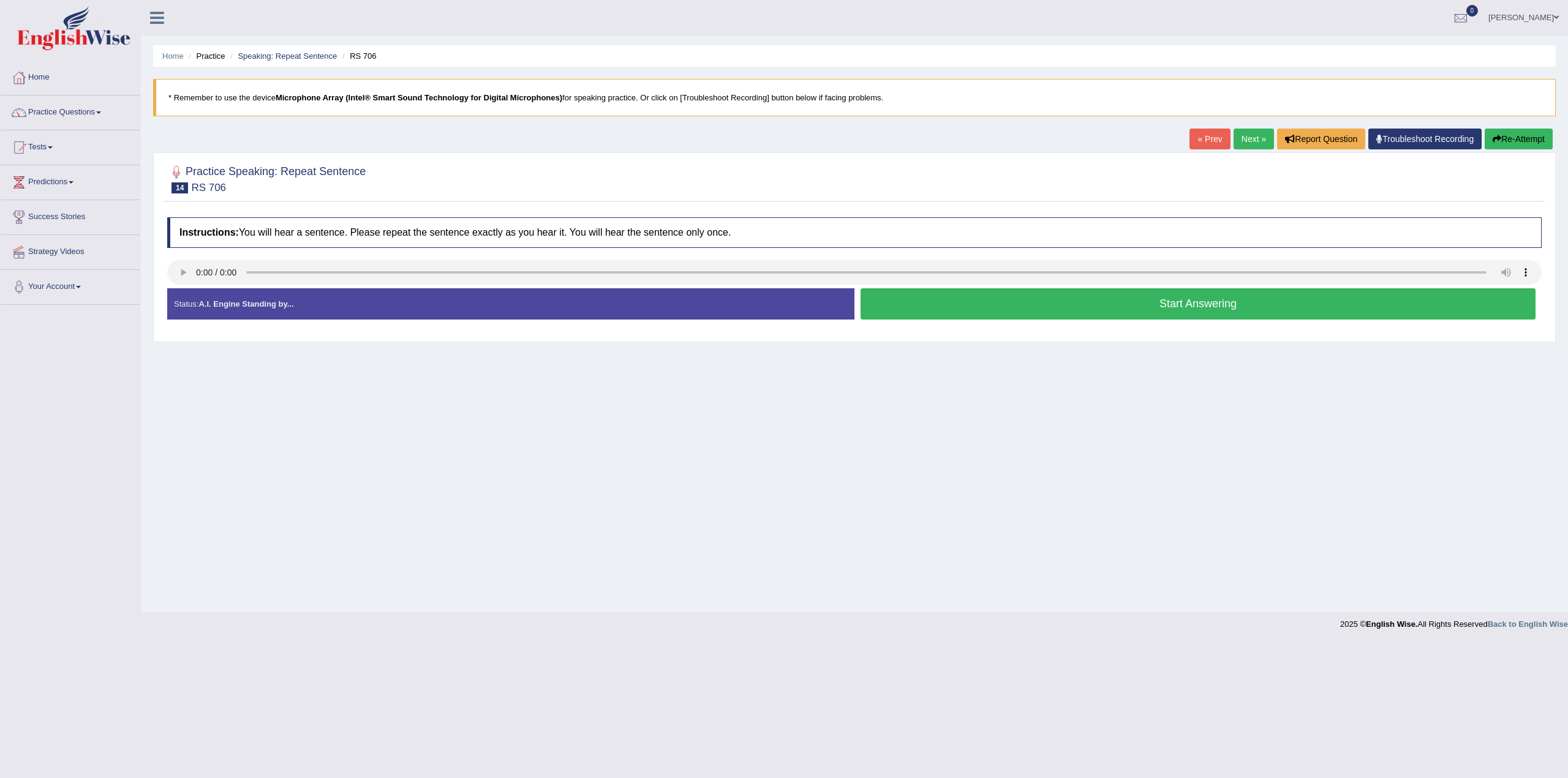
click at [1035, 303] on button "Start Answering" at bounding box center [1198, 304] width 675 height 31
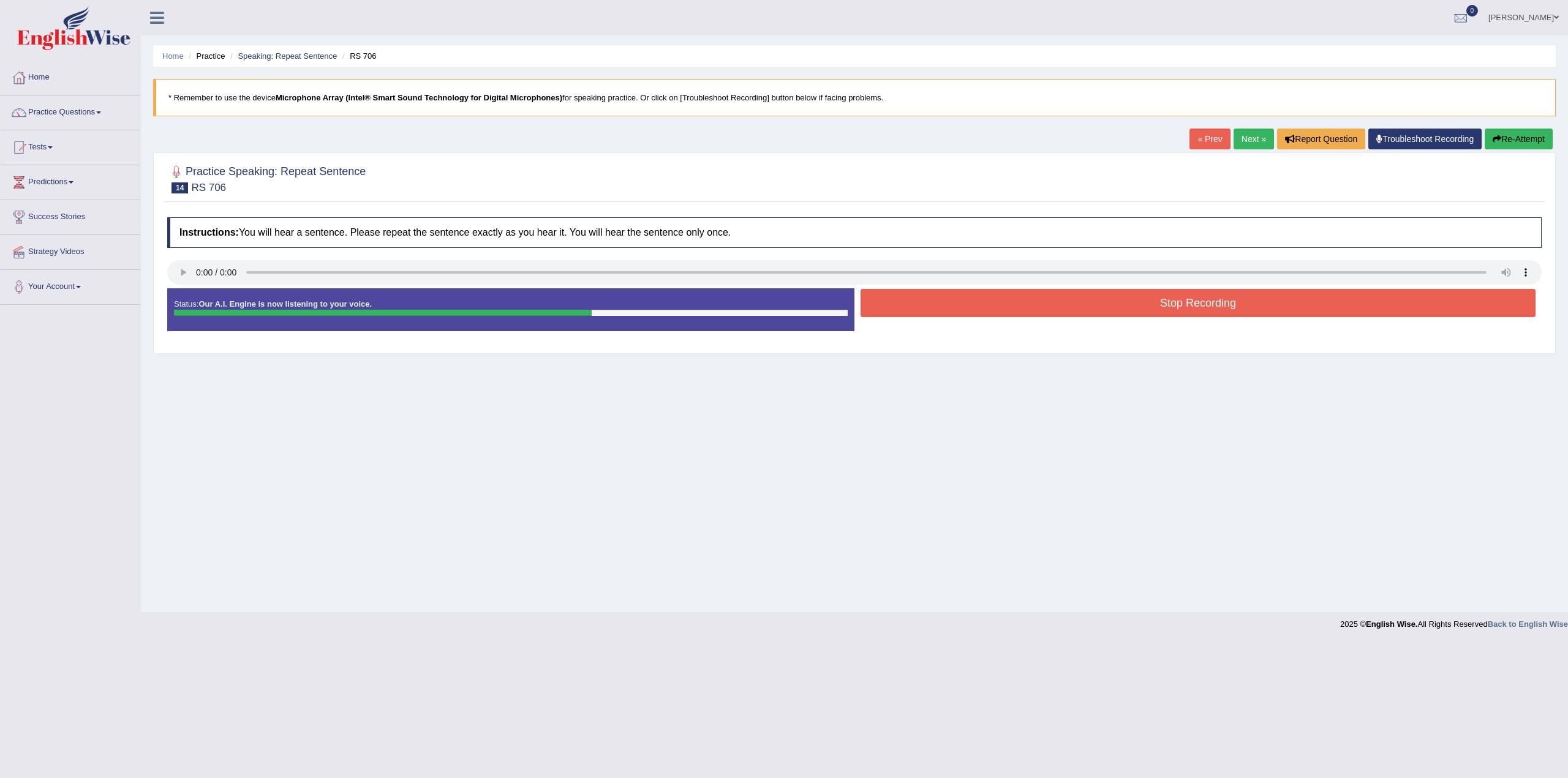
click at [1147, 297] on button "Stop Recording" at bounding box center [1198, 303] width 675 height 28
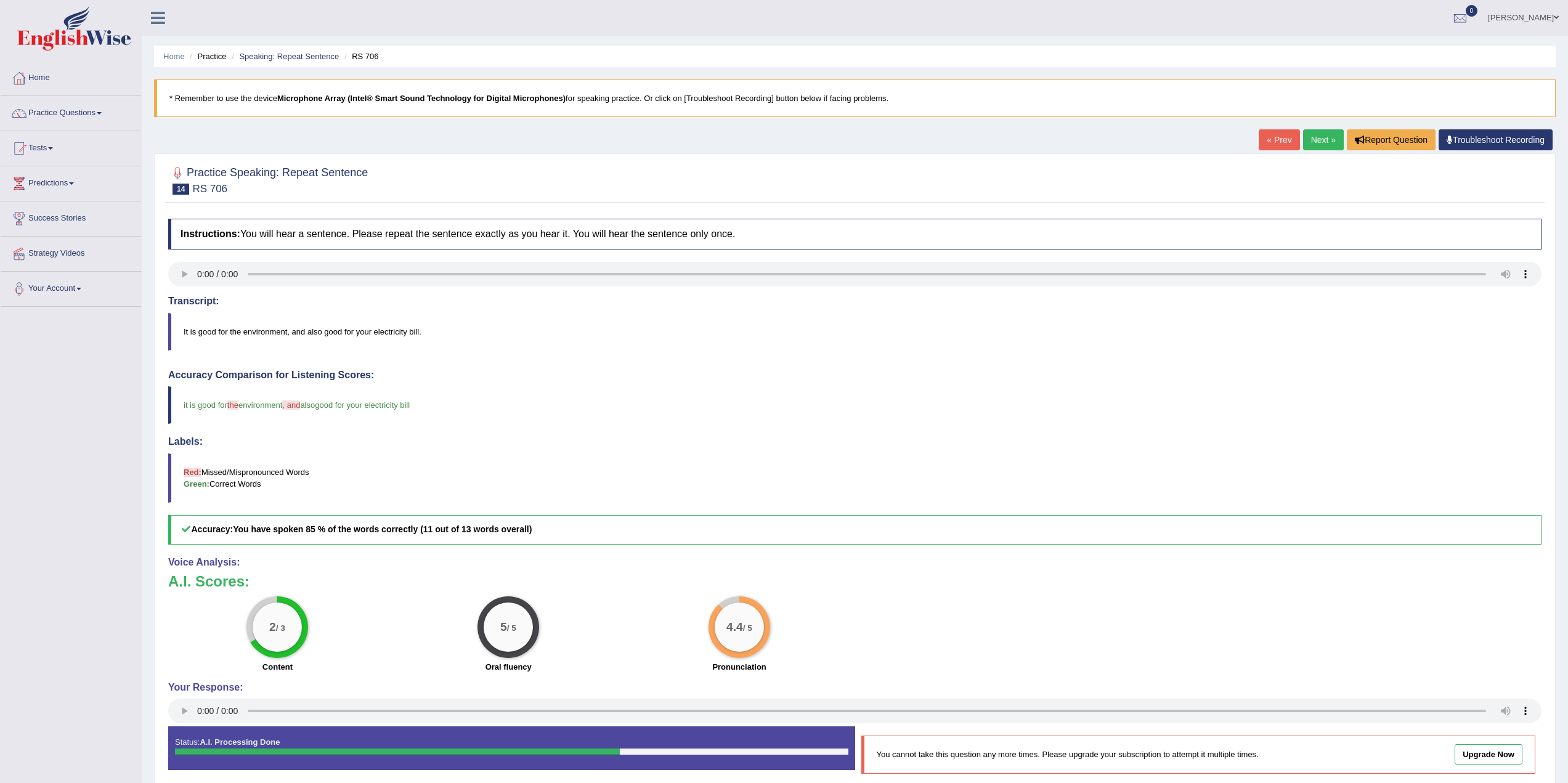
click at [1324, 144] on link "Next »" at bounding box center [1323, 139] width 40 height 21
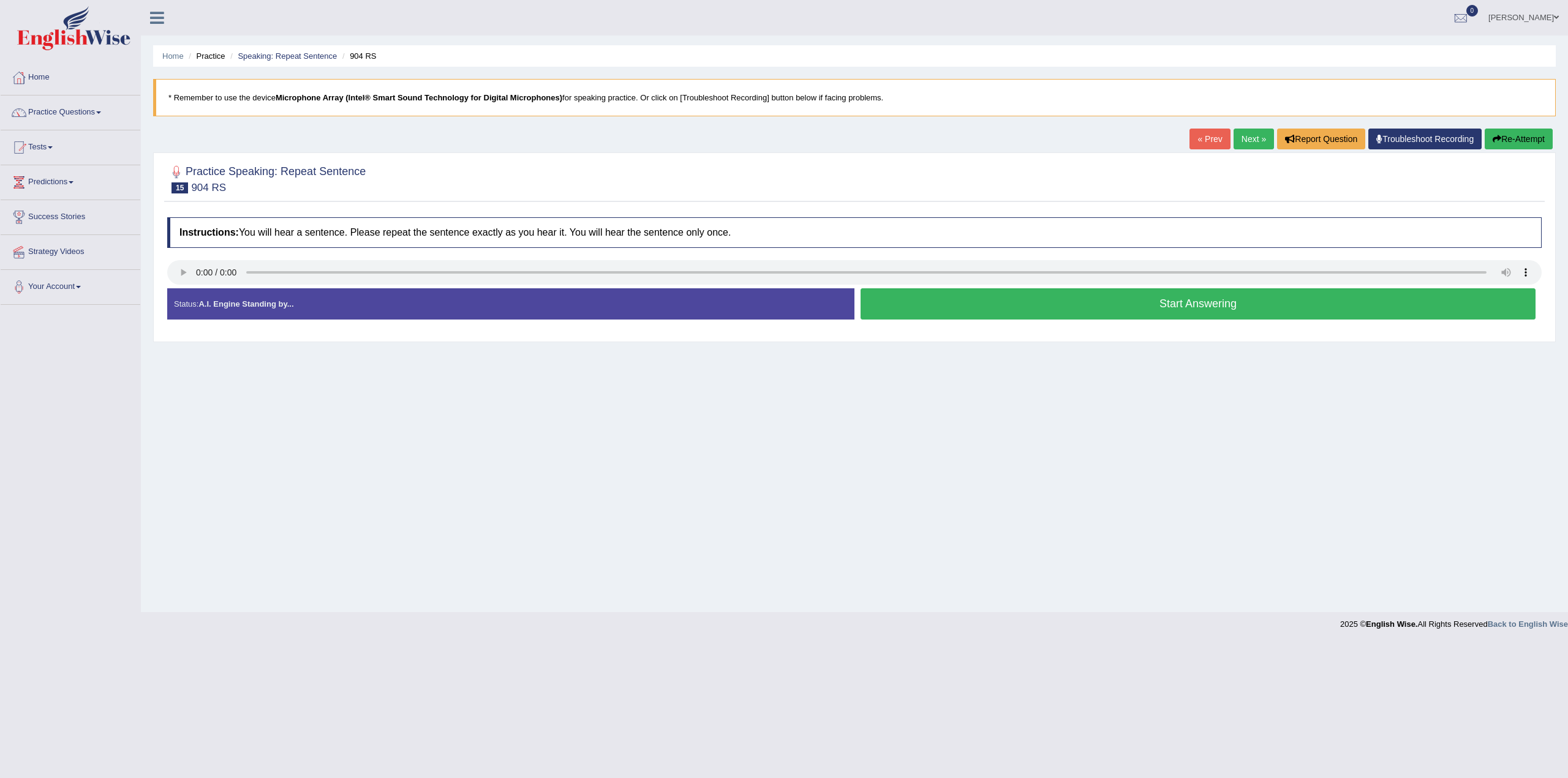
click at [1221, 310] on button "Start Answering" at bounding box center [1198, 304] width 675 height 31
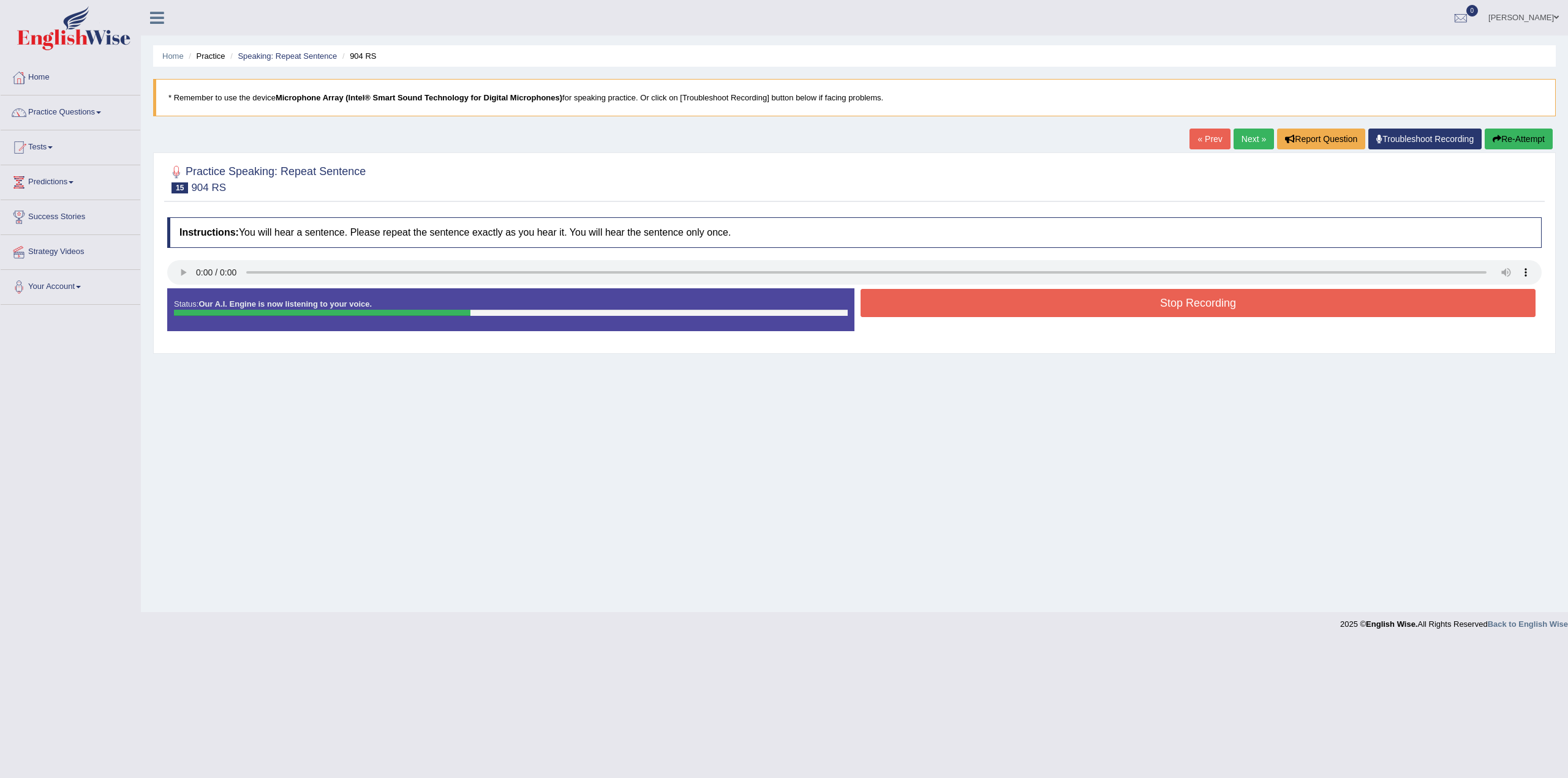
click at [1185, 306] on button "Stop Recording" at bounding box center [1198, 303] width 675 height 28
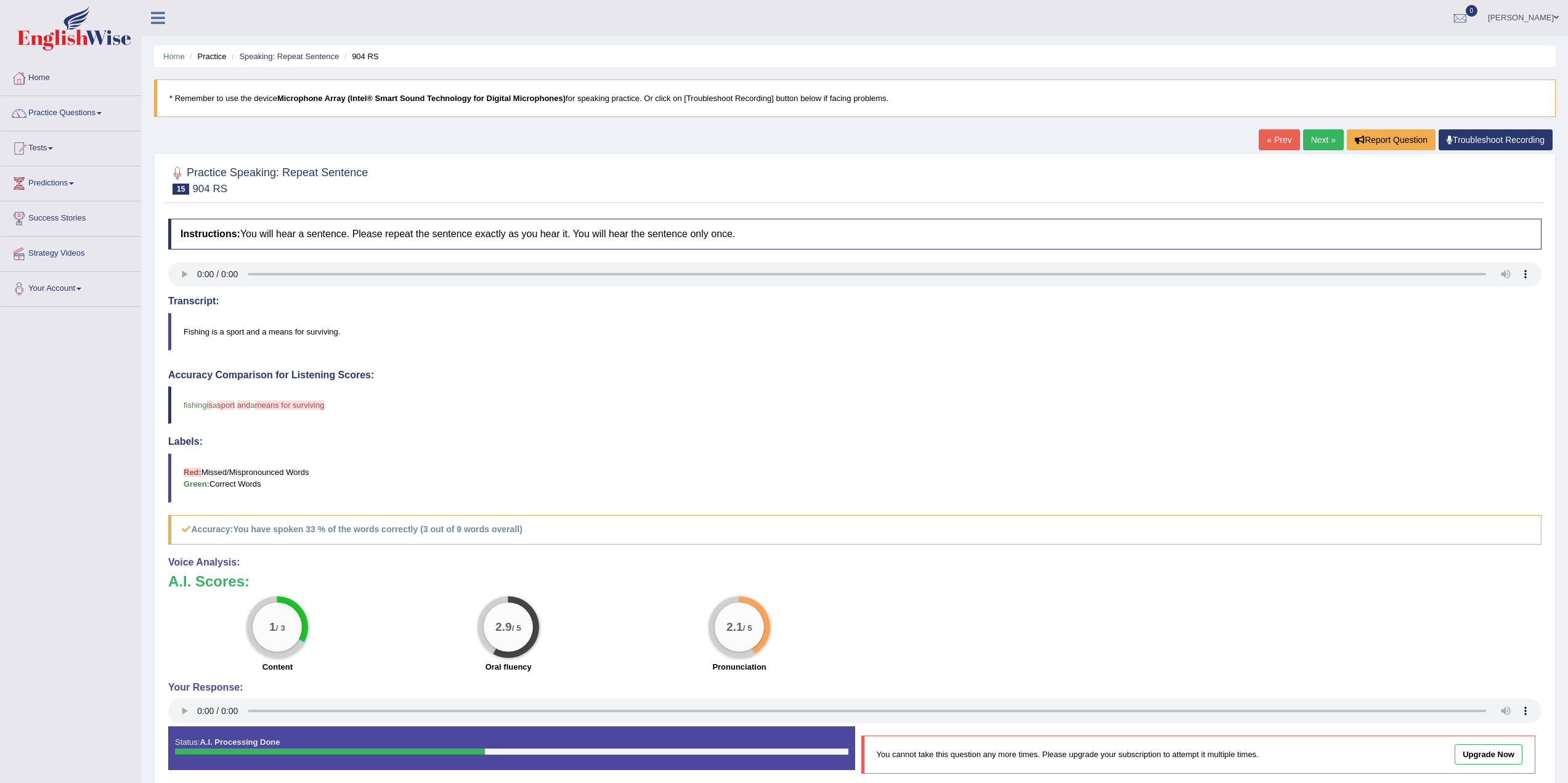
scroll to position [54, 0]
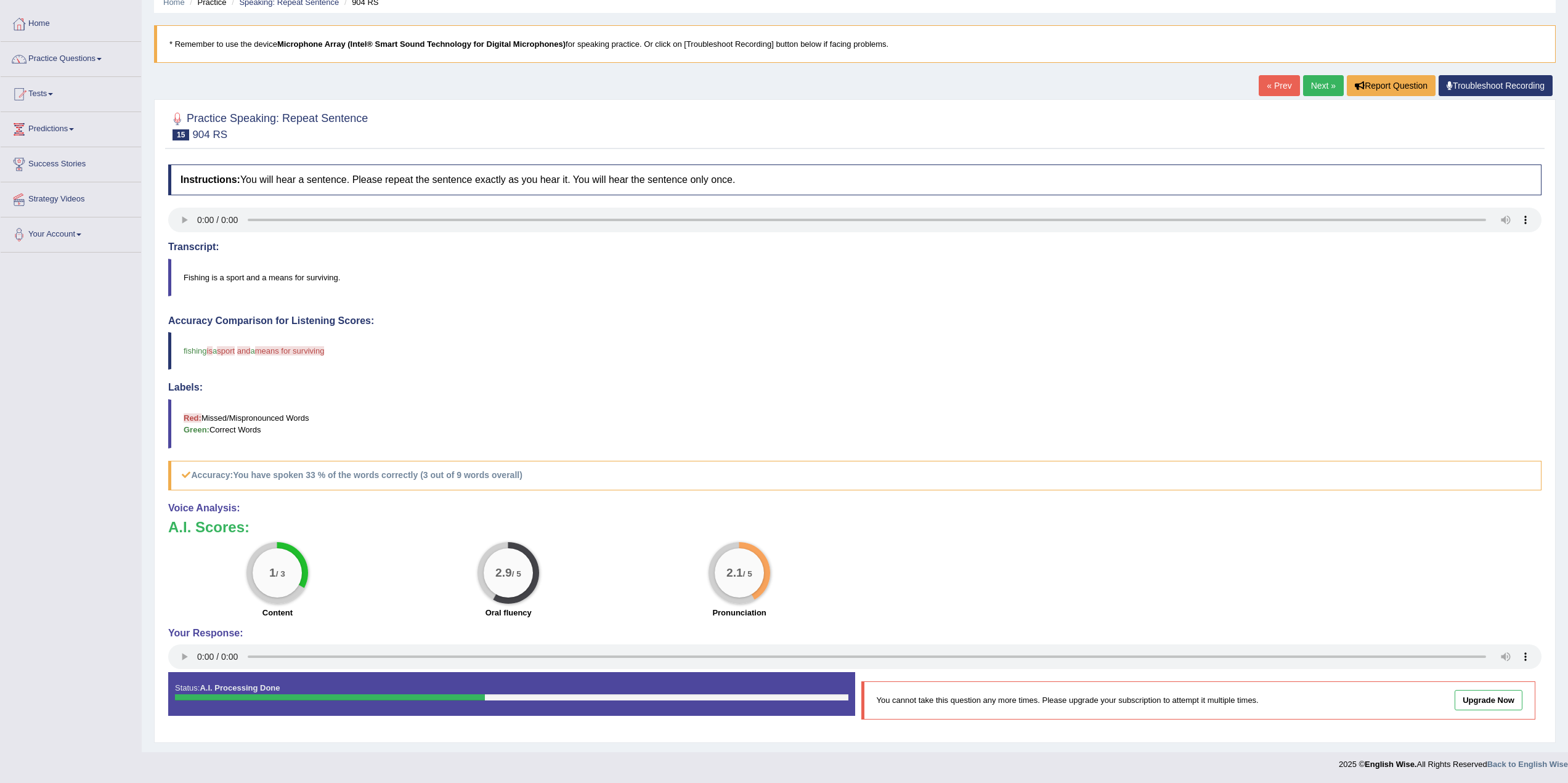
click at [563, 709] on div "Status: A.I. Processing Done" at bounding box center [511, 694] width 687 height 43
click at [1317, 88] on link "Next »" at bounding box center [1323, 86] width 40 height 21
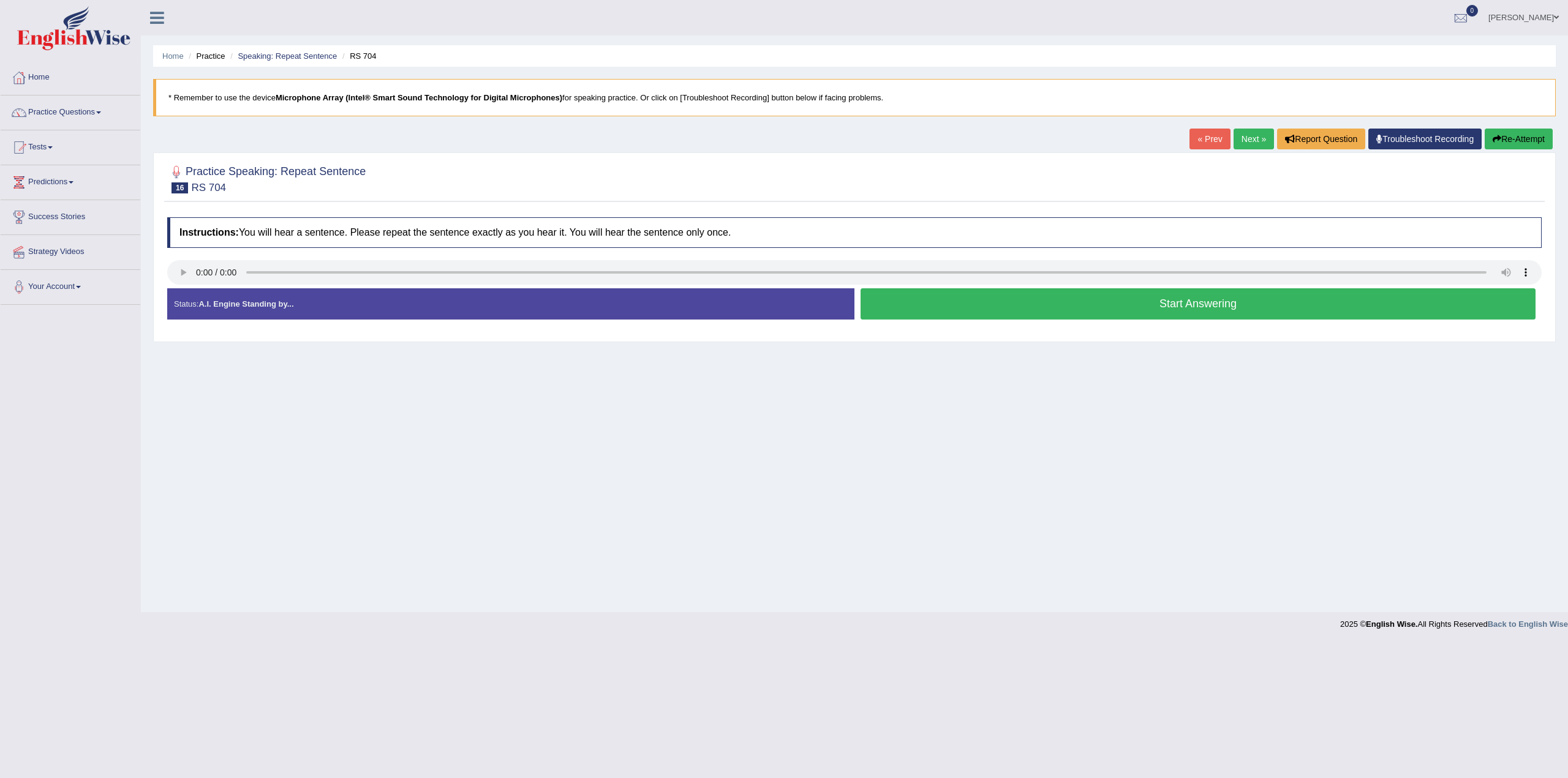
click at [1013, 303] on button "Start Answering" at bounding box center [1198, 304] width 675 height 31
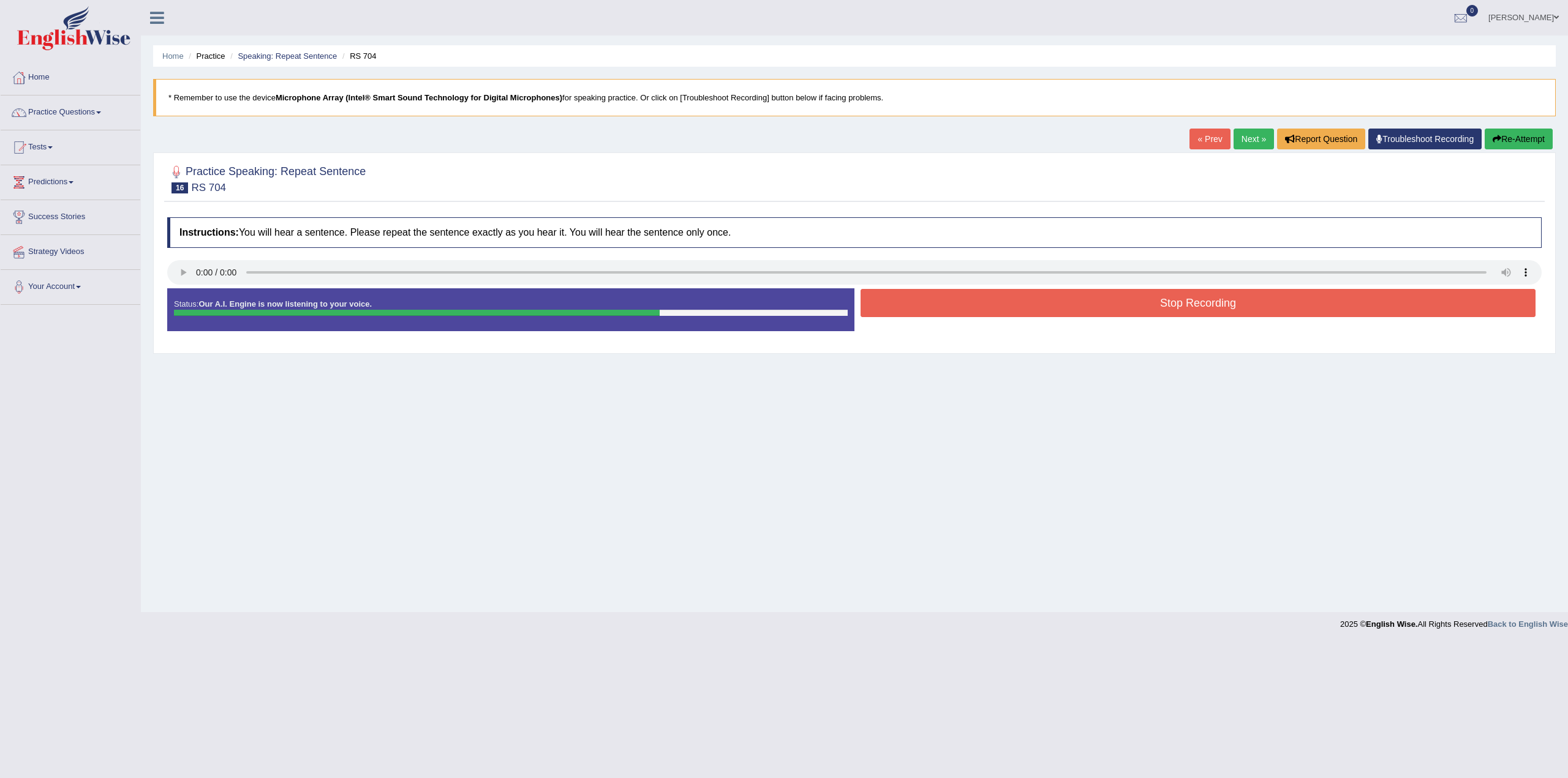
click at [1074, 305] on button "Stop Recording" at bounding box center [1198, 303] width 675 height 28
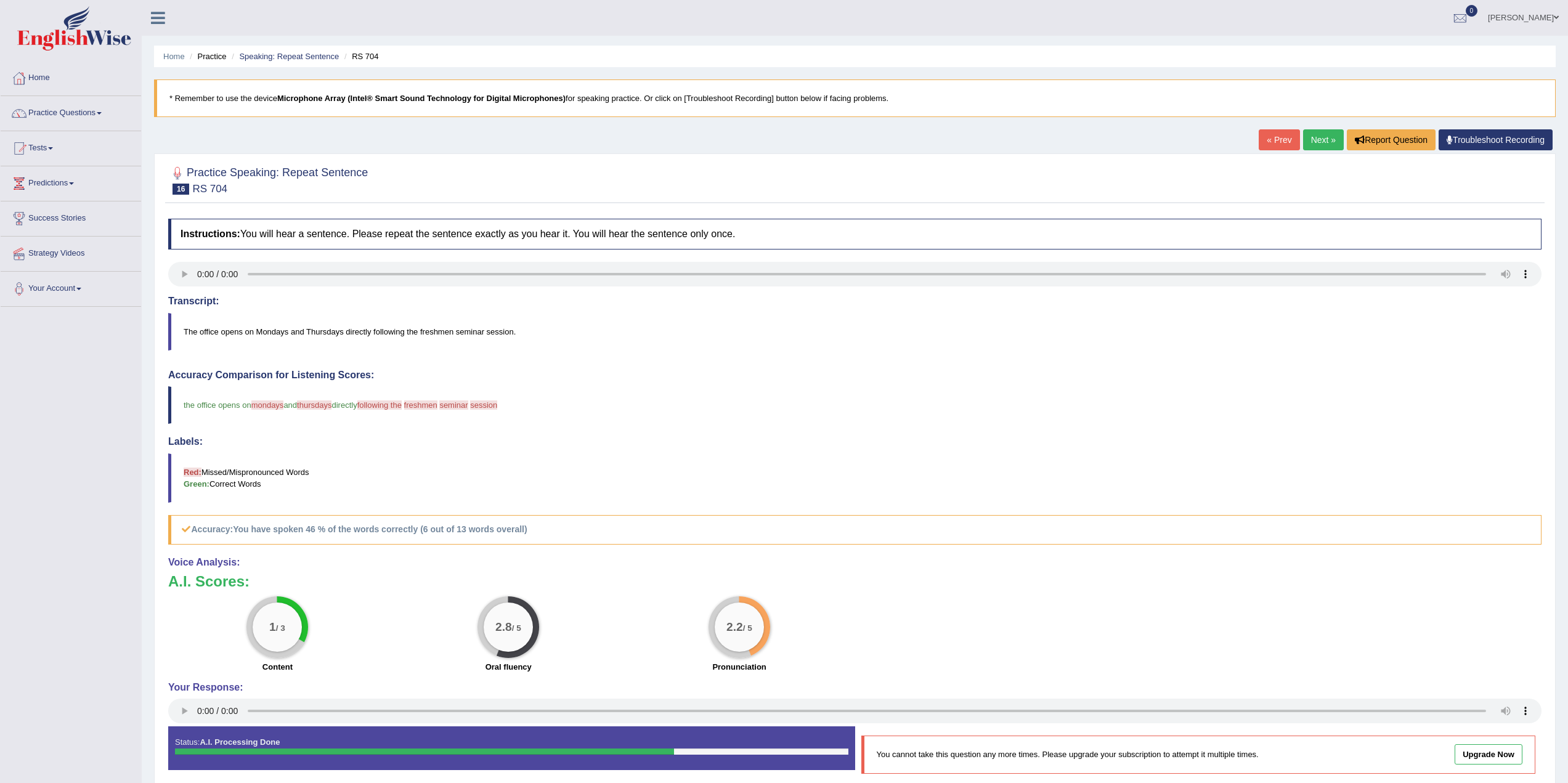
click at [1323, 141] on link "Next »" at bounding box center [1323, 139] width 40 height 21
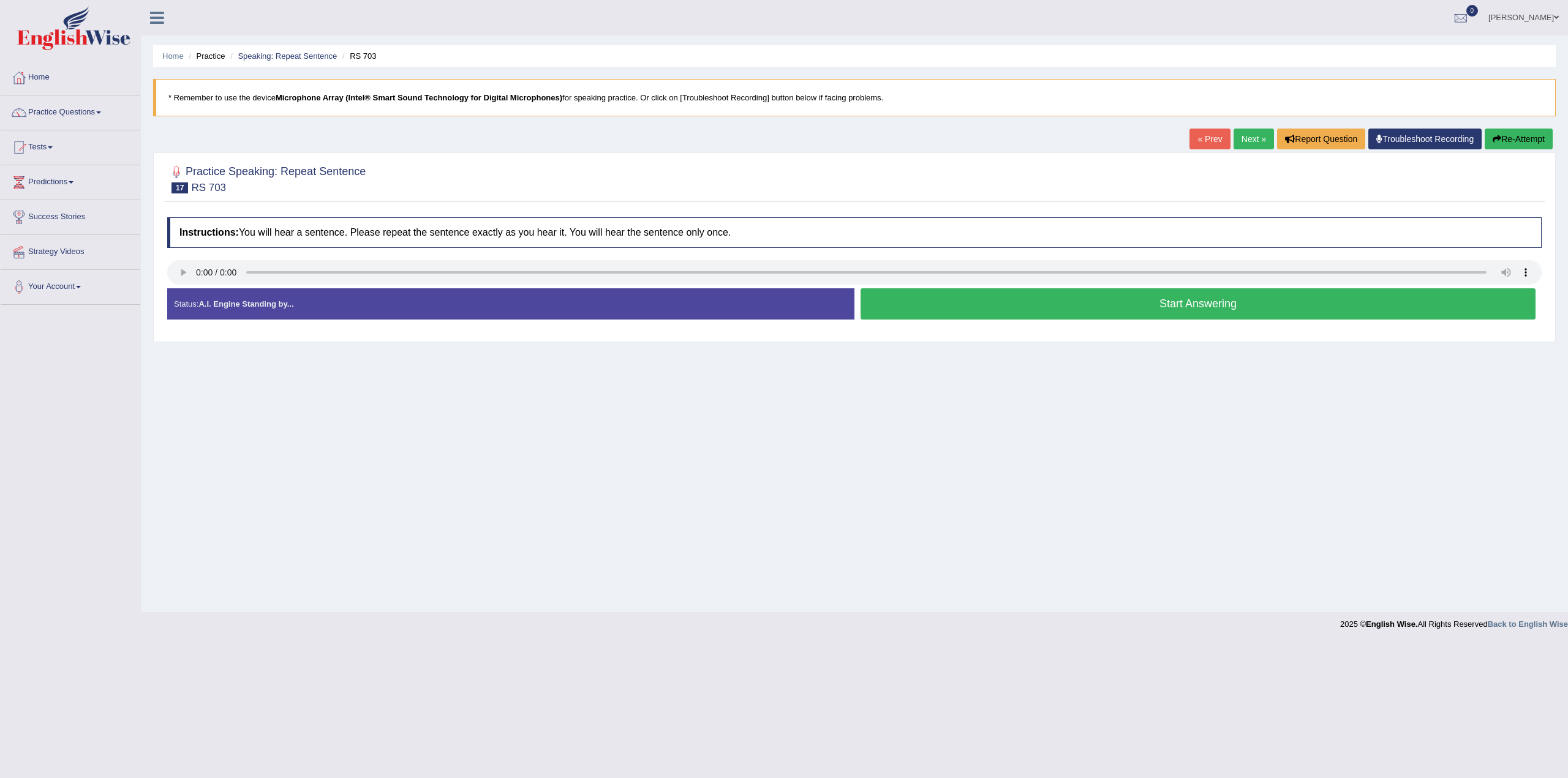
click at [1294, 304] on button "Start Answering" at bounding box center [1198, 304] width 675 height 31
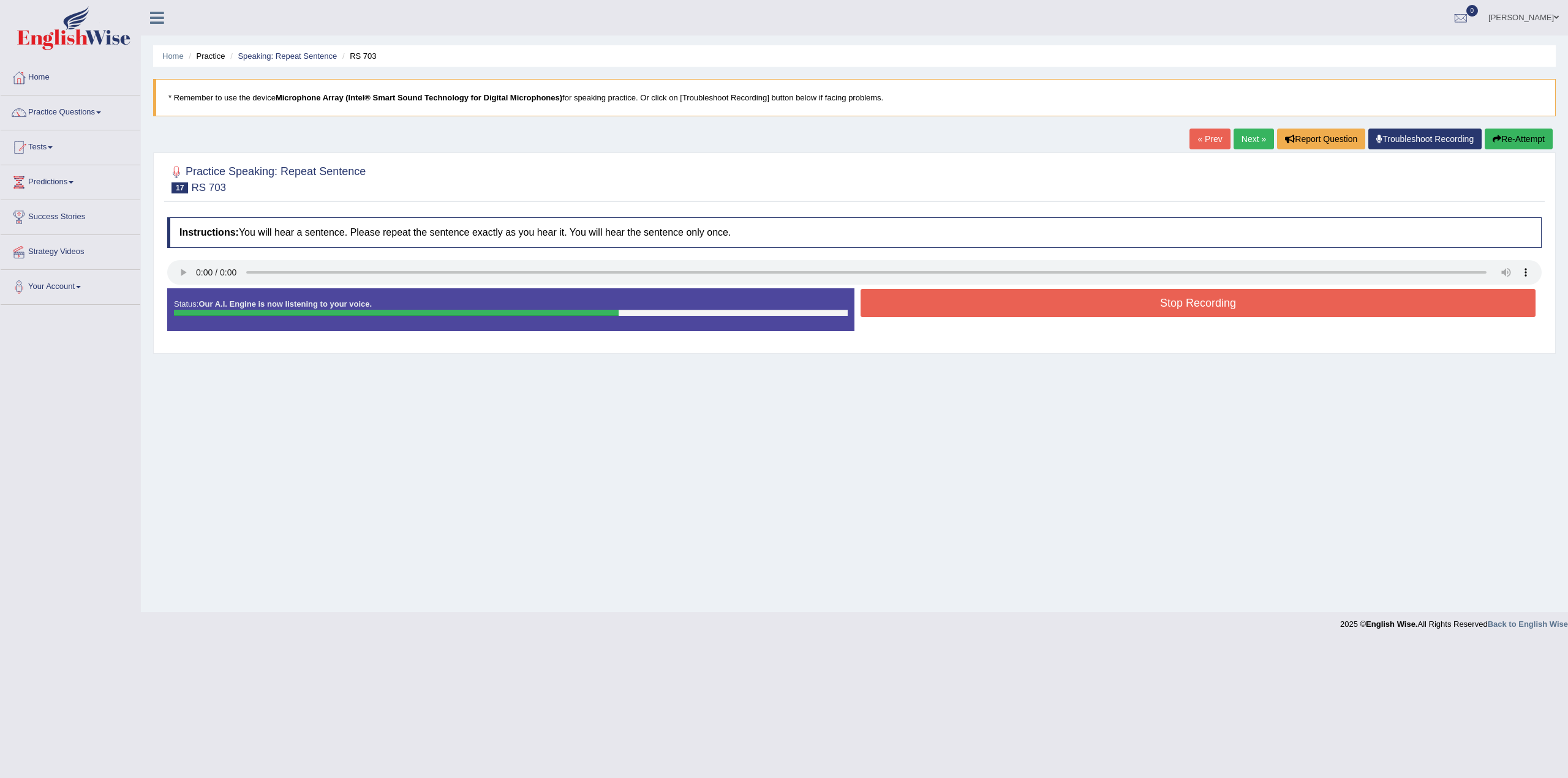
click at [1293, 302] on button "Stop Recording" at bounding box center [1198, 303] width 675 height 28
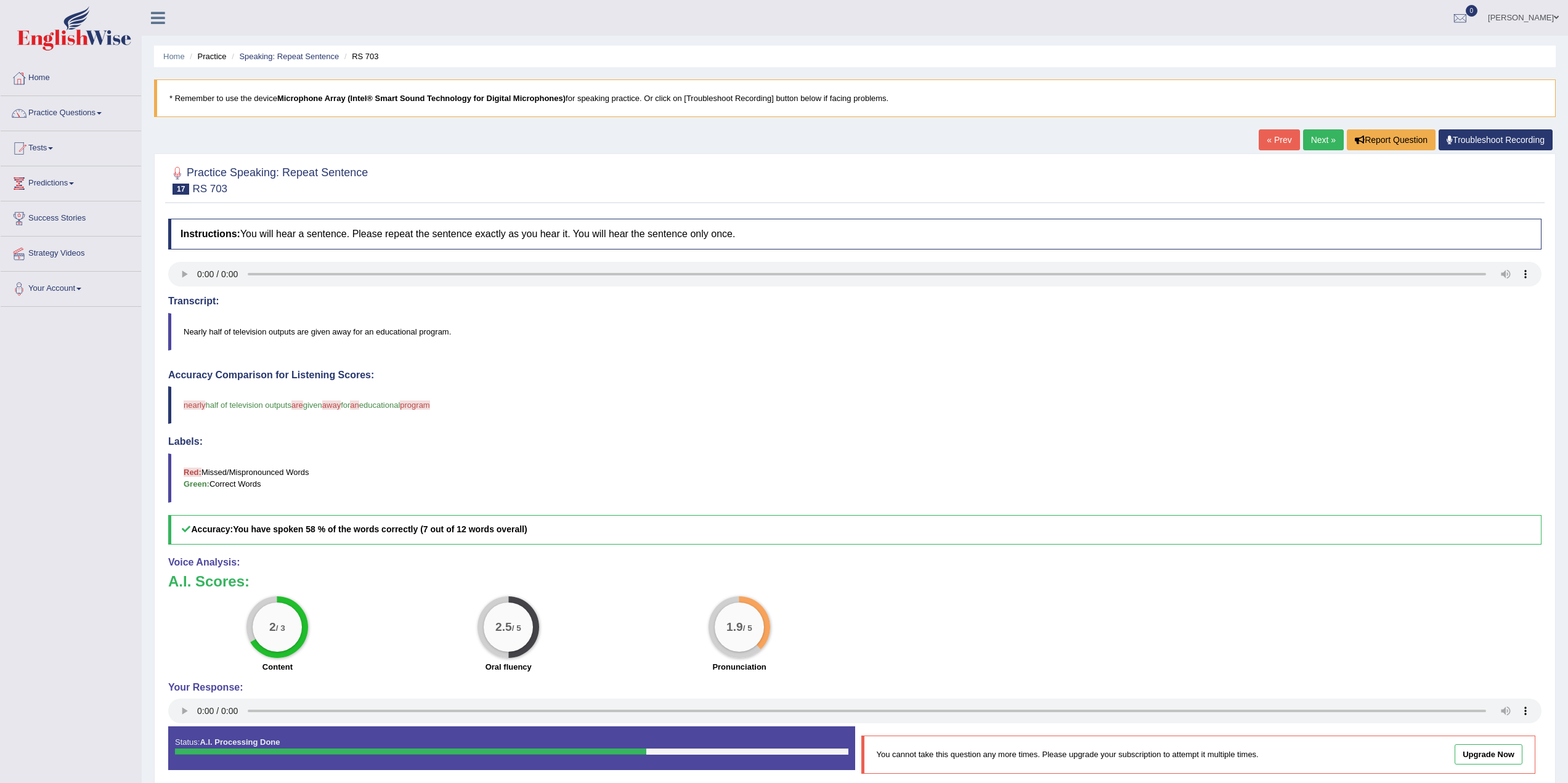
click at [1312, 136] on link "Next »" at bounding box center [1323, 139] width 40 height 21
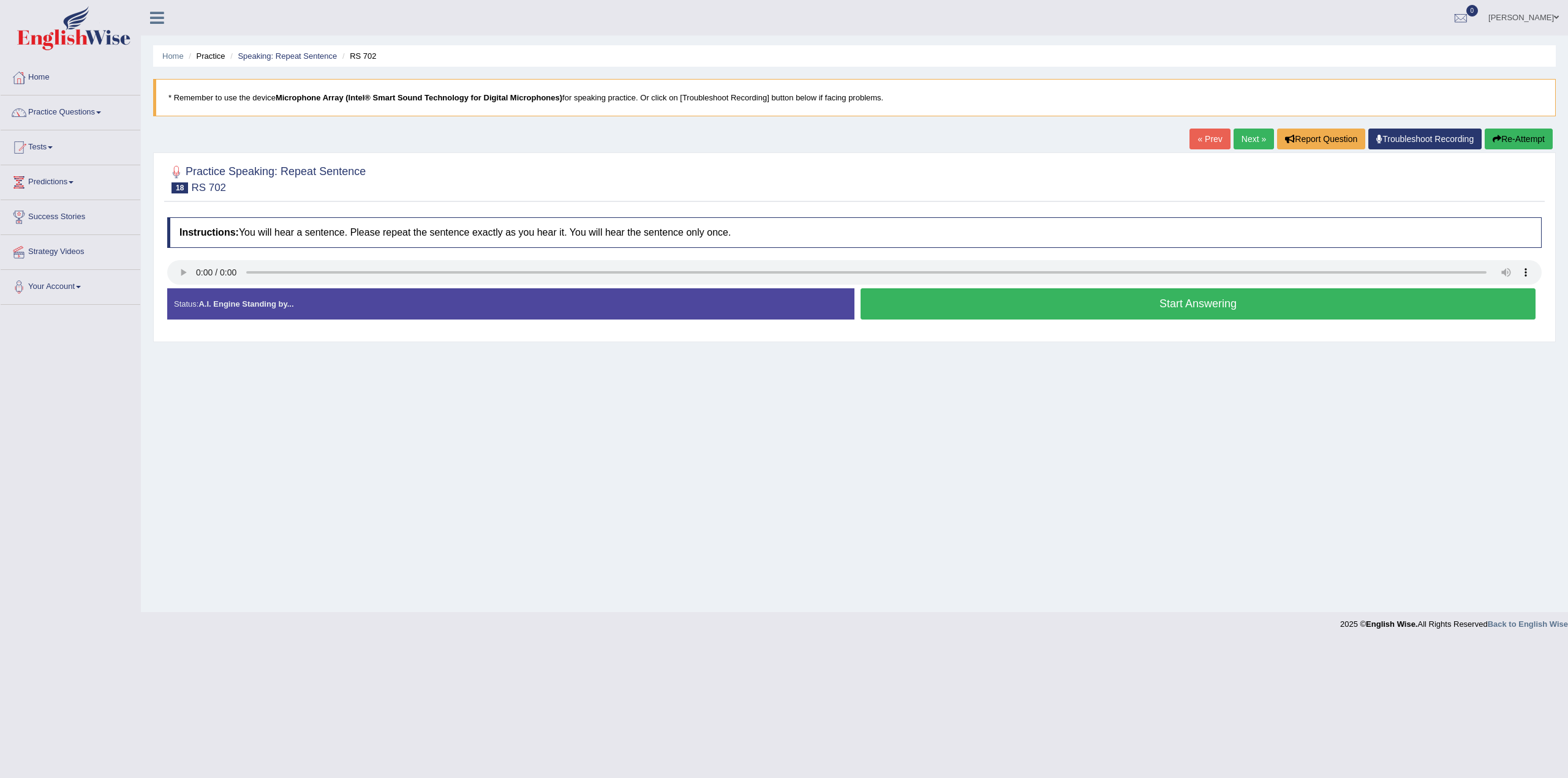
click at [1213, 305] on button "Start Answering" at bounding box center [1198, 304] width 675 height 31
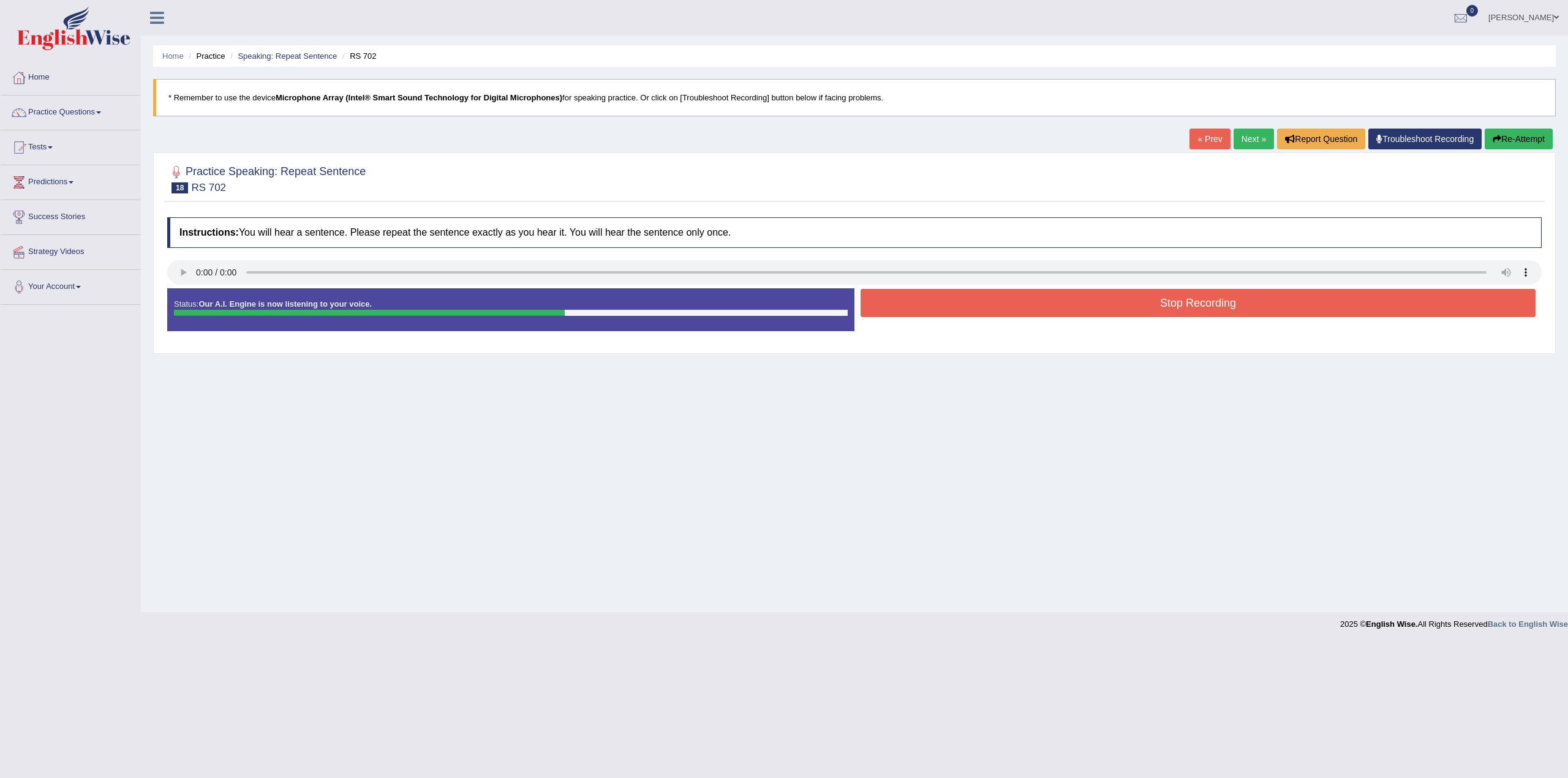
click at [1177, 305] on button "Stop Recording" at bounding box center [1198, 303] width 675 height 28
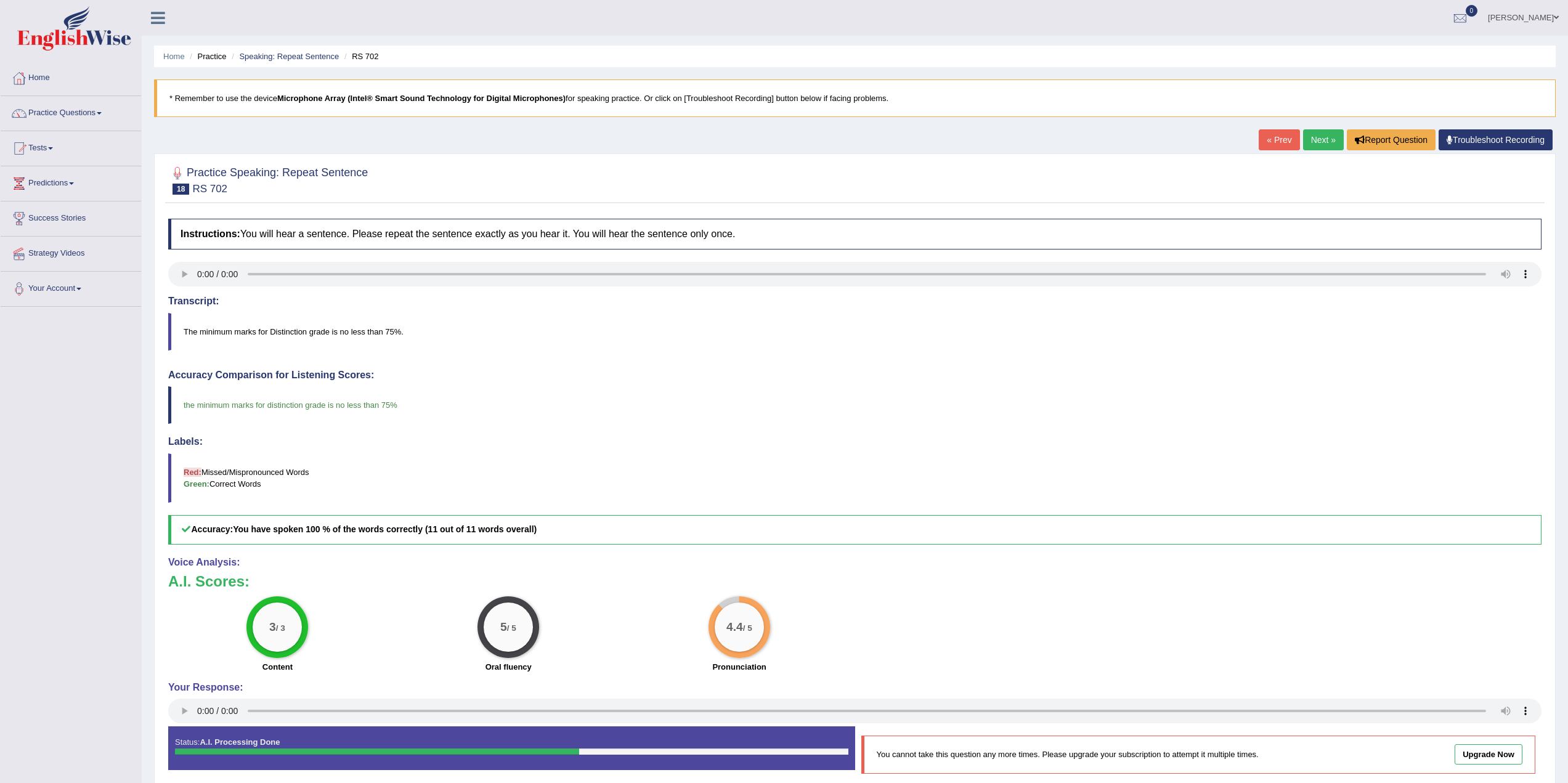
click at [1322, 142] on link "Next »" at bounding box center [1323, 139] width 40 height 21
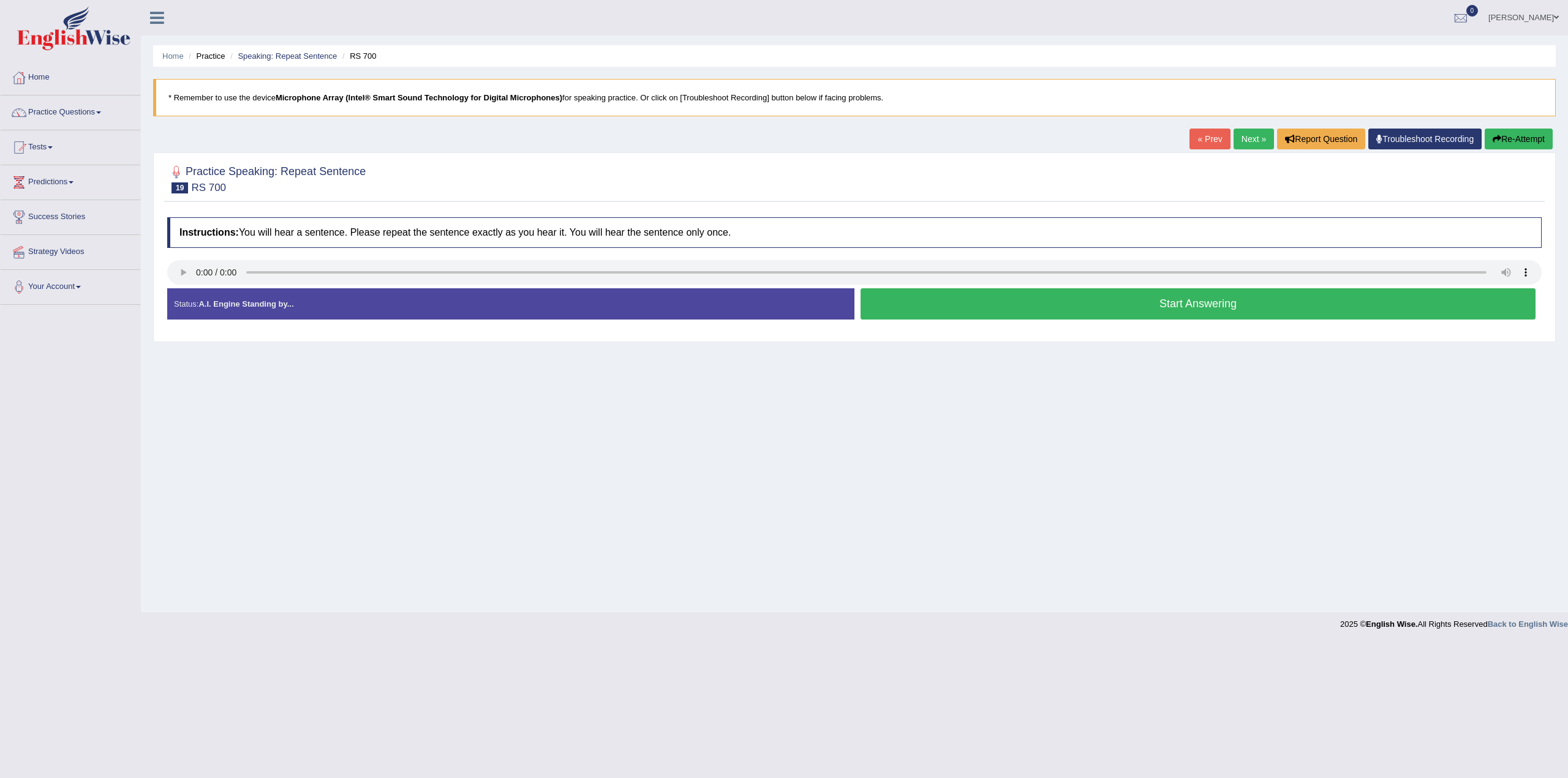
click at [1215, 304] on button "Start Answering" at bounding box center [1198, 304] width 675 height 31
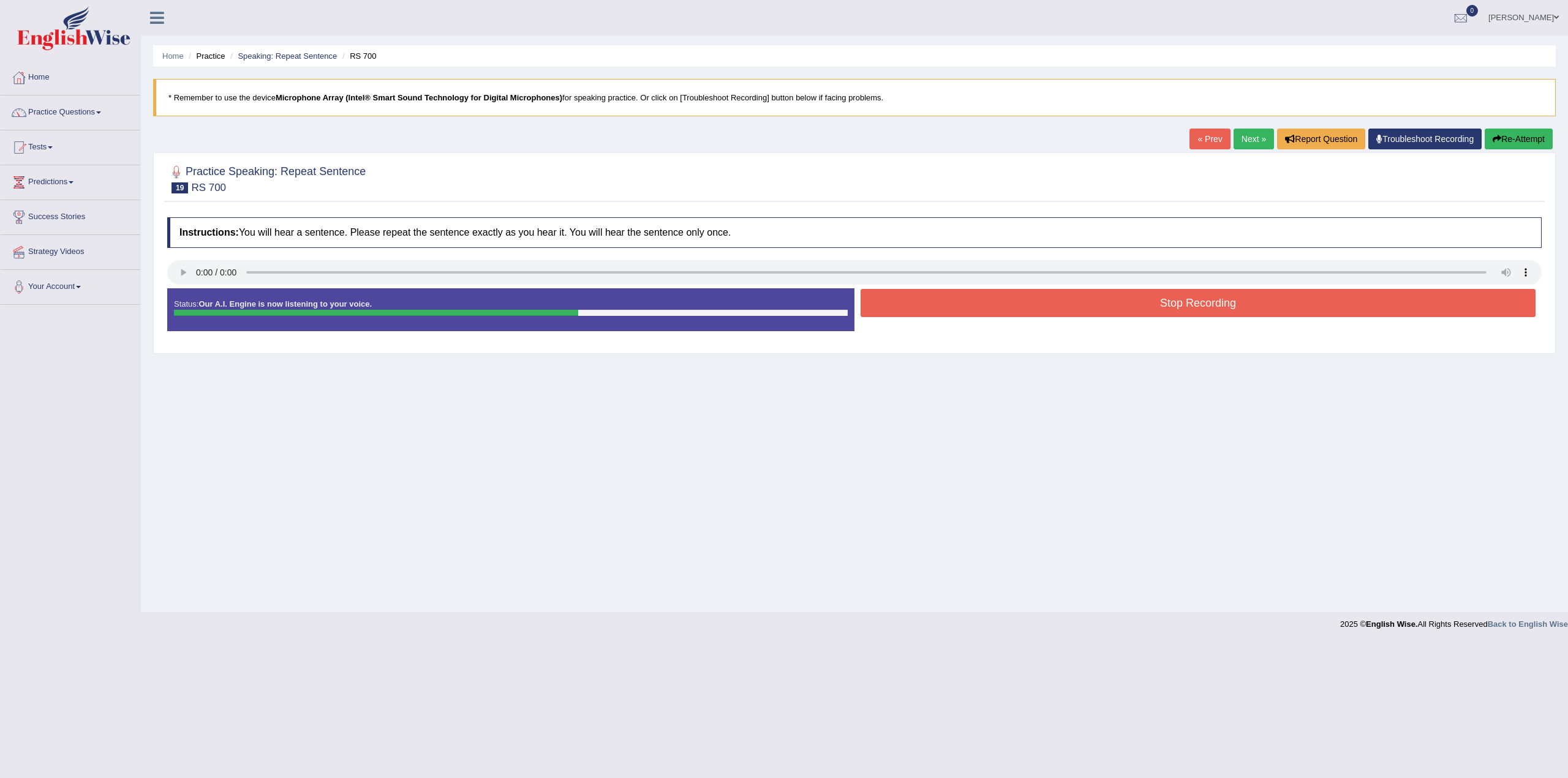
click at [1215, 296] on button "Stop Recording" at bounding box center [1198, 303] width 675 height 28
